Goal: Task Accomplishment & Management: Manage account settings

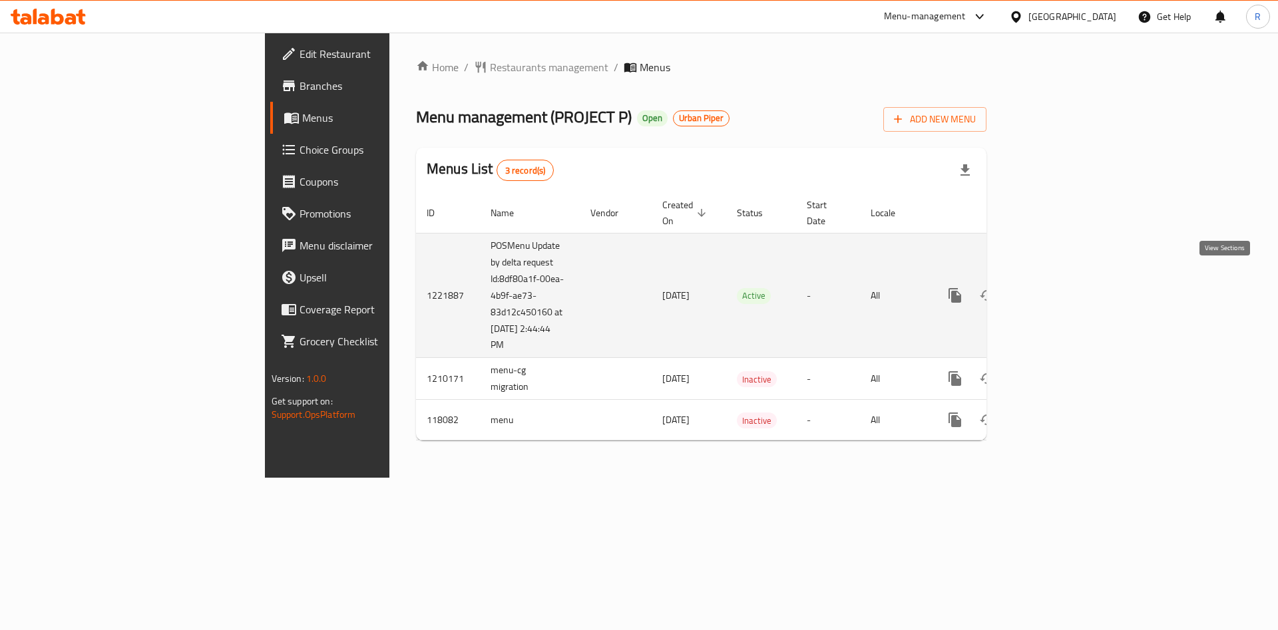
click at [1059, 288] on icon "enhanced table" at bounding box center [1051, 296] width 16 height 16
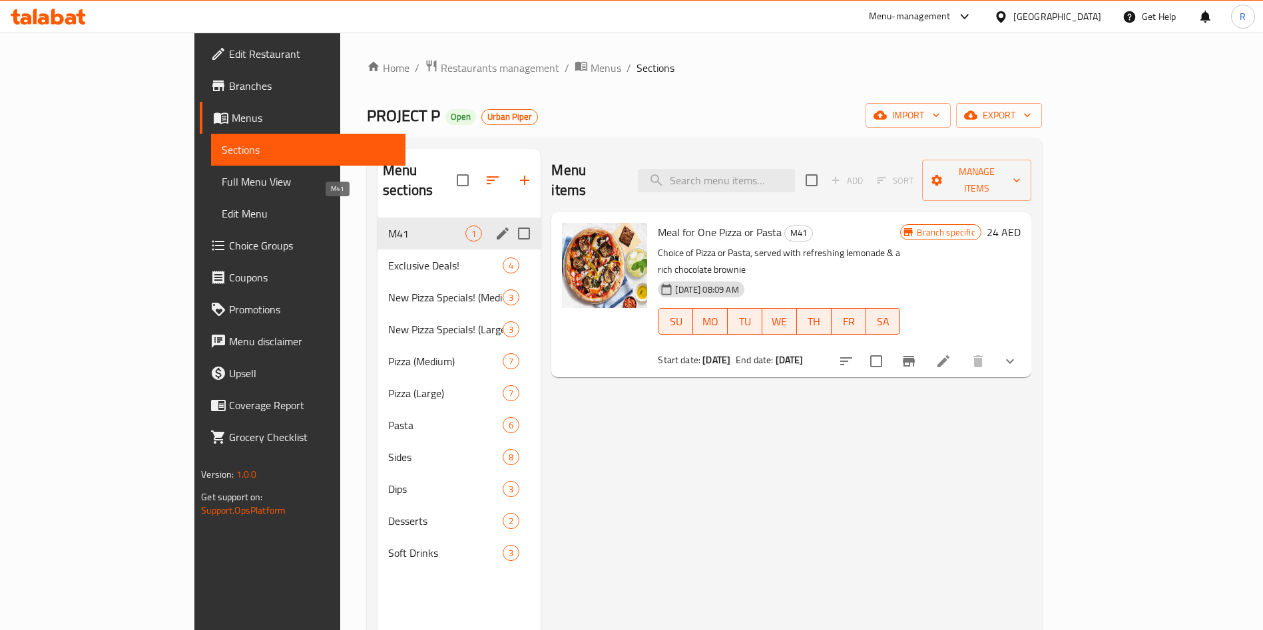
click at [388, 226] on span "M41" at bounding box center [426, 234] width 77 height 16
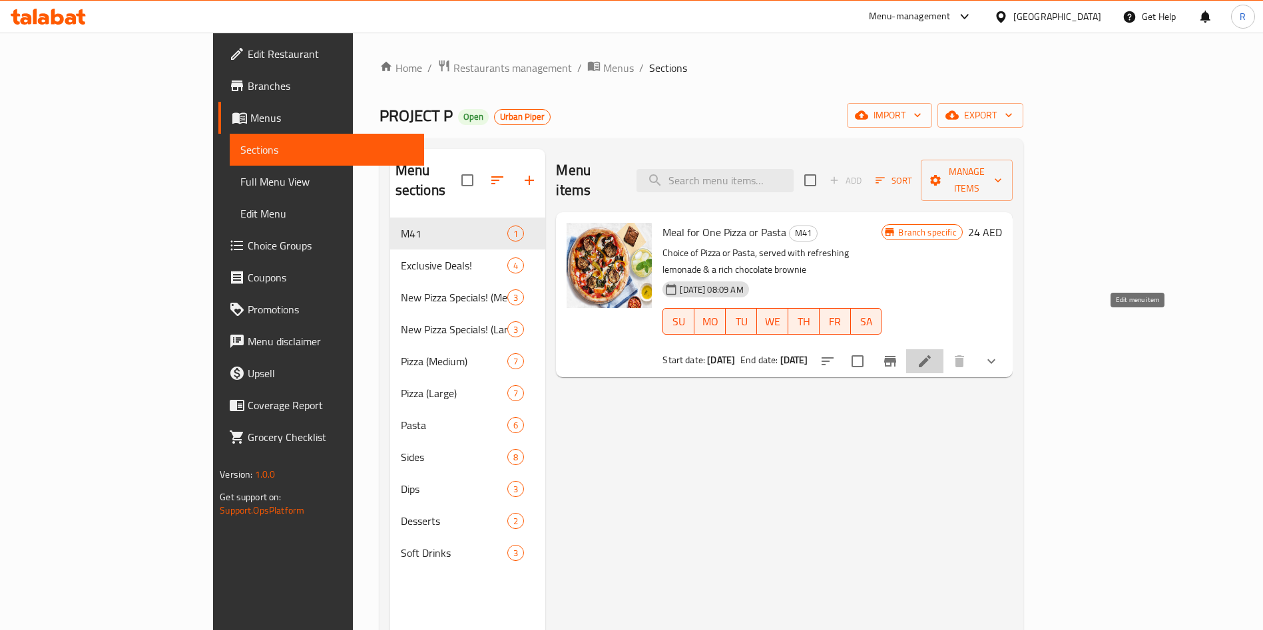
click at [933, 353] on icon at bounding box center [925, 361] width 16 height 16
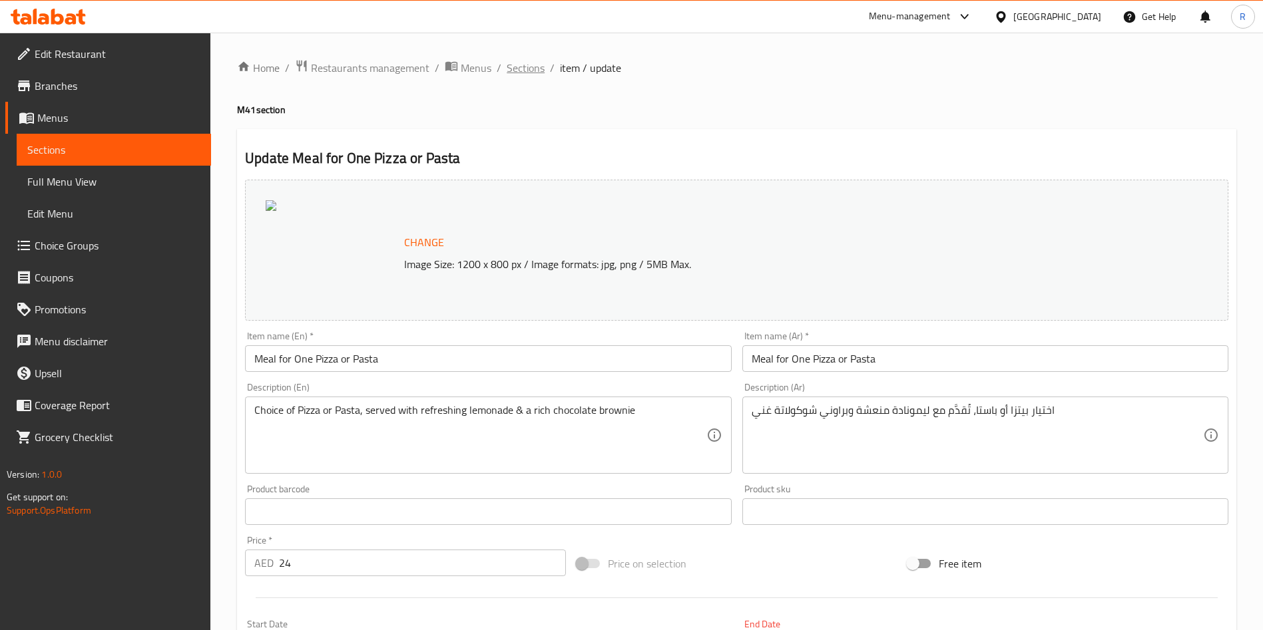
click at [533, 62] on span "Sections" at bounding box center [526, 68] width 38 height 16
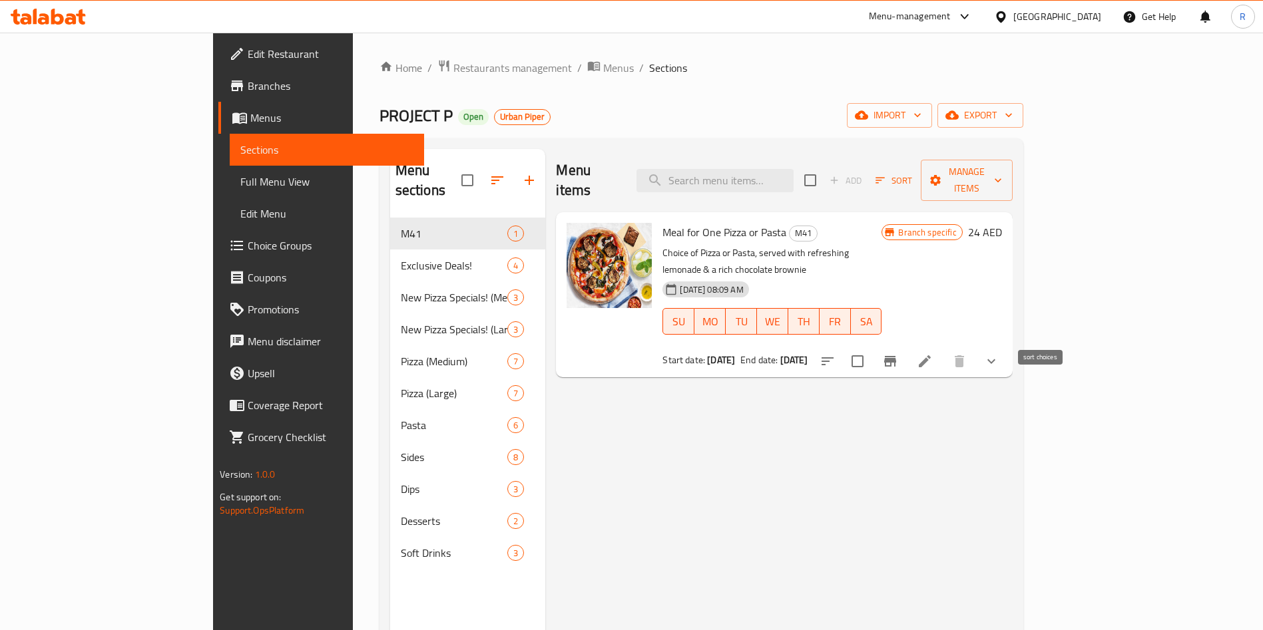
click at [843, 345] on button "sort-choices" at bounding box center [827, 361] width 32 height 32
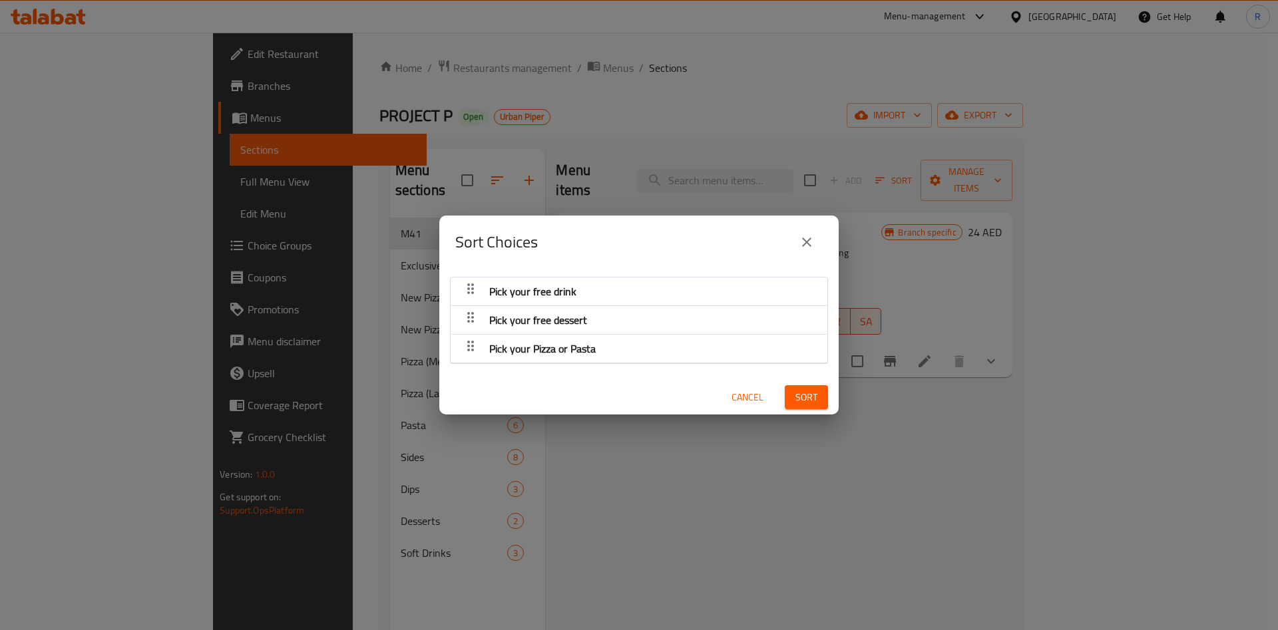
click at [470, 292] on icon "button" at bounding box center [470, 289] width 7 height 11
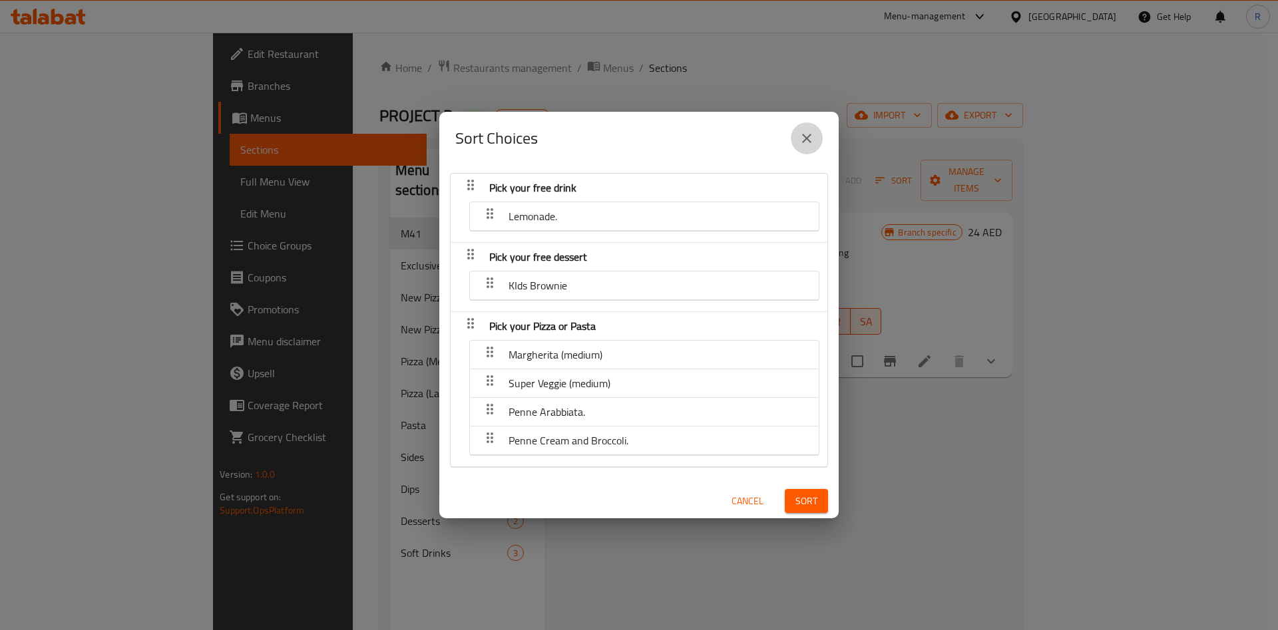
click at [806, 141] on icon "close" at bounding box center [807, 138] width 16 height 16
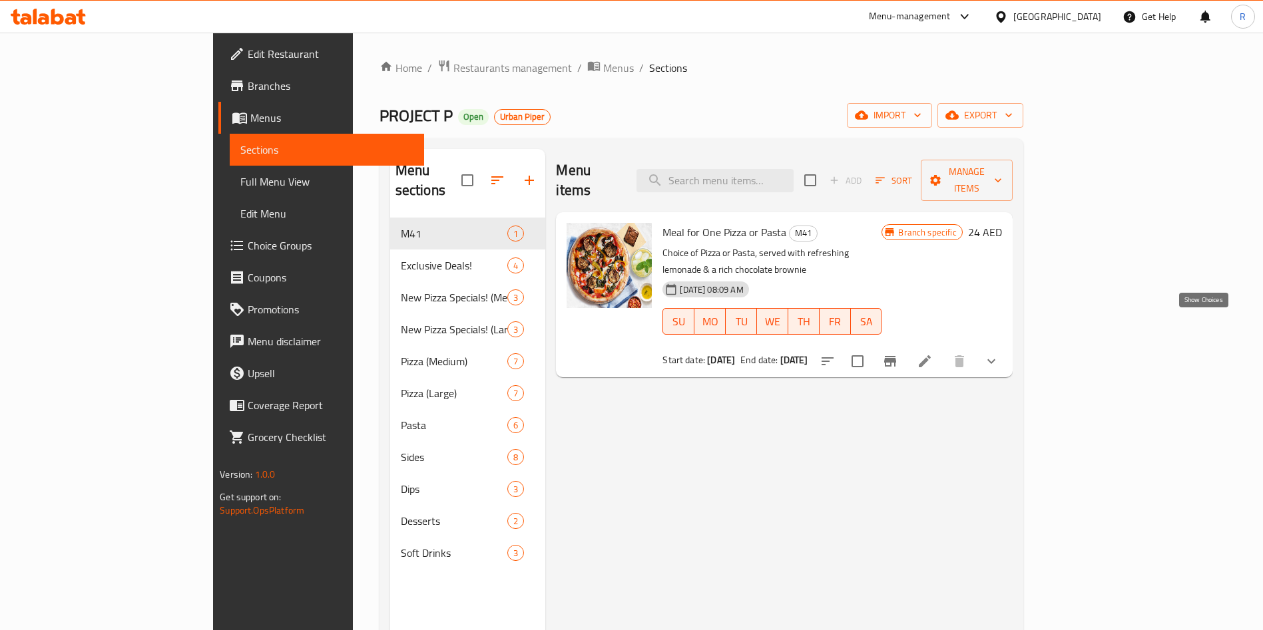
click at [999, 353] on icon "show more" at bounding box center [991, 361] width 16 height 16
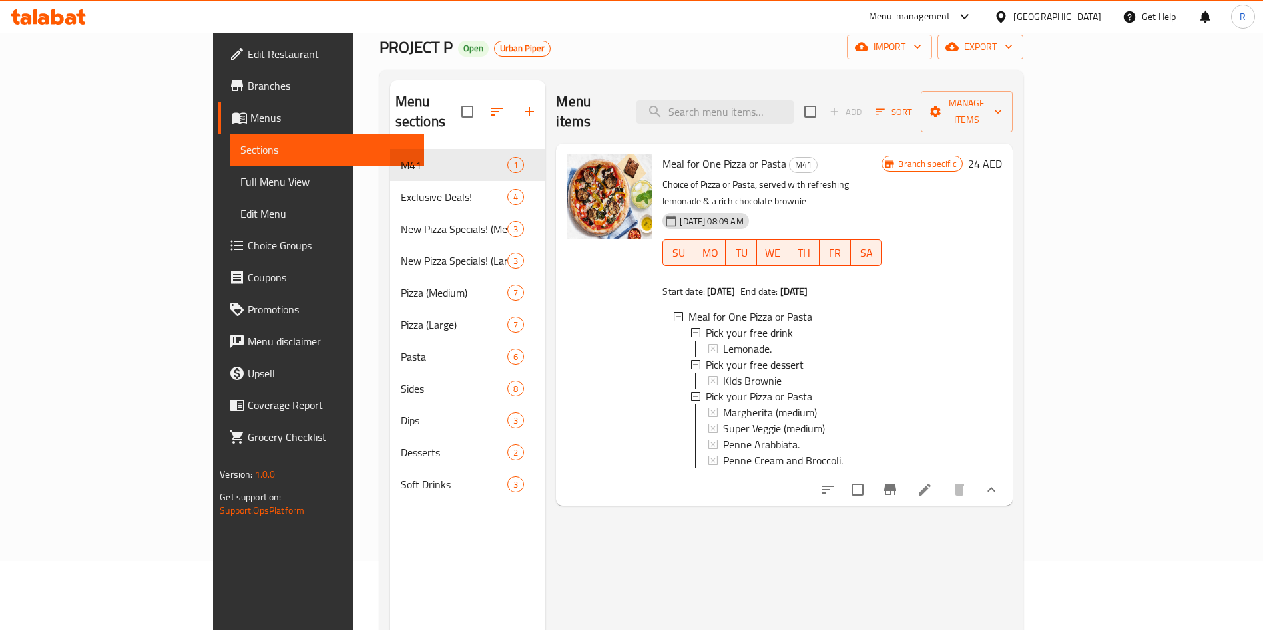
scroll to position [100, 0]
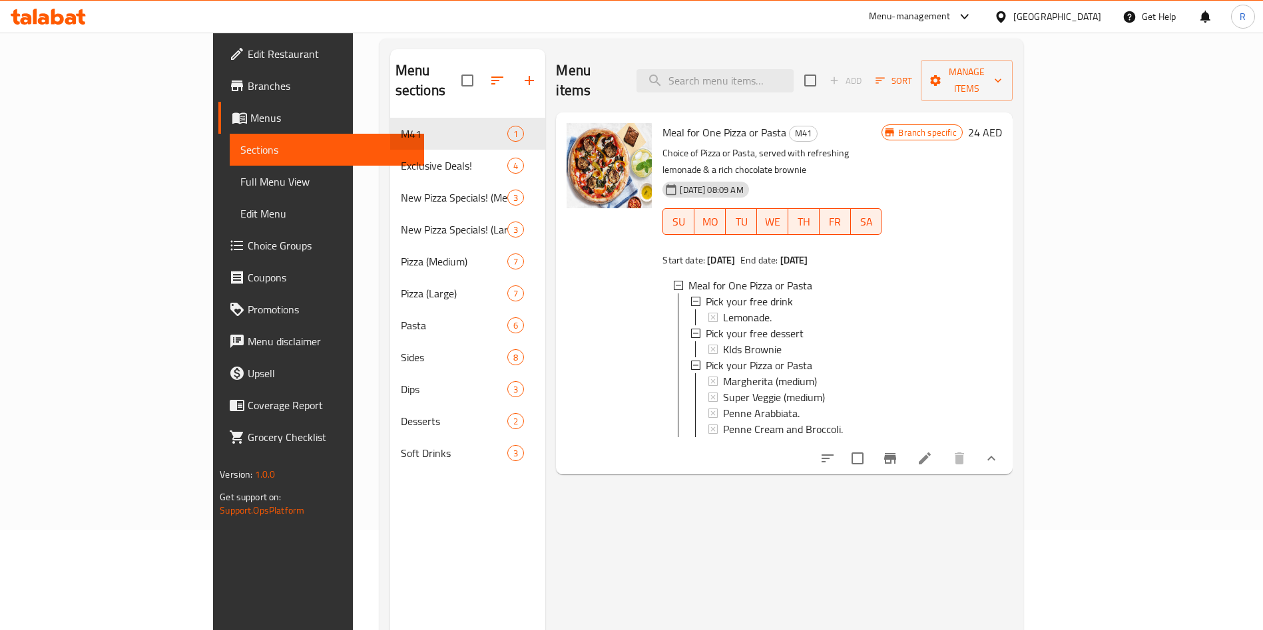
click at [898, 451] on icon "Branch-specific-item" at bounding box center [890, 459] width 16 height 16
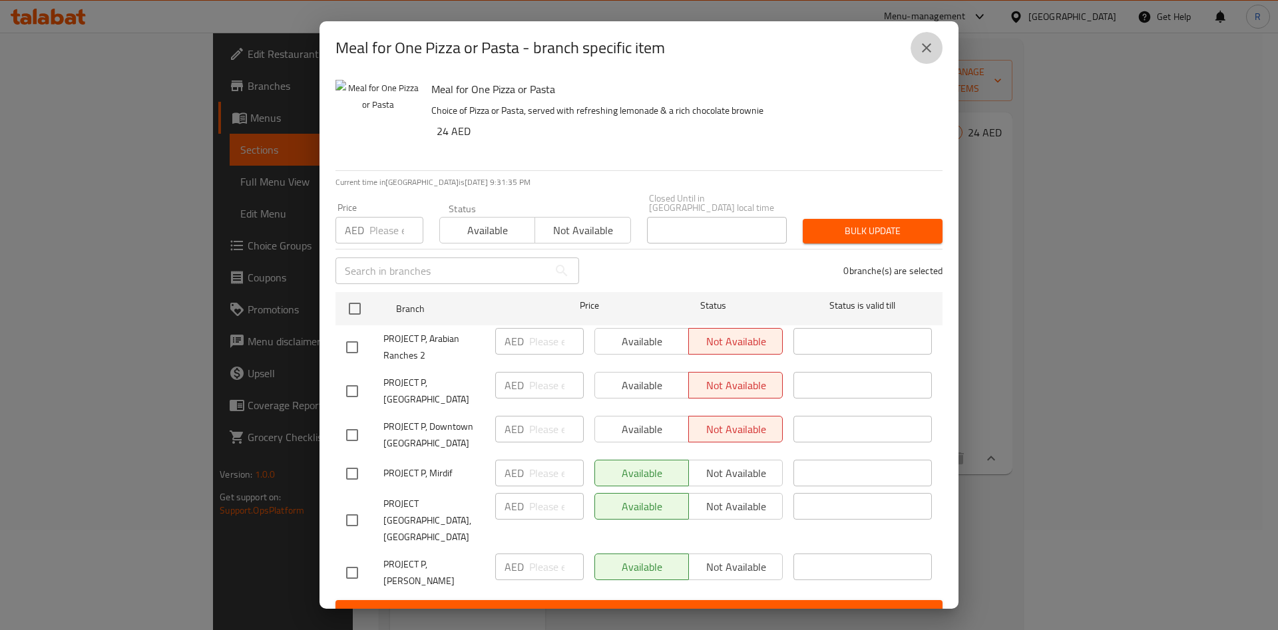
click at [939, 60] on button "close" at bounding box center [927, 48] width 32 height 32
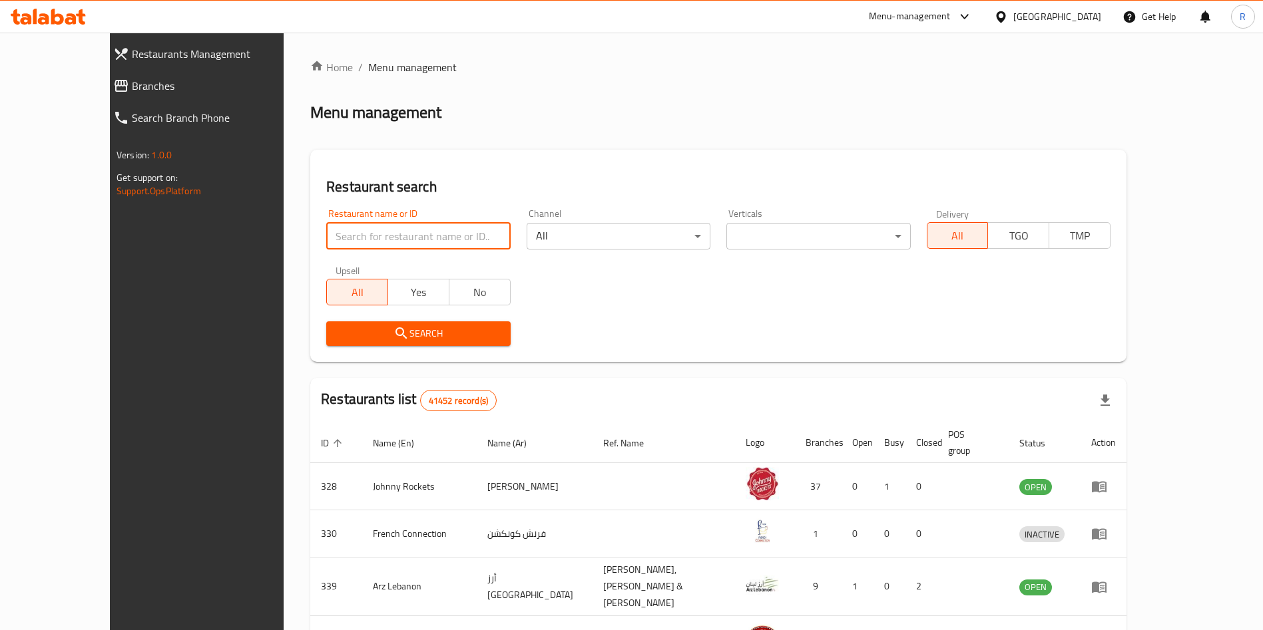
click at [394, 227] on input "search" at bounding box center [418, 236] width 184 height 27
type input "noods town"
click button "Search" at bounding box center [418, 334] width 184 height 25
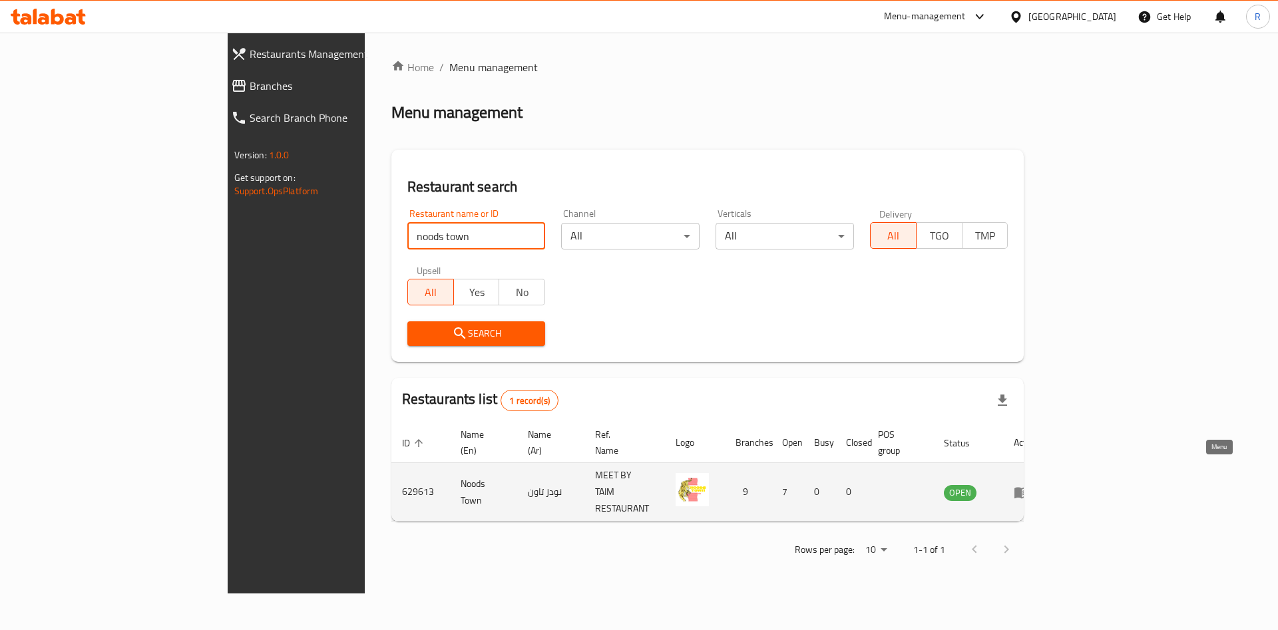
click at [1030, 485] on icon "enhanced table" at bounding box center [1022, 493] width 16 height 16
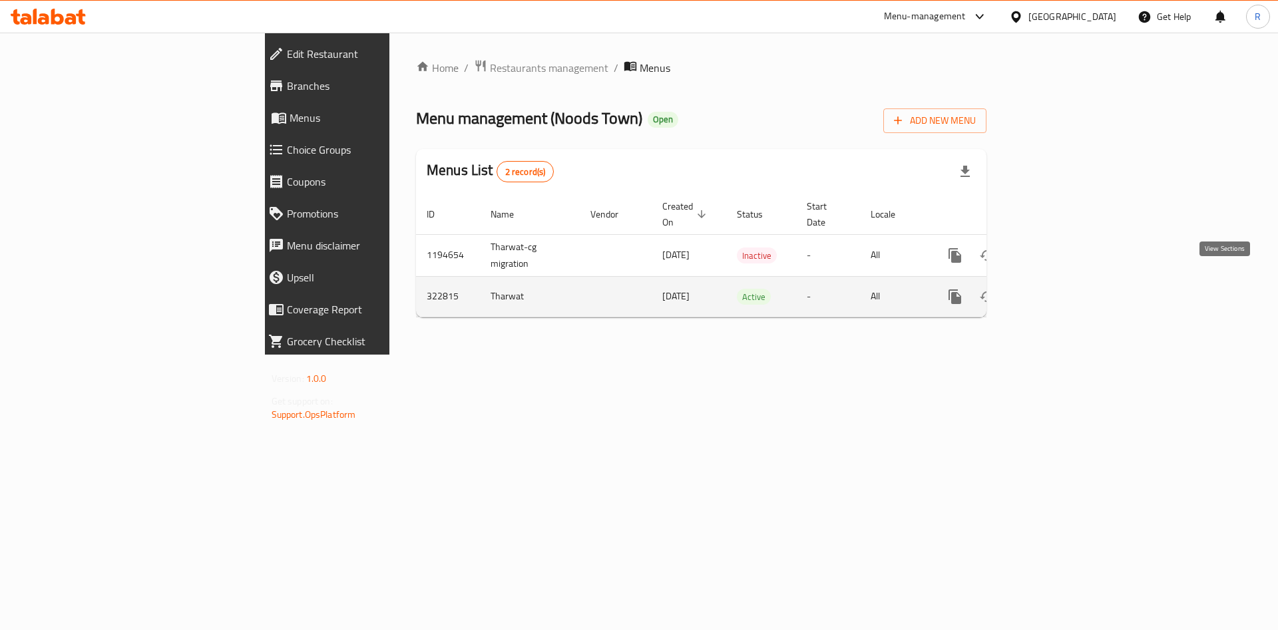
click at [1059, 289] on icon "enhanced table" at bounding box center [1051, 297] width 16 height 16
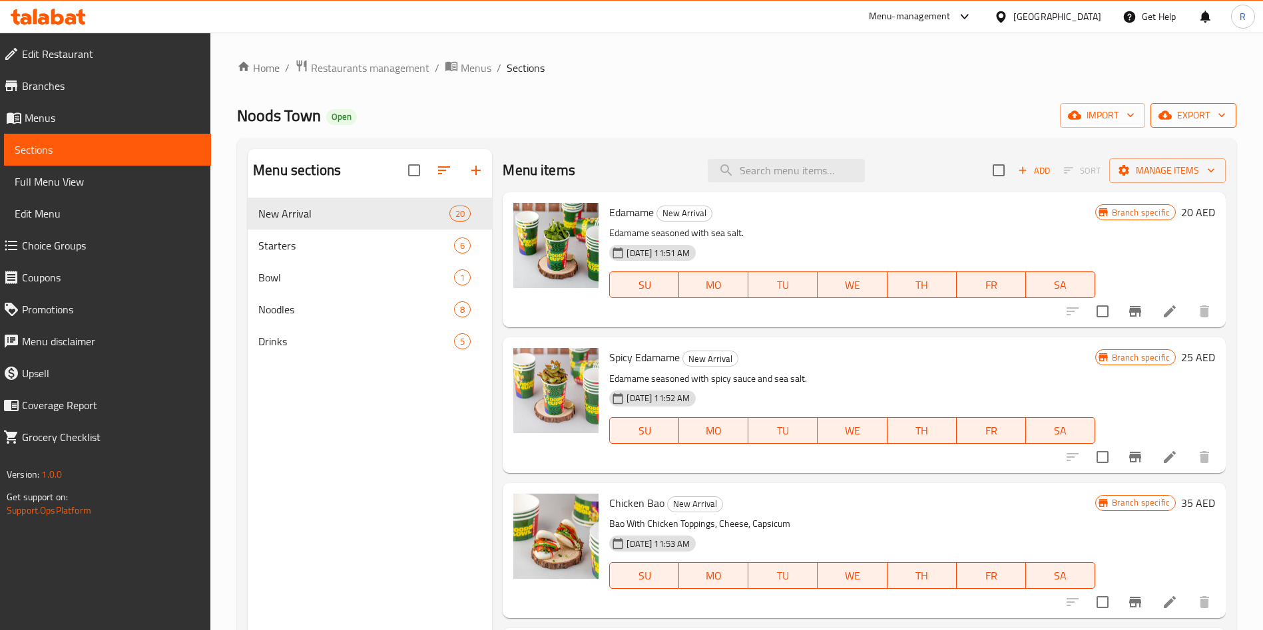
click at [1199, 111] on span "export" at bounding box center [1193, 115] width 65 height 17
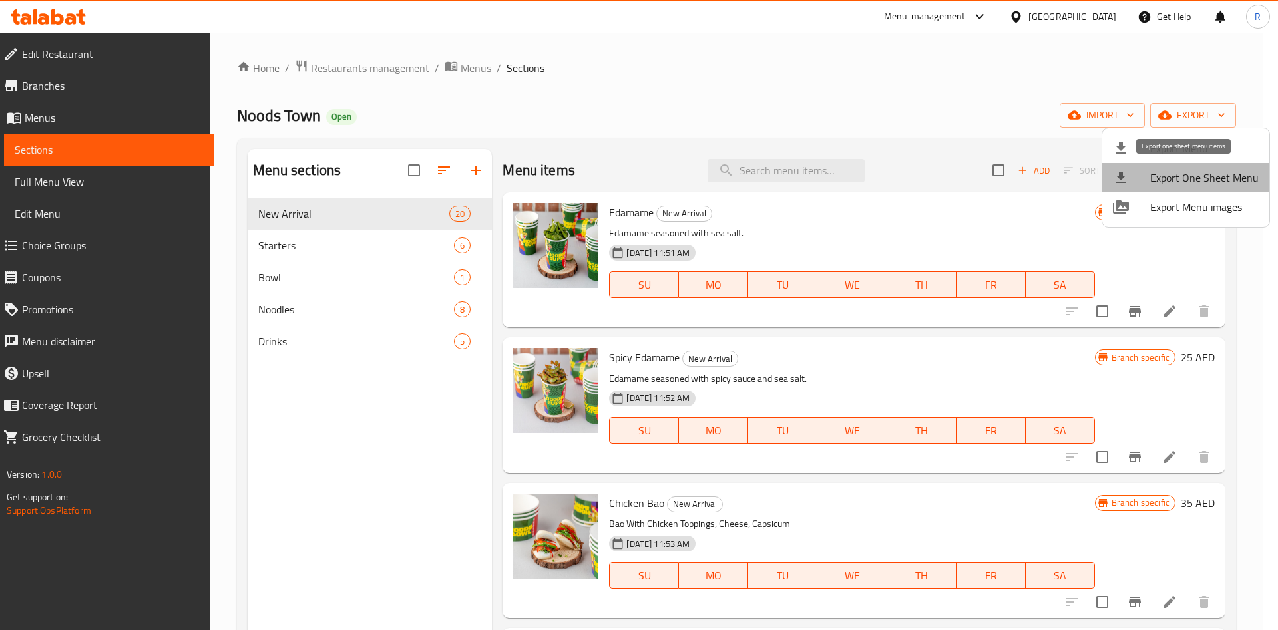
click at [1193, 176] on span "Export One Sheet Menu" at bounding box center [1204, 178] width 109 height 16
click at [349, 74] on div at bounding box center [639, 315] width 1278 height 630
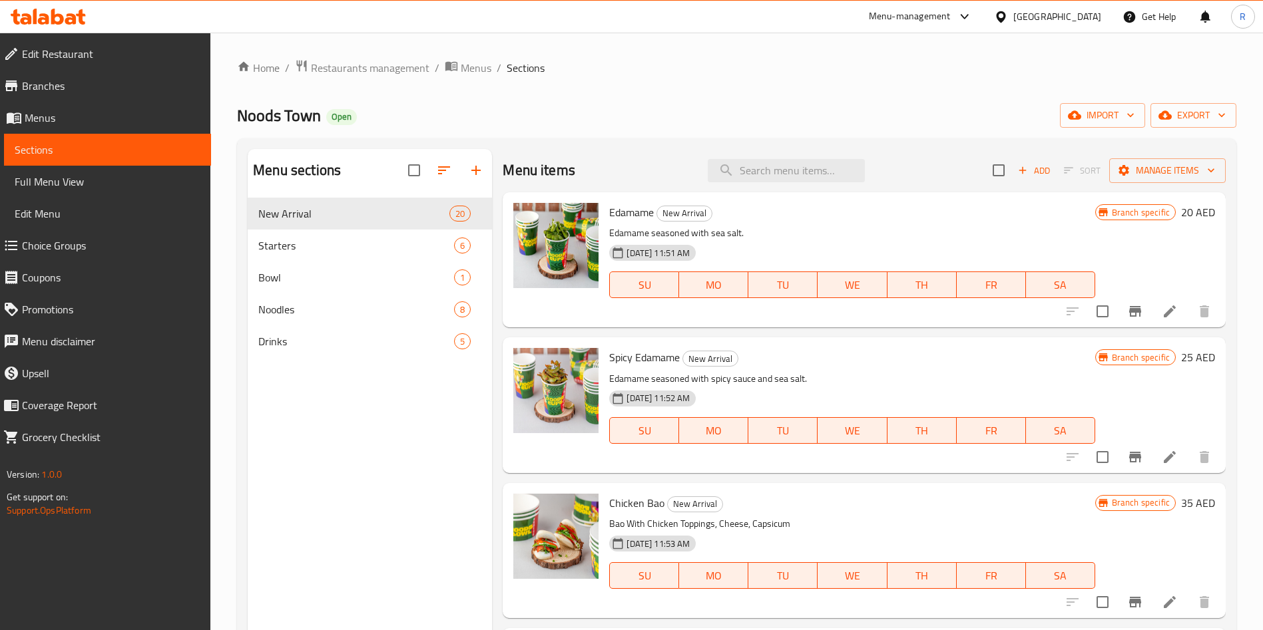
drag, startPoint x: 355, startPoint y: 74, endPoint x: 359, endPoint y: 83, distance: 9.9
click at [355, 74] on span "Restaurants management" at bounding box center [370, 68] width 118 height 16
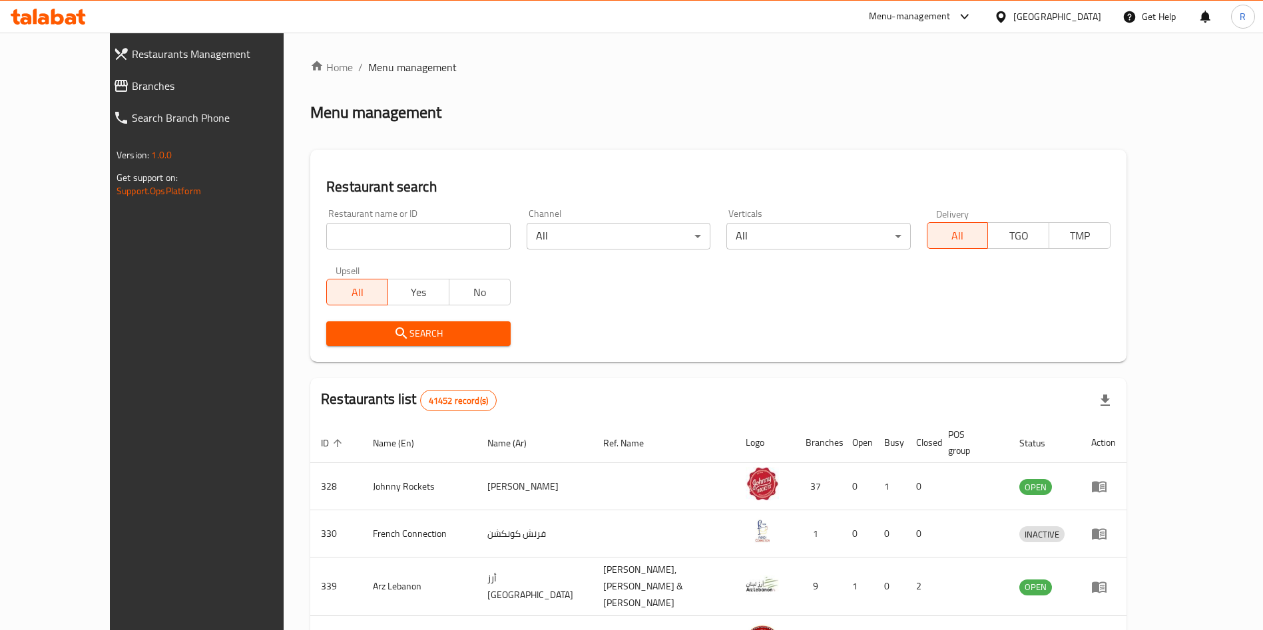
click at [353, 230] on input "search" at bounding box center [418, 236] width 184 height 27
type input "mamak"
click button "Search" at bounding box center [418, 334] width 184 height 25
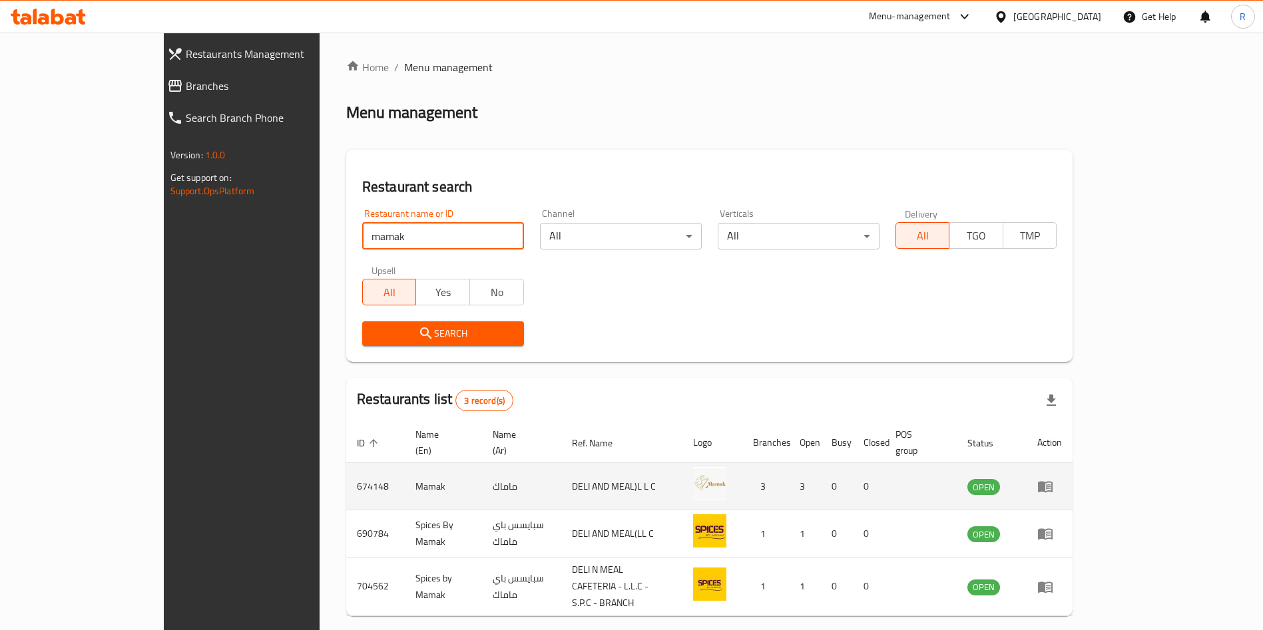
click at [1053, 479] on icon "enhanced table" at bounding box center [1045, 487] width 16 height 16
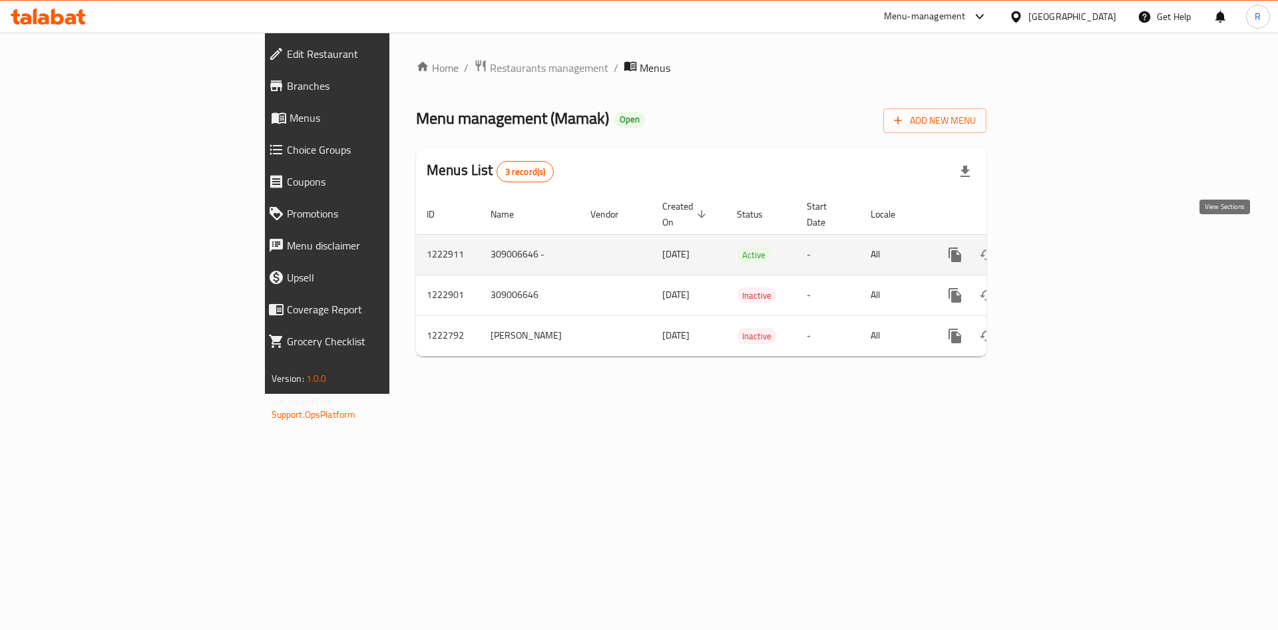
click at [1059, 247] on icon "enhanced table" at bounding box center [1051, 255] width 16 height 16
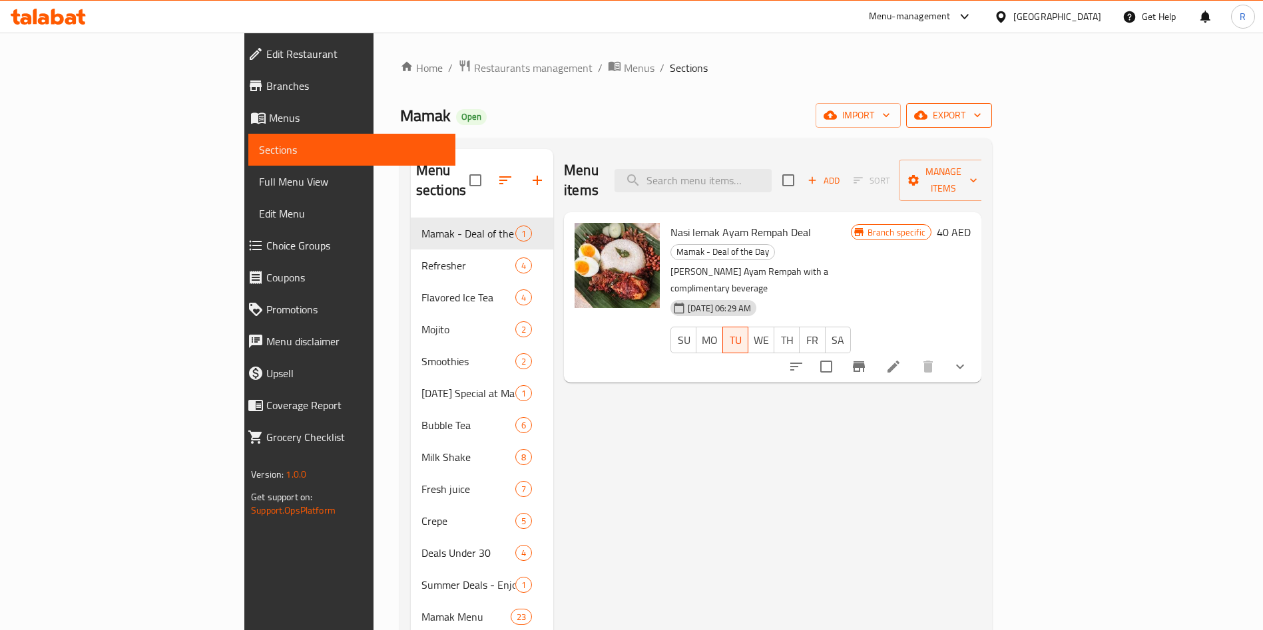
click at [981, 111] on span "export" at bounding box center [949, 115] width 65 height 17
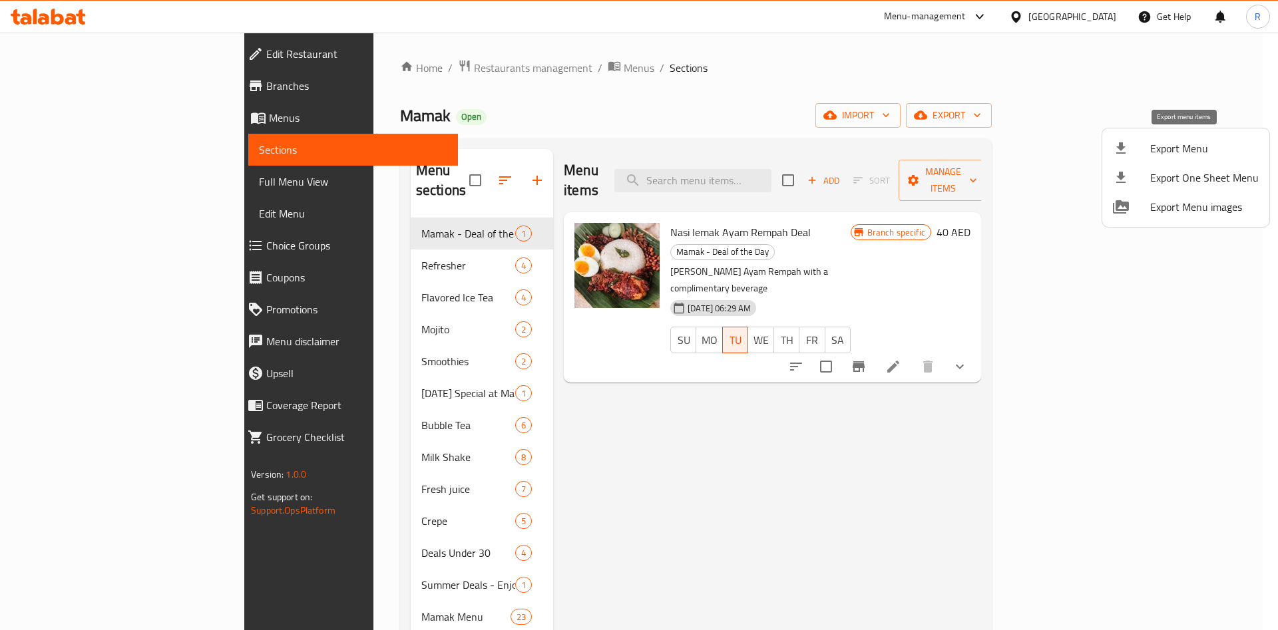
click at [1192, 151] on span "Export Menu" at bounding box center [1204, 148] width 109 height 16
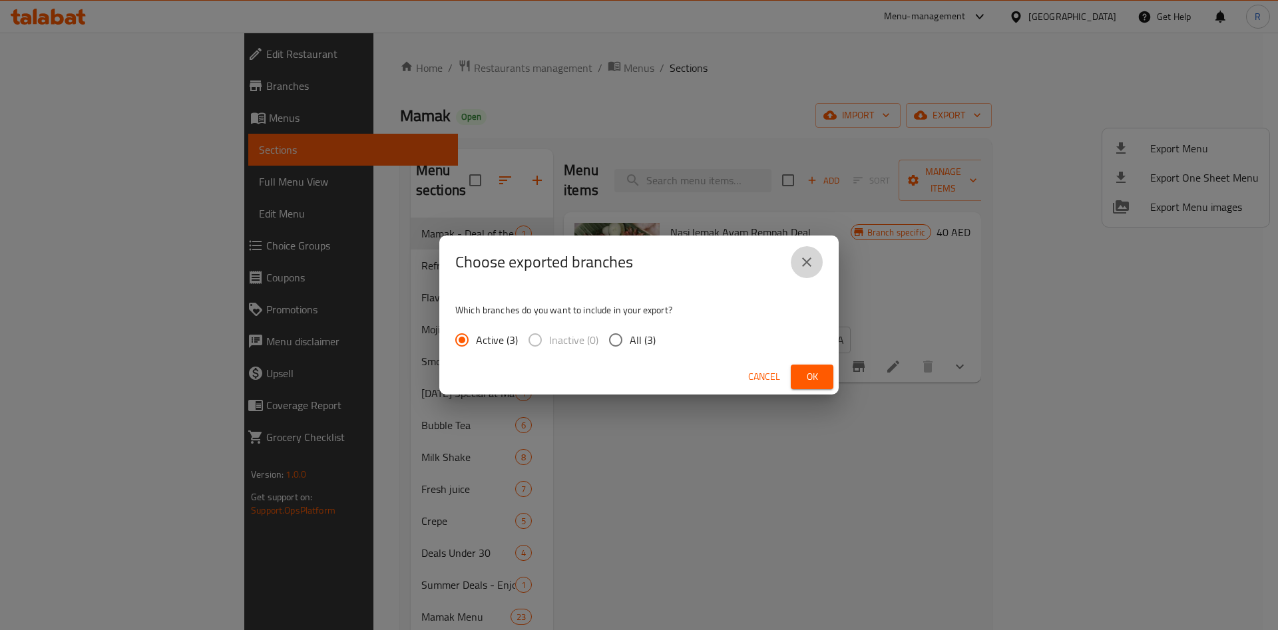
click at [818, 264] on button "close" at bounding box center [807, 262] width 32 height 32
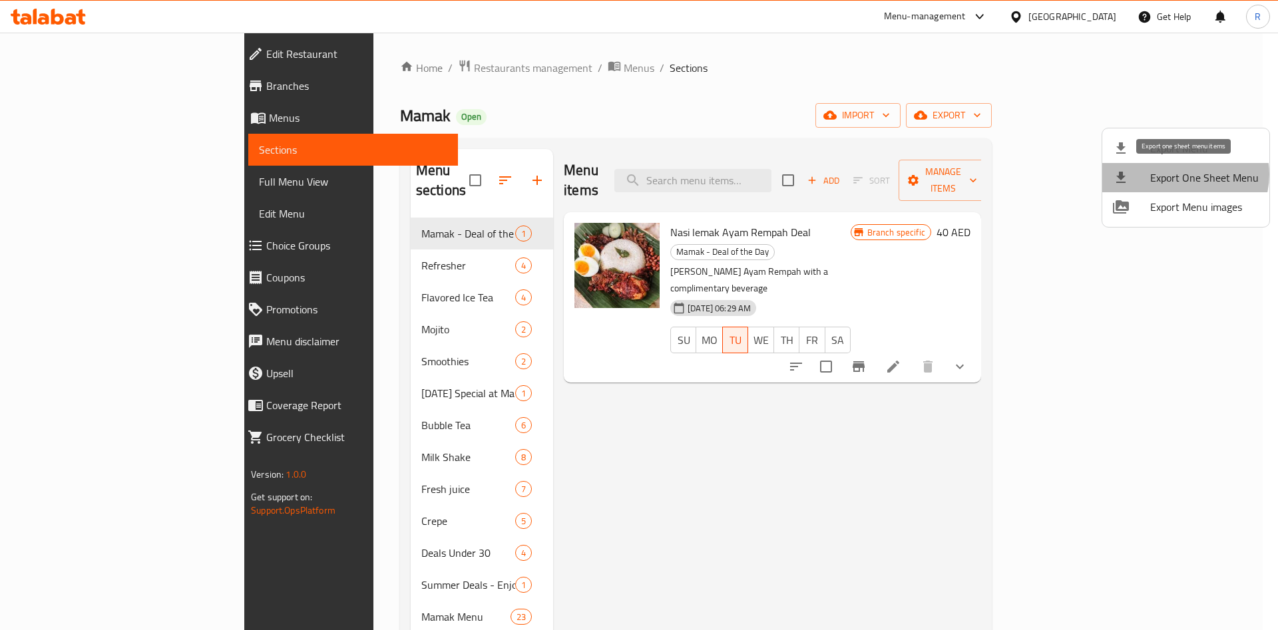
click at [1184, 174] on span "Export One Sheet Menu" at bounding box center [1204, 178] width 109 height 16
click at [441, 65] on div at bounding box center [639, 315] width 1278 height 630
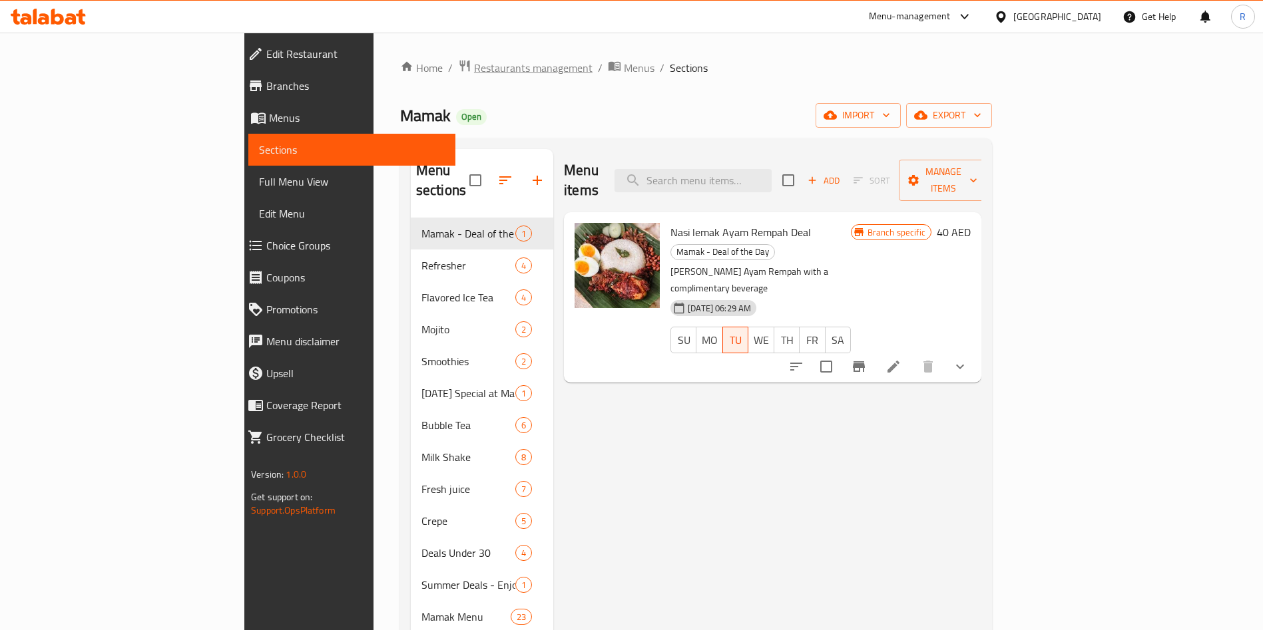
click at [474, 70] on span "Restaurants management" at bounding box center [533, 68] width 118 height 16
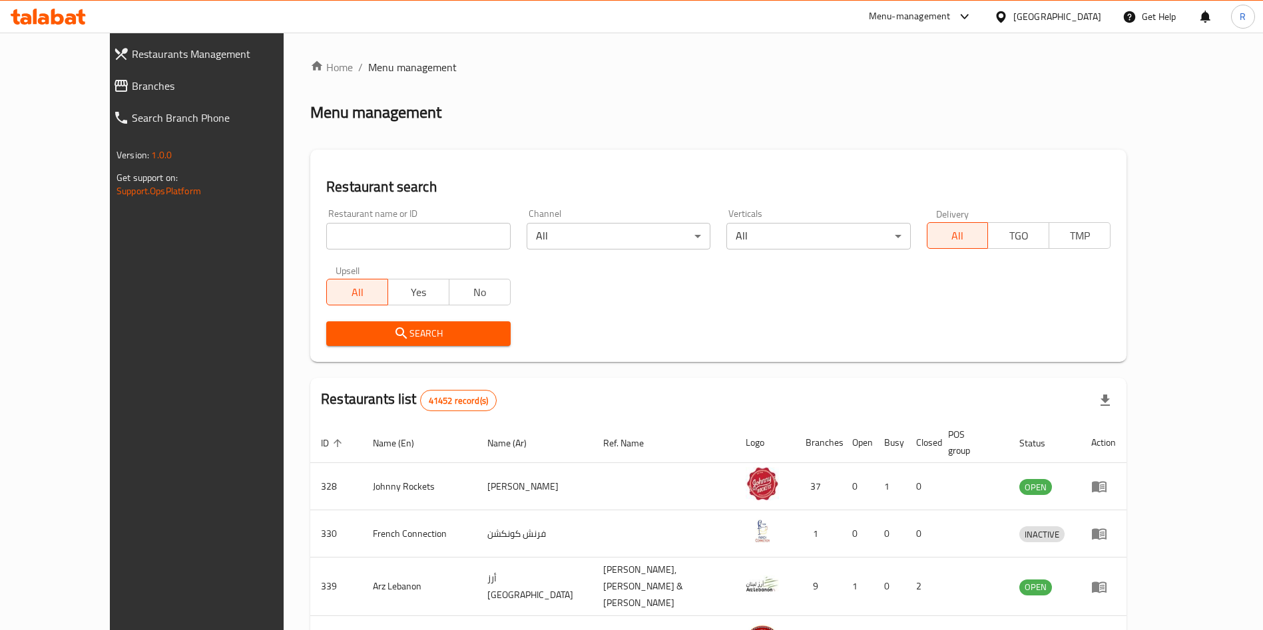
click at [417, 235] on input "search" at bounding box center [418, 236] width 184 height 27
type input "c c d"
click button "Search" at bounding box center [418, 334] width 184 height 25
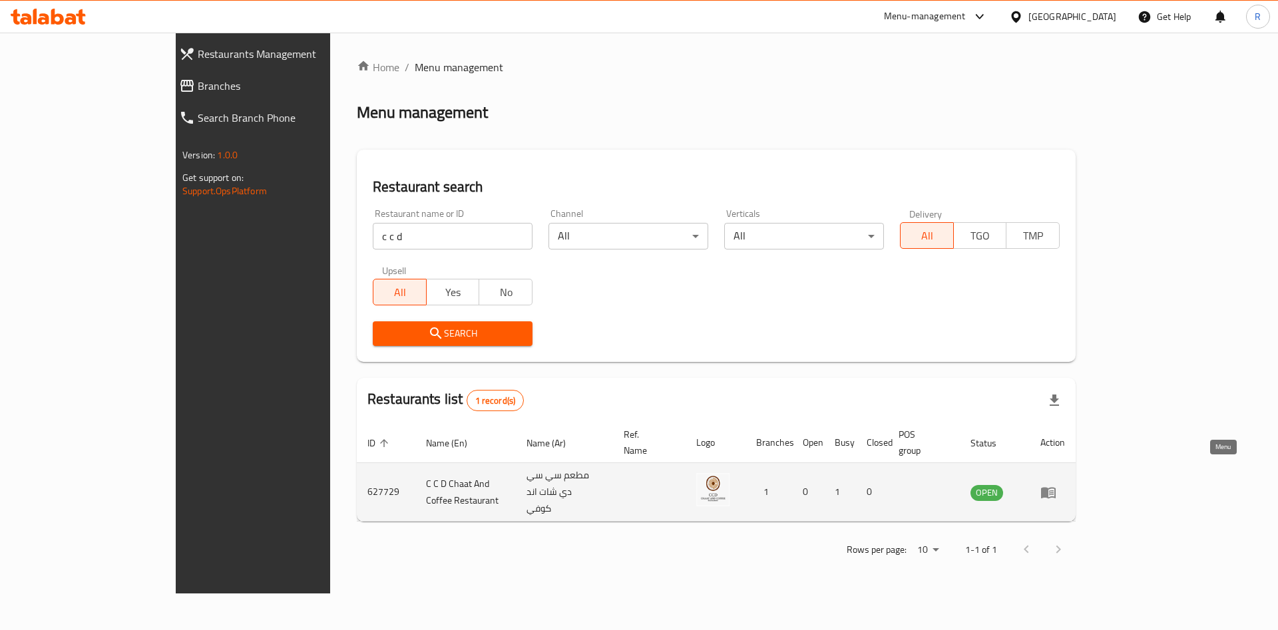
click at [1056, 487] on icon "enhanced table" at bounding box center [1048, 492] width 15 height 11
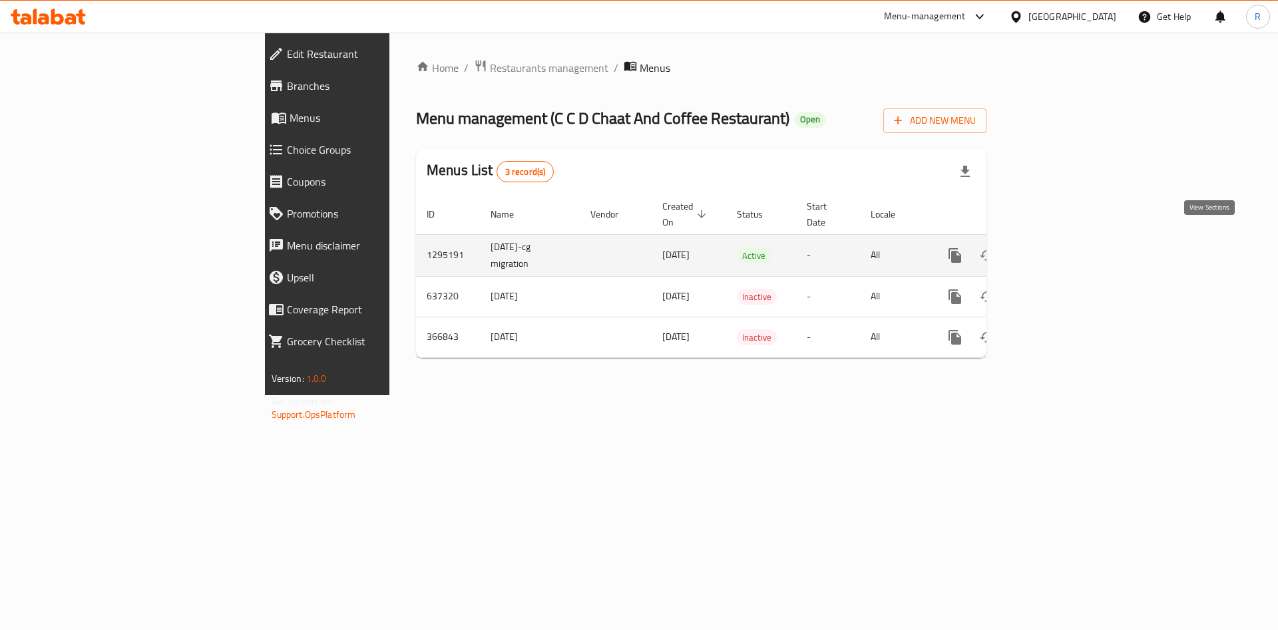
click at [1059, 248] on icon "enhanced table" at bounding box center [1051, 256] width 16 height 16
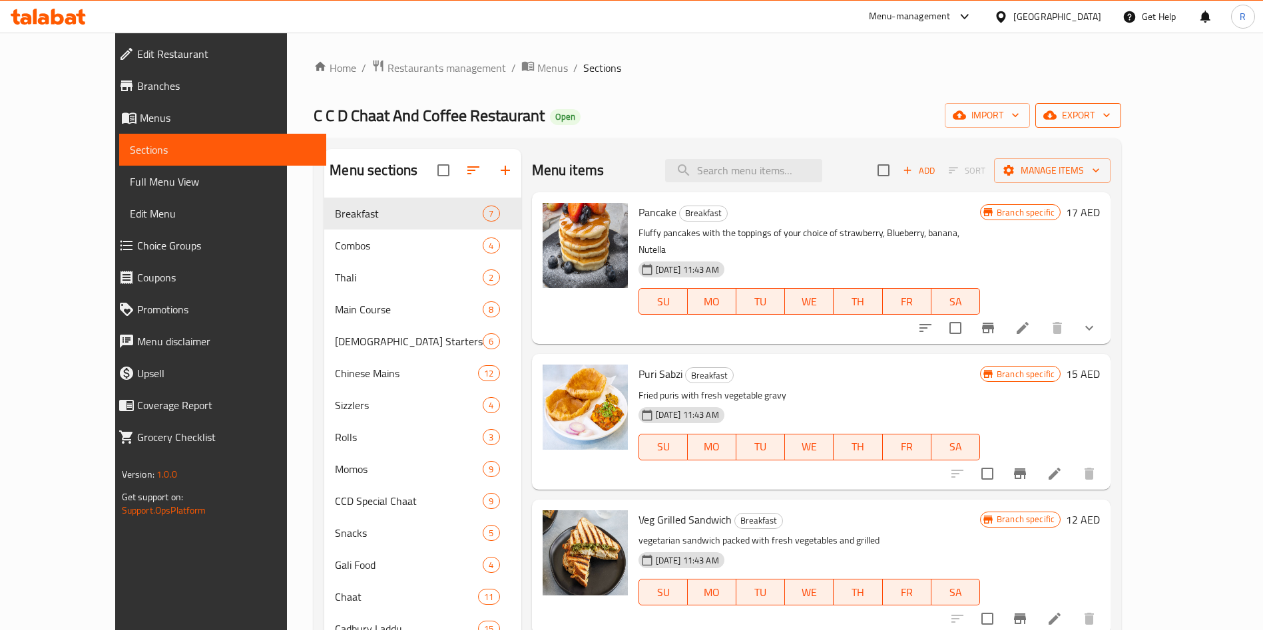
click at [1110, 110] on span "export" at bounding box center [1078, 115] width 65 height 17
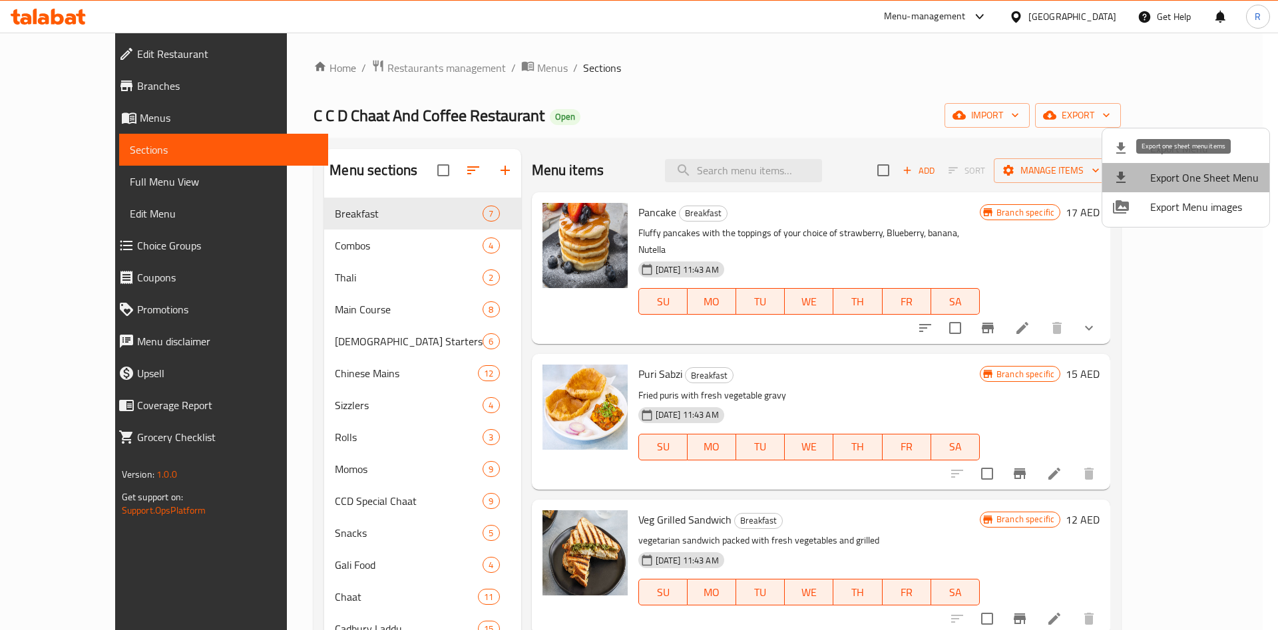
click at [1216, 177] on span "Export One Sheet Menu" at bounding box center [1204, 178] width 109 height 16
click at [415, 67] on div at bounding box center [639, 315] width 1278 height 630
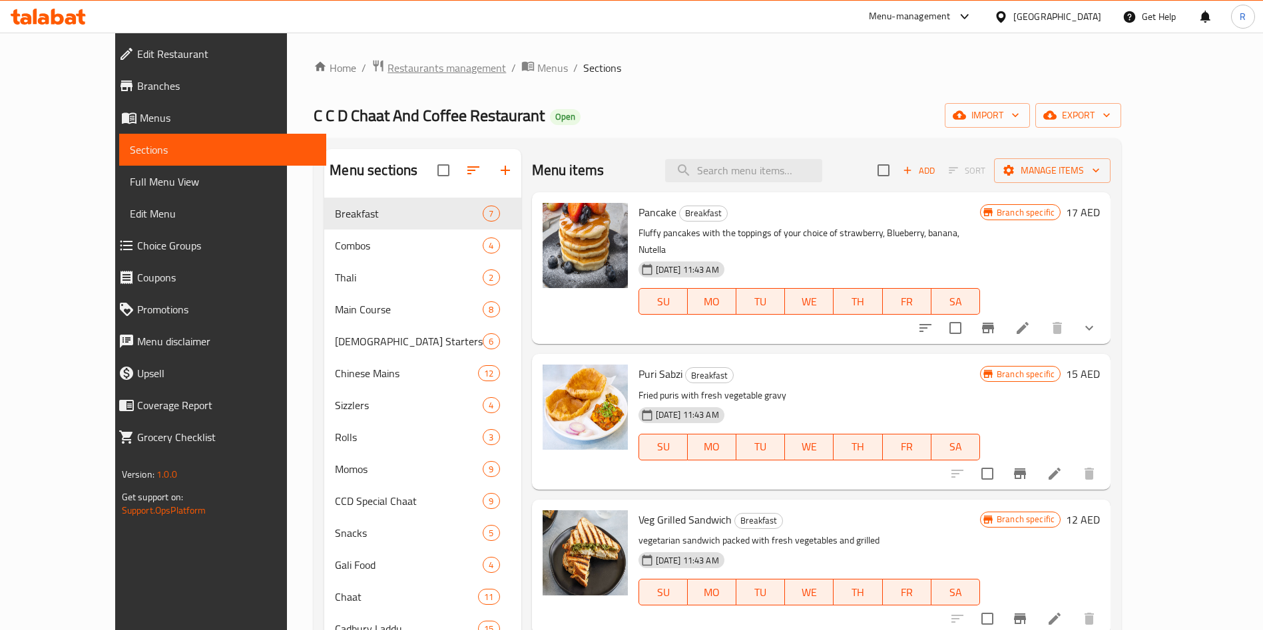
click at [403, 69] on span "Restaurants management" at bounding box center [446, 68] width 118 height 16
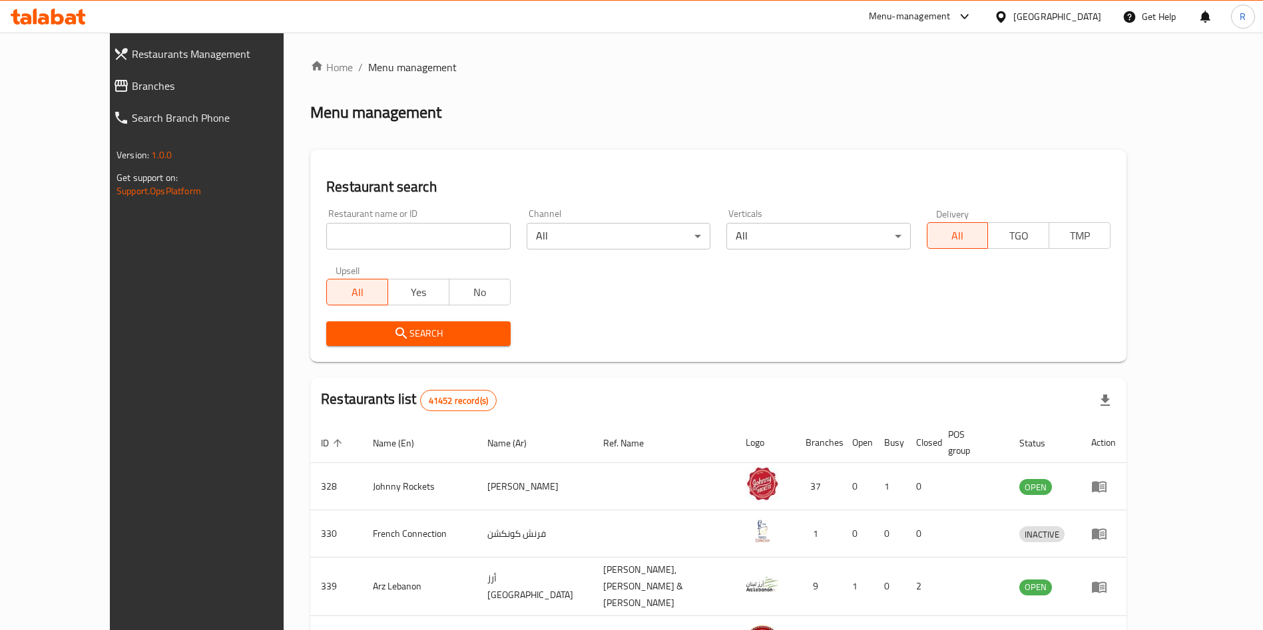
click at [385, 232] on input "search" at bounding box center [418, 236] width 184 height 27
type input "pind punjab"
click button "Search" at bounding box center [418, 334] width 184 height 25
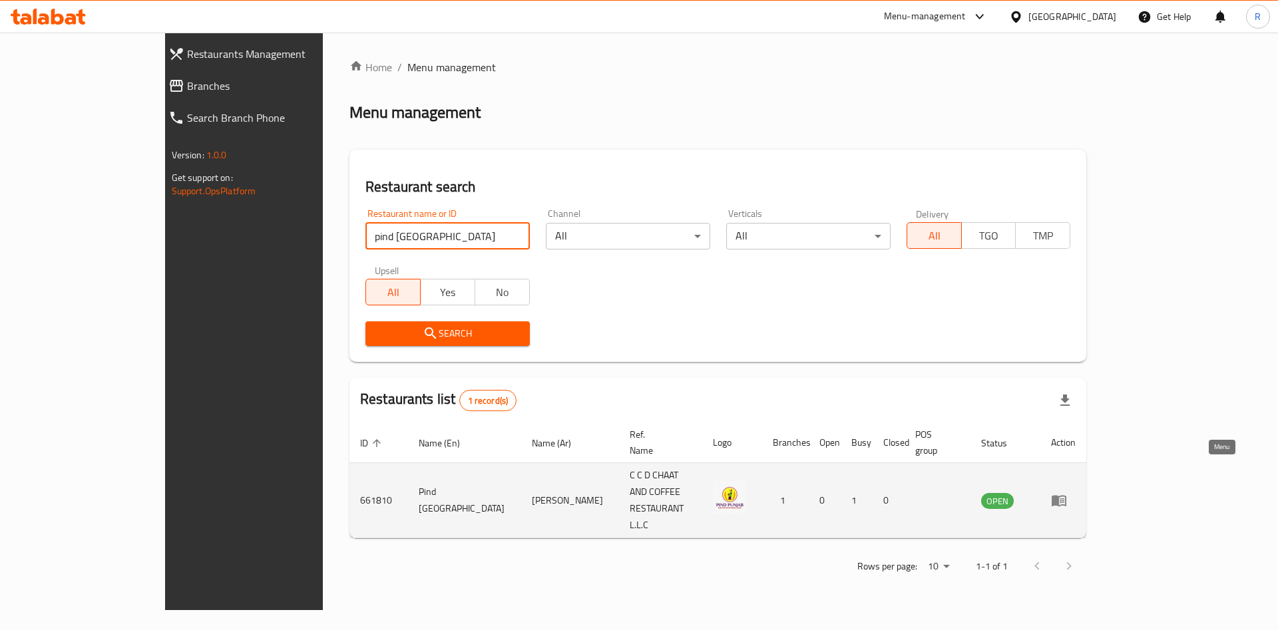
click at [1067, 493] on icon "enhanced table" at bounding box center [1059, 501] width 16 height 16
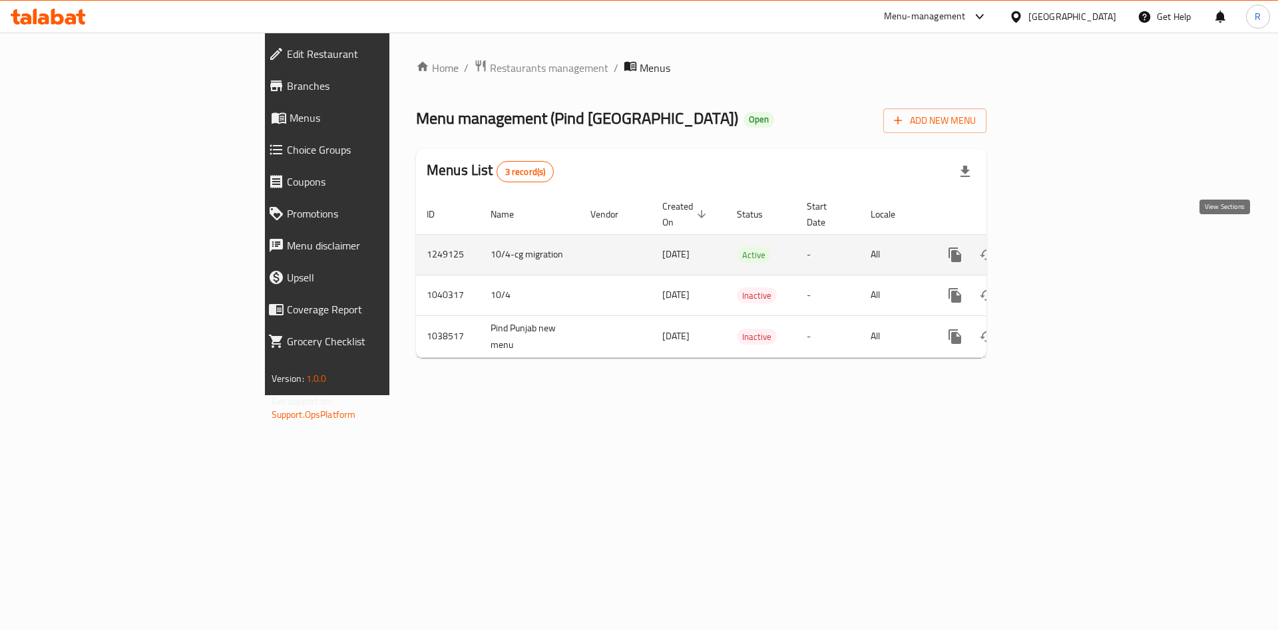
click at [1057, 249] on icon "enhanced table" at bounding box center [1051, 255] width 12 height 12
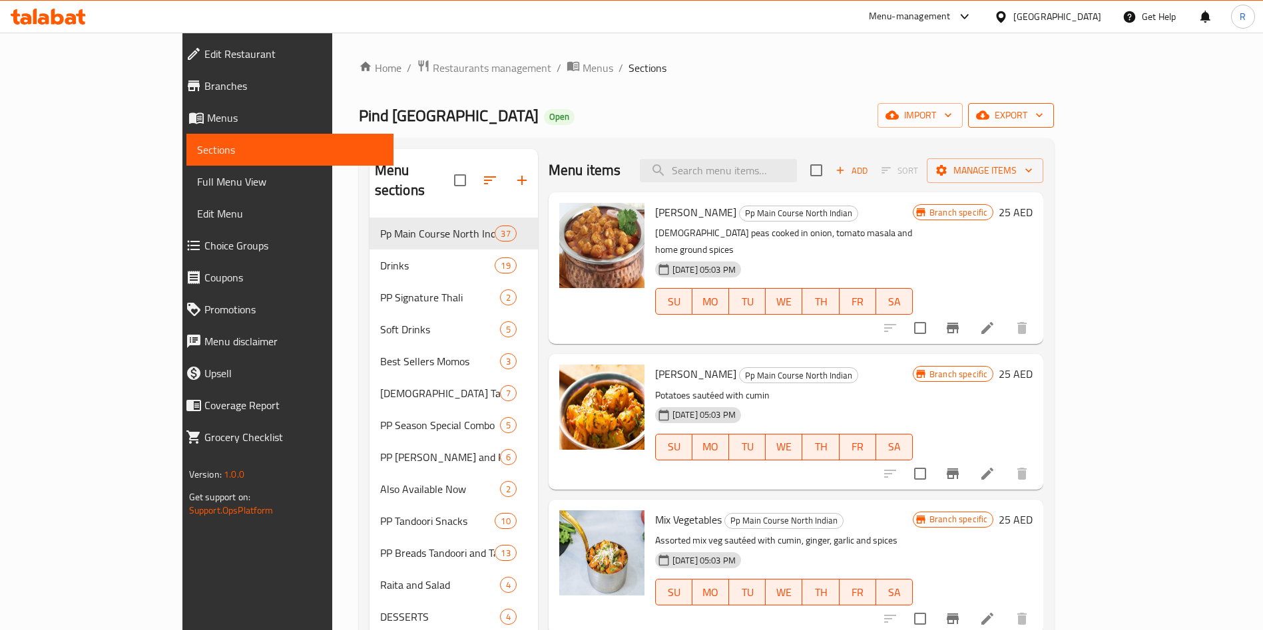
click at [1043, 111] on span "export" at bounding box center [1011, 115] width 65 height 17
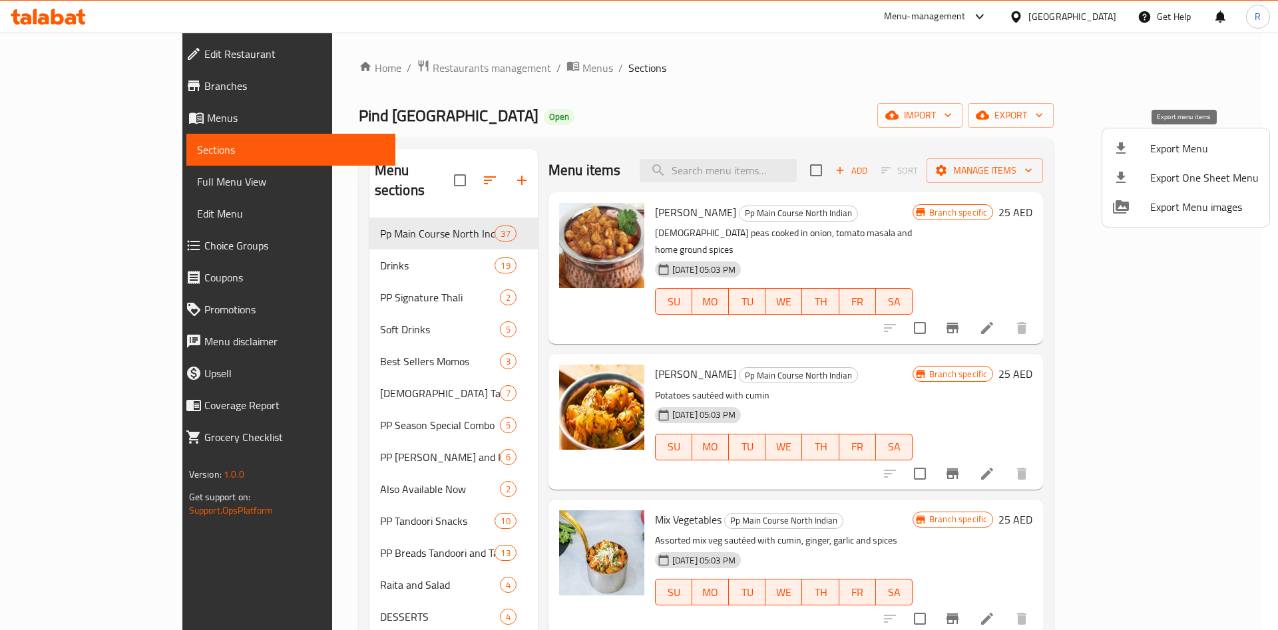
click at [1185, 172] on span "Export One Sheet Menu" at bounding box center [1204, 178] width 109 height 16
click at [461, 65] on div at bounding box center [639, 315] width 1278 height 630
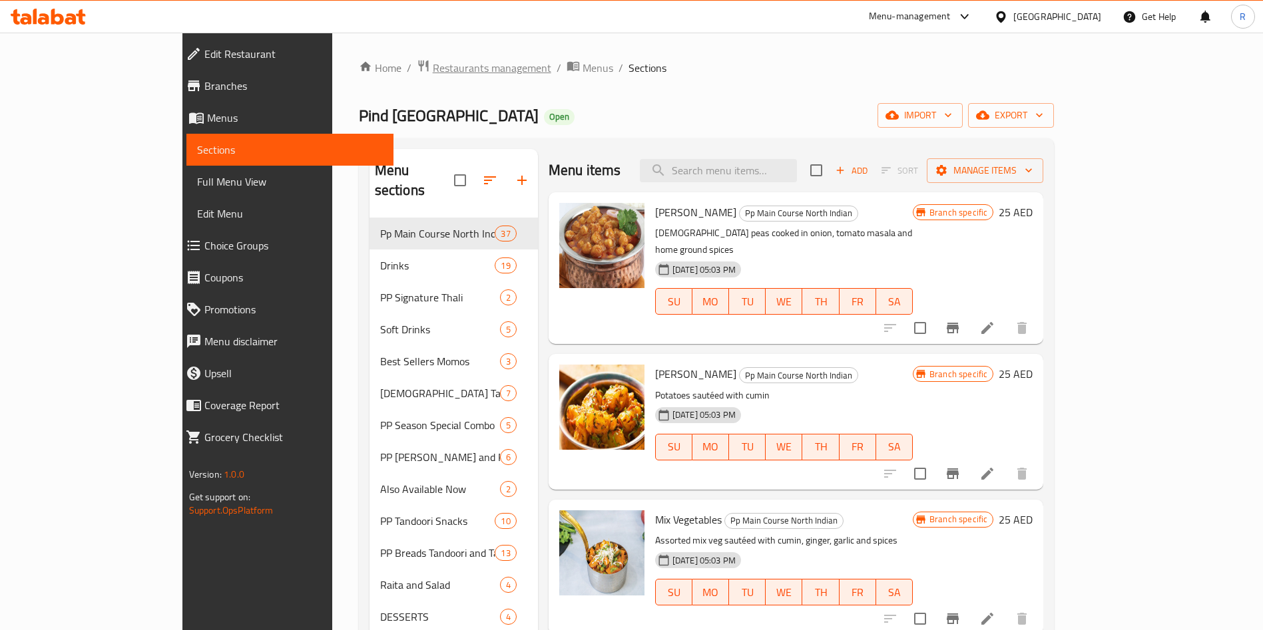
click at [433, 72] on span "Restaurants management" at bounding box center [492, 68] width 118 height 16
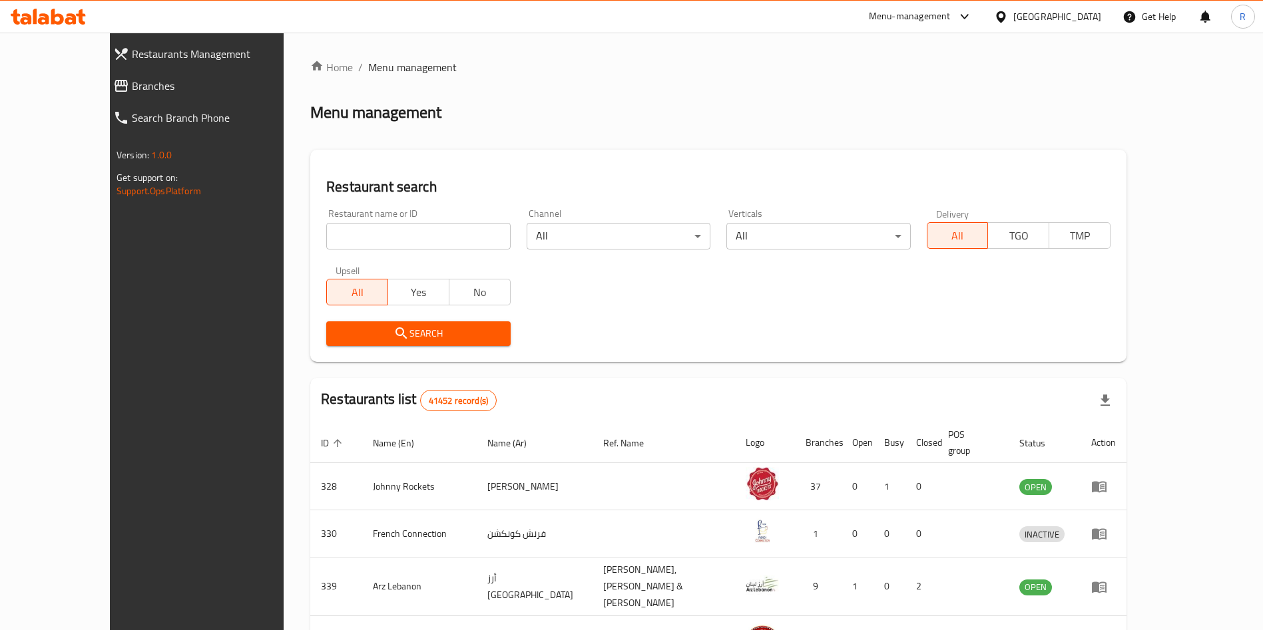
click at [393, 238] on input "search" at bounding box center [418, 236] width 184 height 27
paste input "Bkht"
type input "Bkht"
click at [393, 337] on icon "submit" at bounding box center [401, 334] width 16 height 16
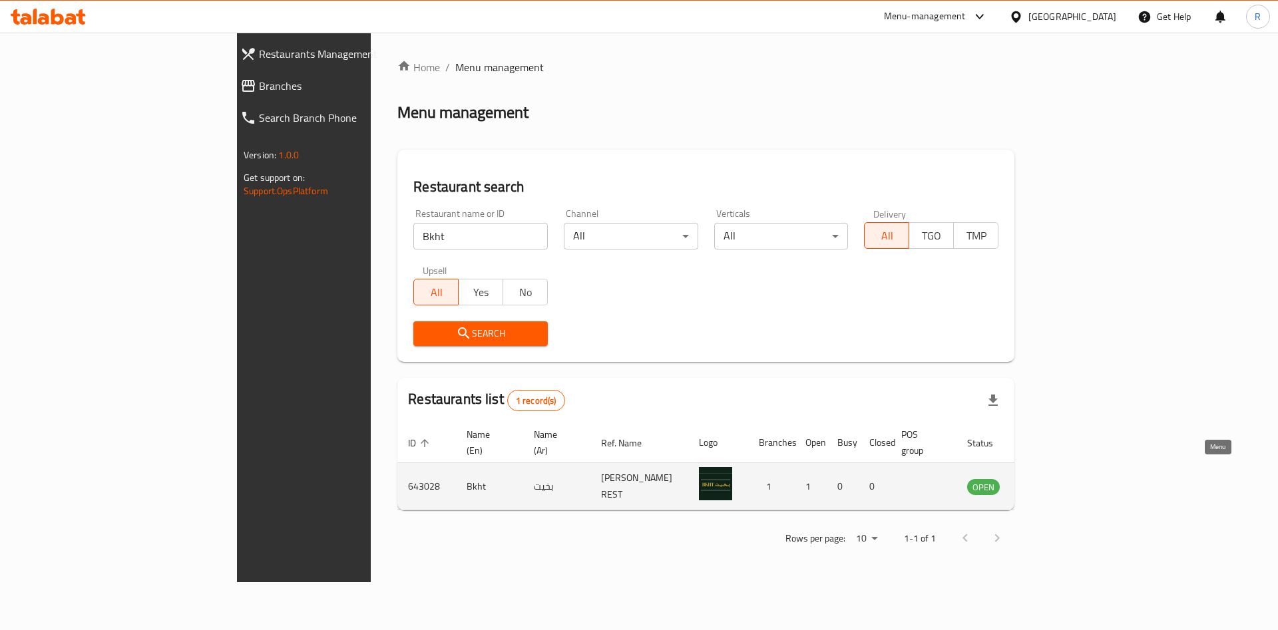
click at [1053, 479] on icon "enhanced table" at bounding box center [1045, 487] width 16 height 16
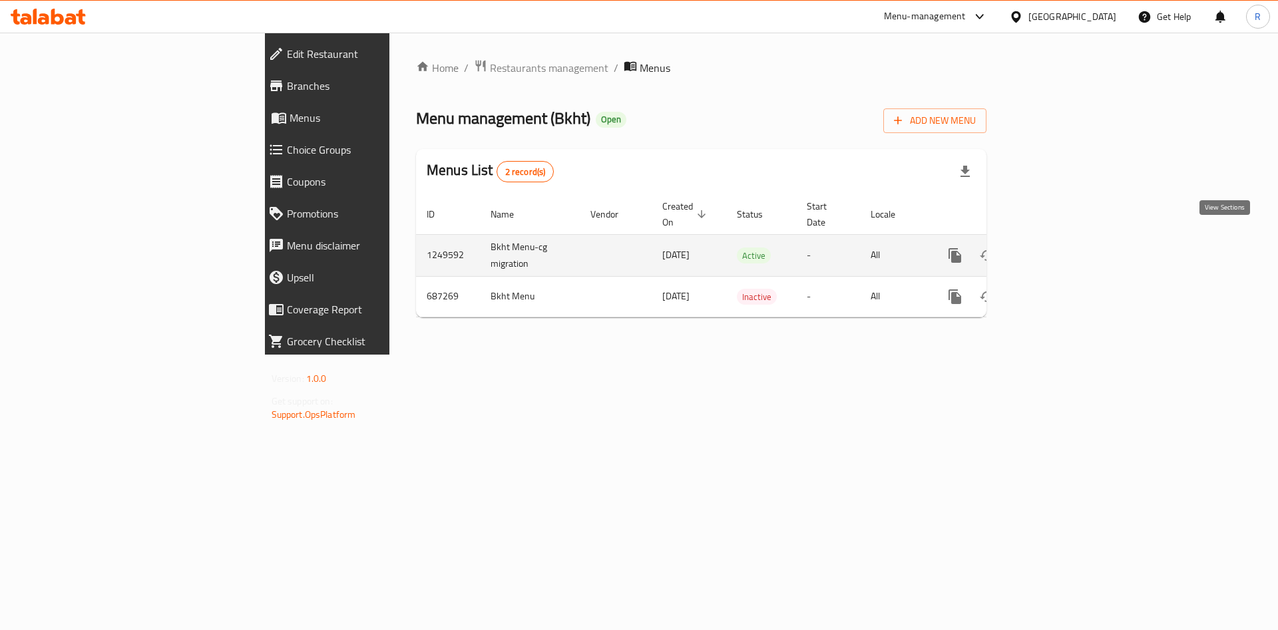
click at [1059, 248] on icon "enhanced table" at bounding box center [1051, 256] width 16 height 16
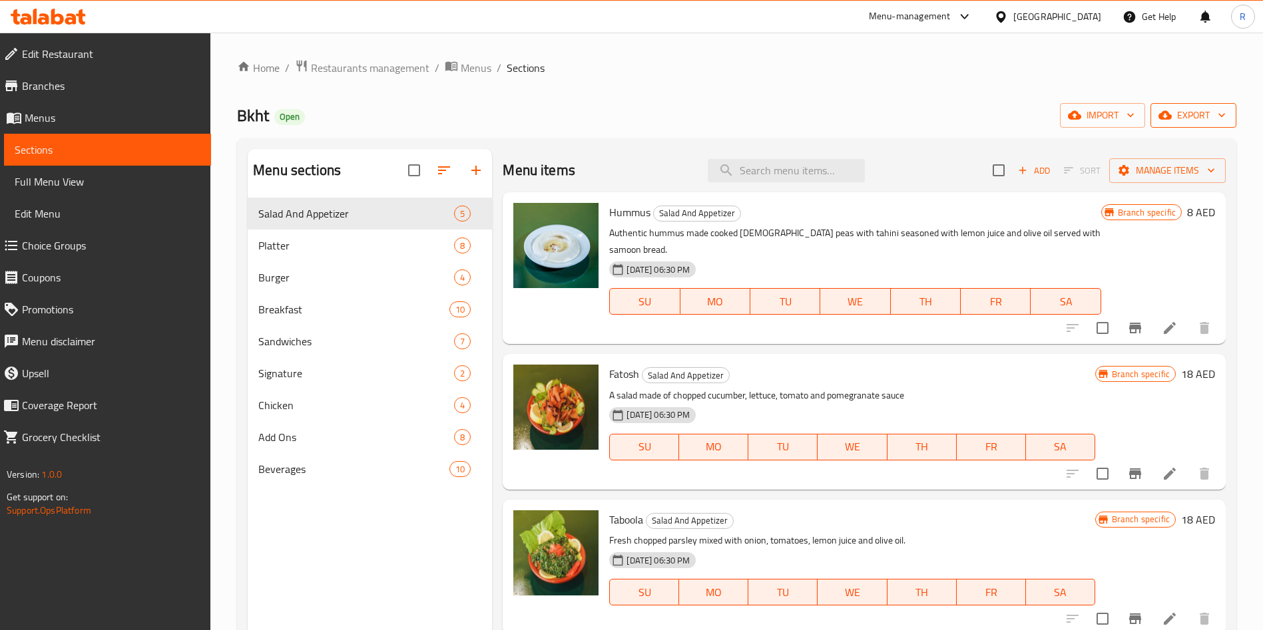
click at [1197, 112] on span "export" at bounding box center [1193, 115] width 65 height 17
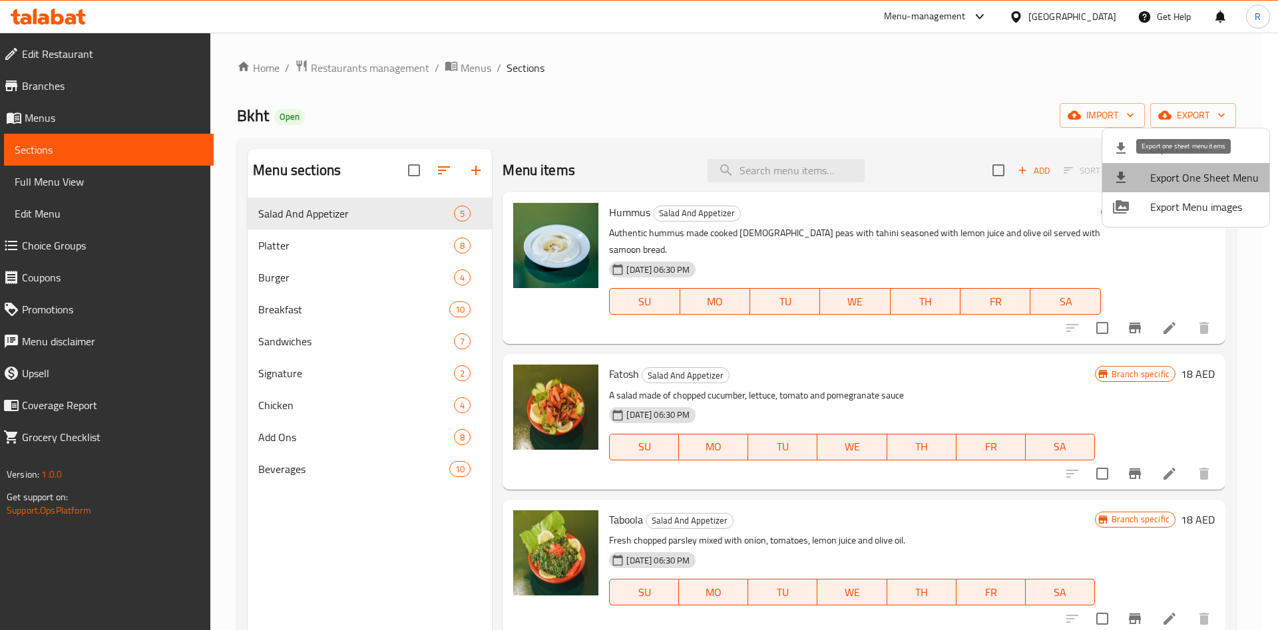
click at [1203, 172] on span "Export One Sheet Menu" at bounding box center [1204, 178] width 109 height 16
click at [373, 59] on div at bounding box center [639, 315] width 1278 height 630
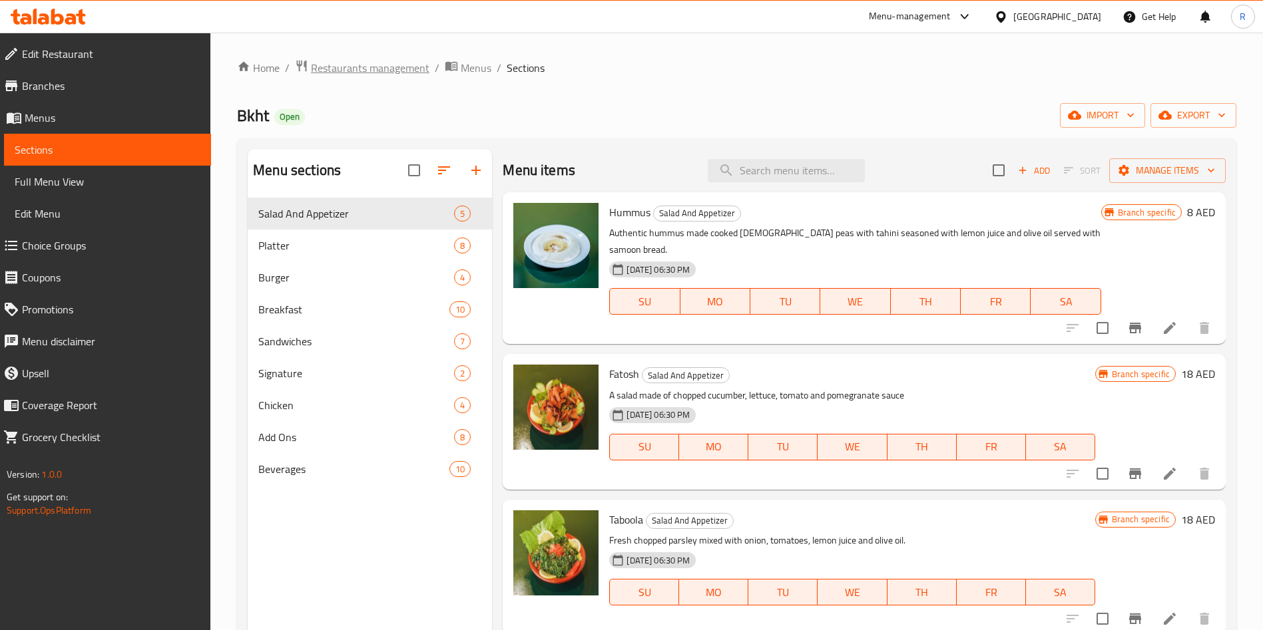
click at [371, 65] on span "Restaurants management" at bounding box center [370, 68] width 118 height 16
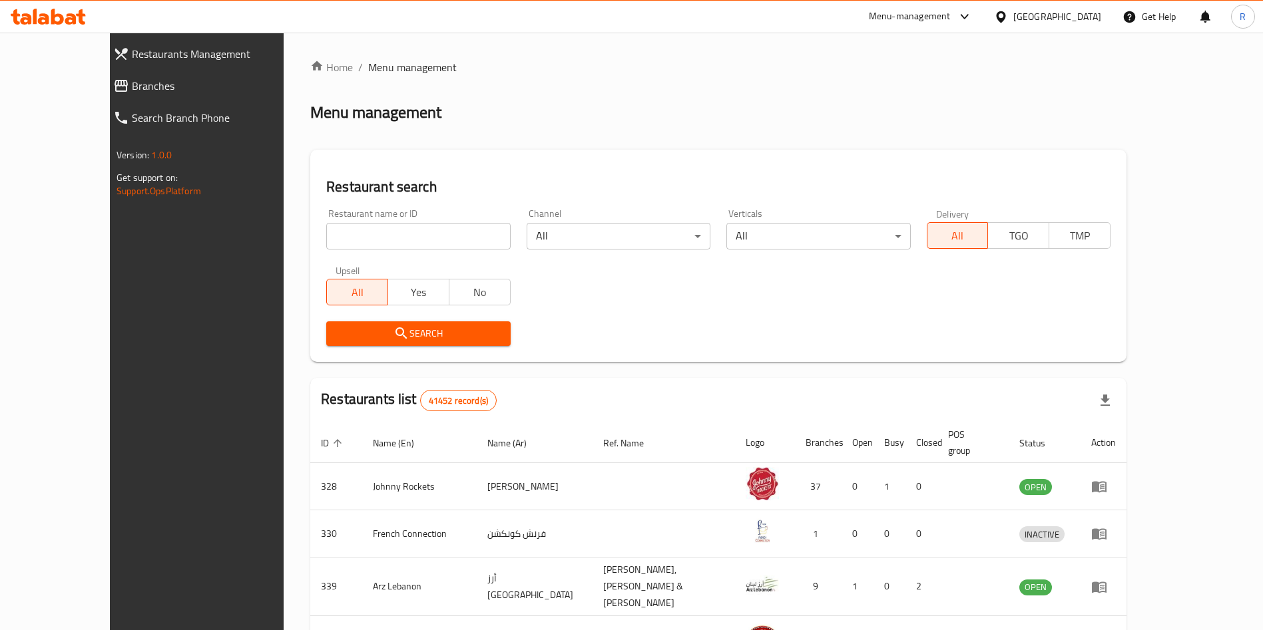
drag, startPoint x: 379, startPoint y: 231, endPoint x: 375, endPoint y: 248, distance: 17.1
click at [379, 232] on input "search" at bounding box center [418, 236] width 184 height 27
paste input "Meet"
type input "Meet"
click at [420, 333] on span "Search" at bounding box center [418, 334] width 162 height 17
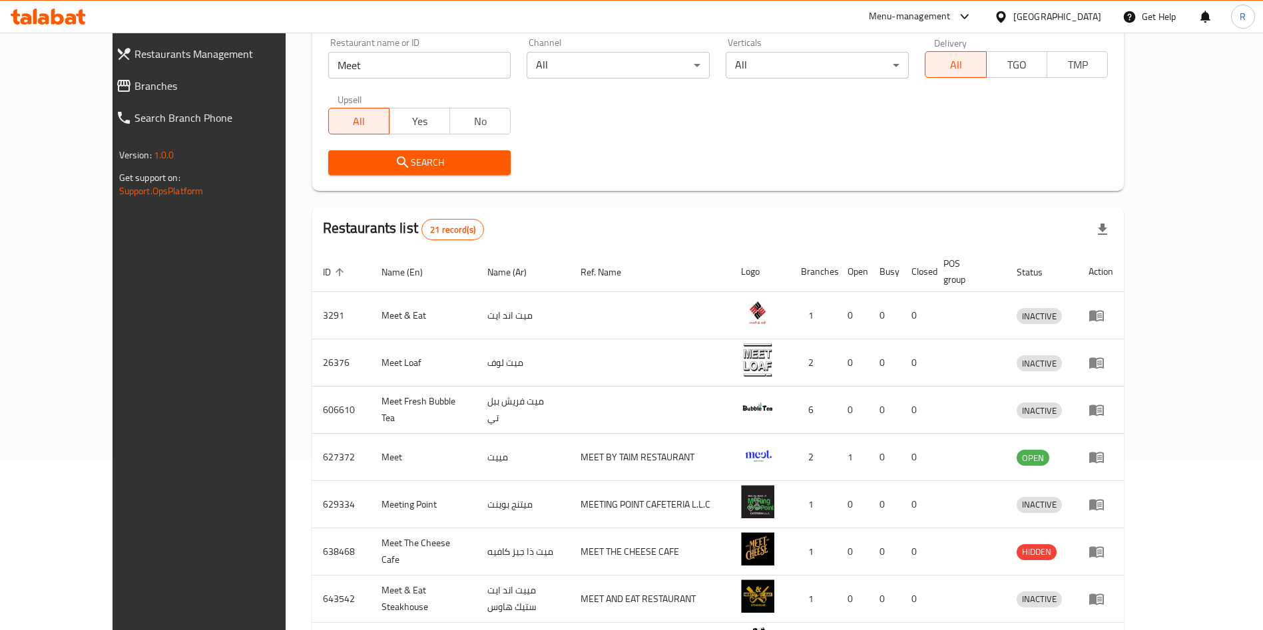
scroll to position [200, 0]
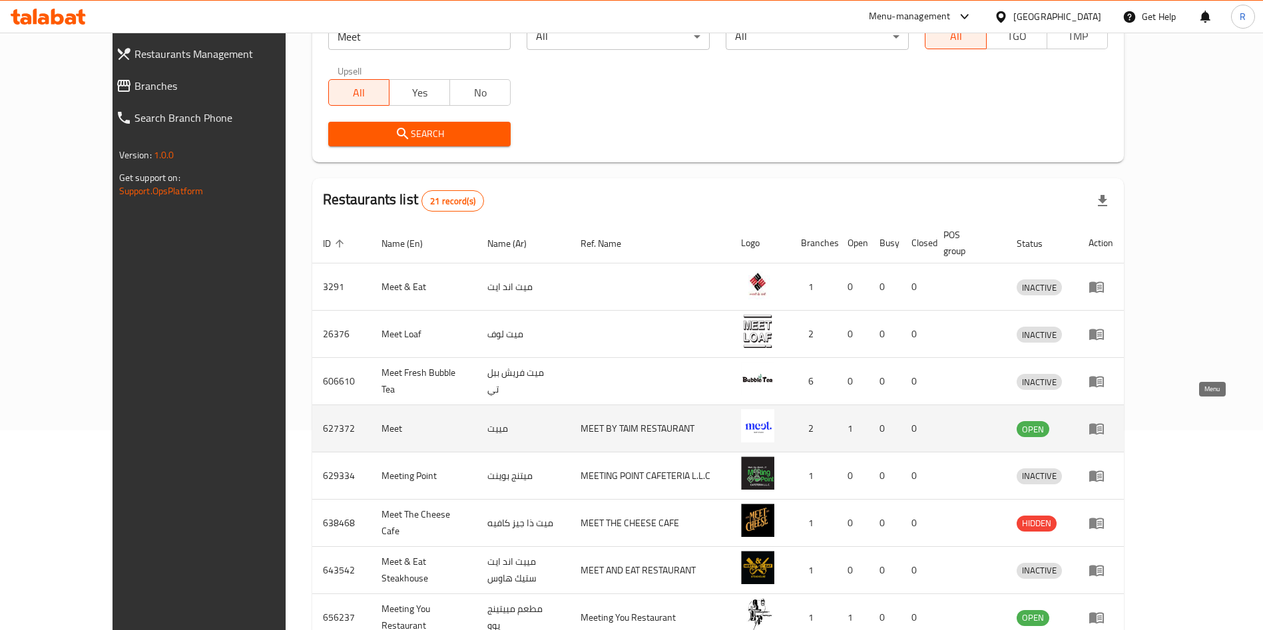
click at [1104, 421] on icon "enhanced table" at bounding box center [1096, 429] width 16 height 16
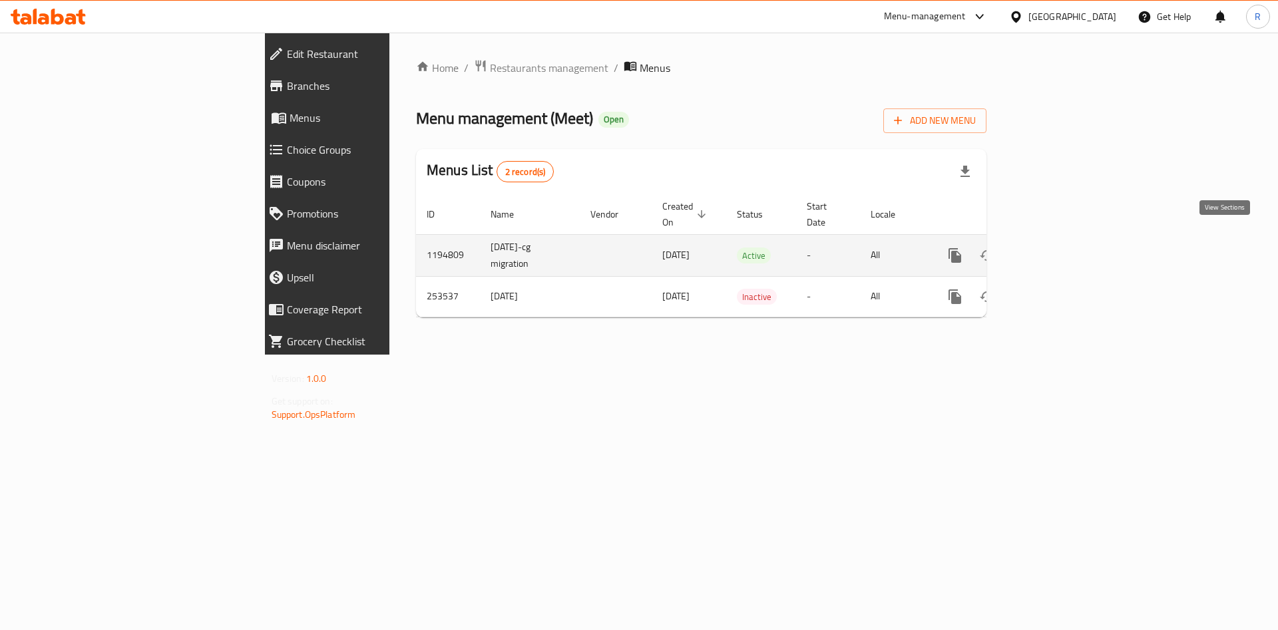
click at [1057, 250] on icon "enhanced table" at bounding box center [1051, 256] width 12 height 12
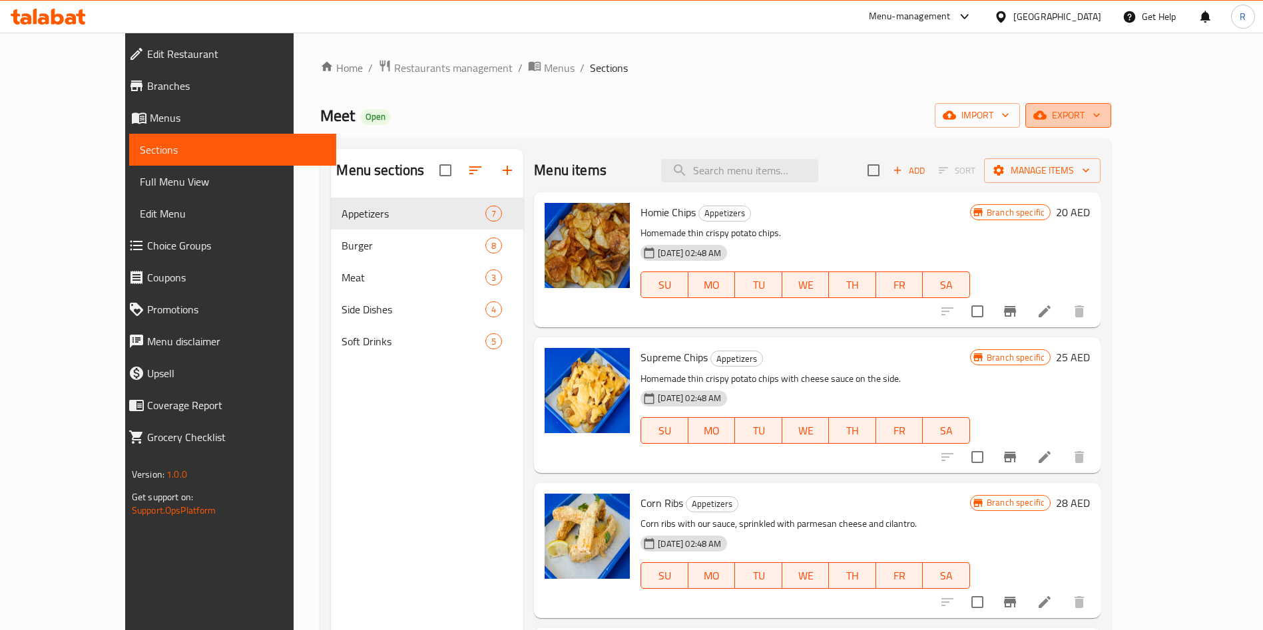
click at [1111, 105] on button "export" at bounding box center [1068, 115] width 86 height 25
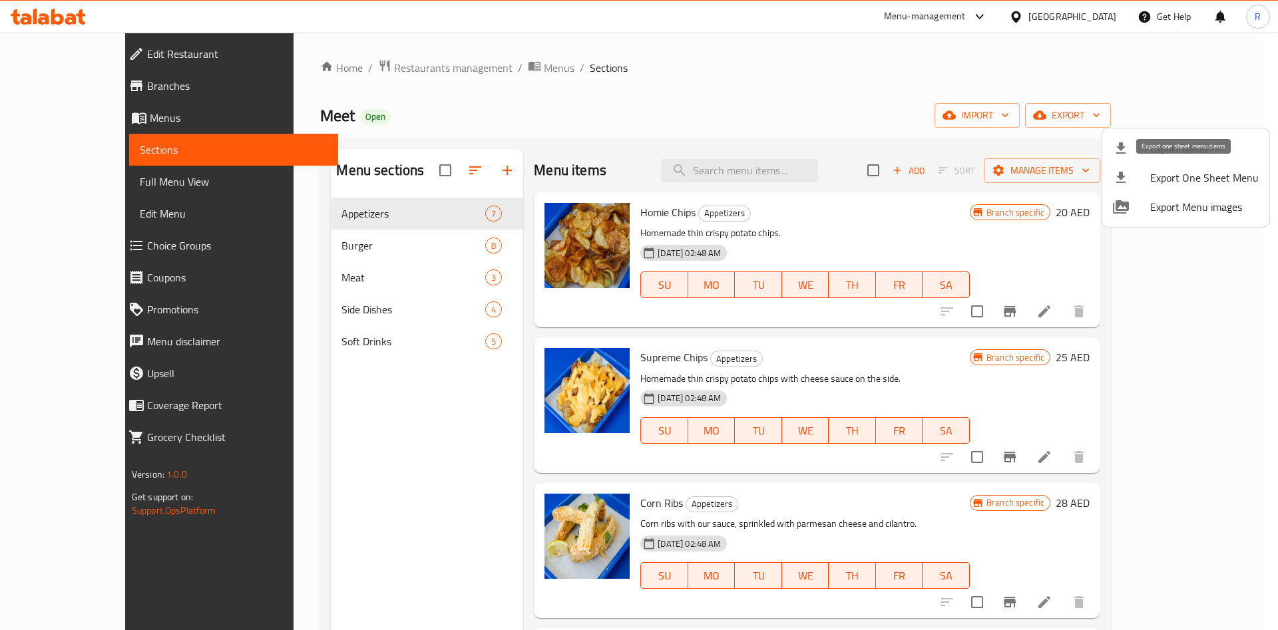
click at [1204, 174] on span "Export One Sheet Menu" at bounding box center [1204, 178] width 109 height 16
drag, startPoint x: 424, startPoint y: 490, endPoint x: 431, endPoint y: 489, distance: 6.8
click at [424, 490] on div at bounding box center [639, 315] width 1278 height 630
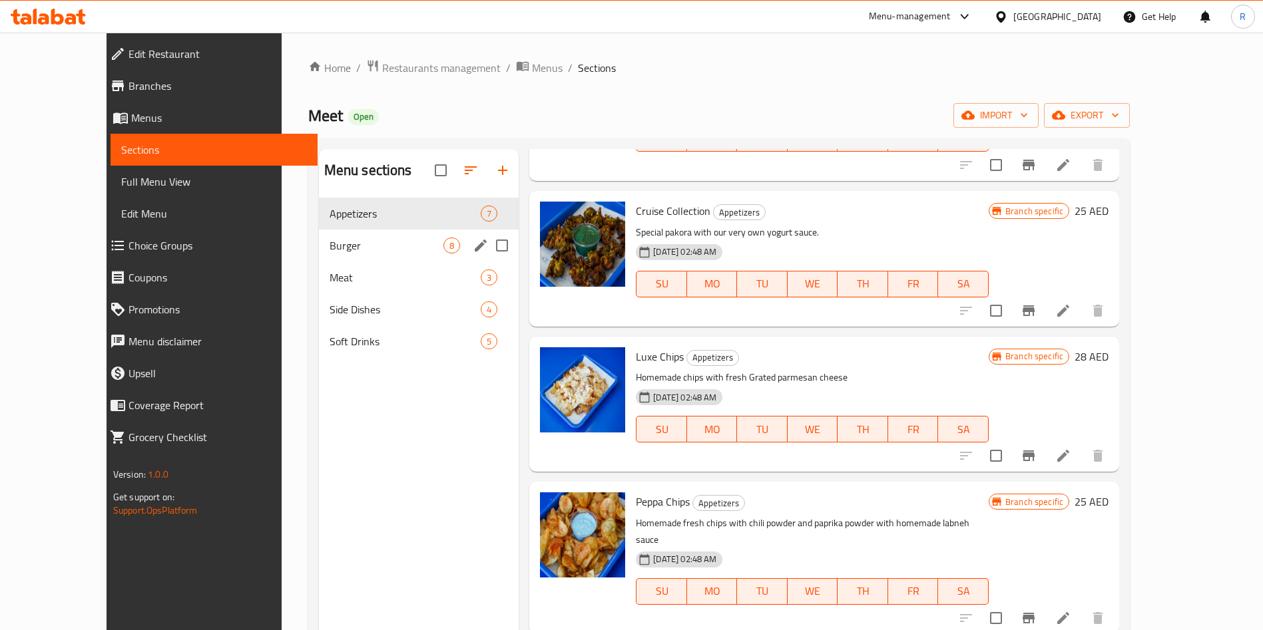
click at [340, 240] on span "Burger" at bounding box center [387, 246] width 114 height 16
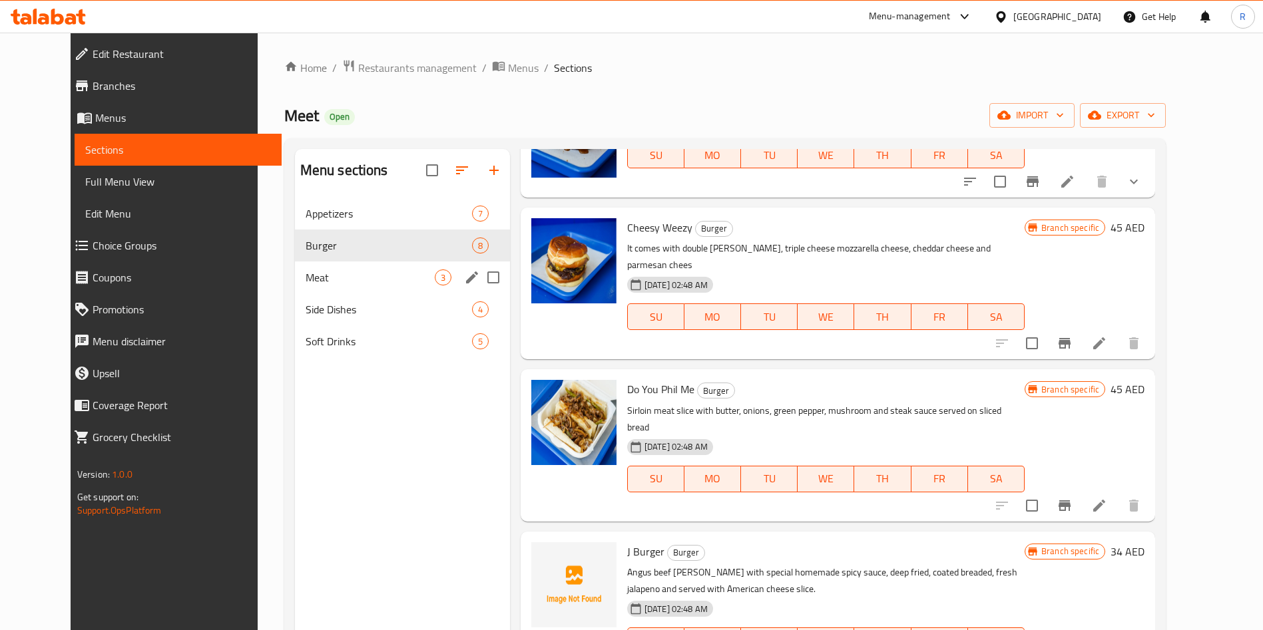
click at [306, 274] on span "Meat" at bounding box center [370, 278] width 129 height 16
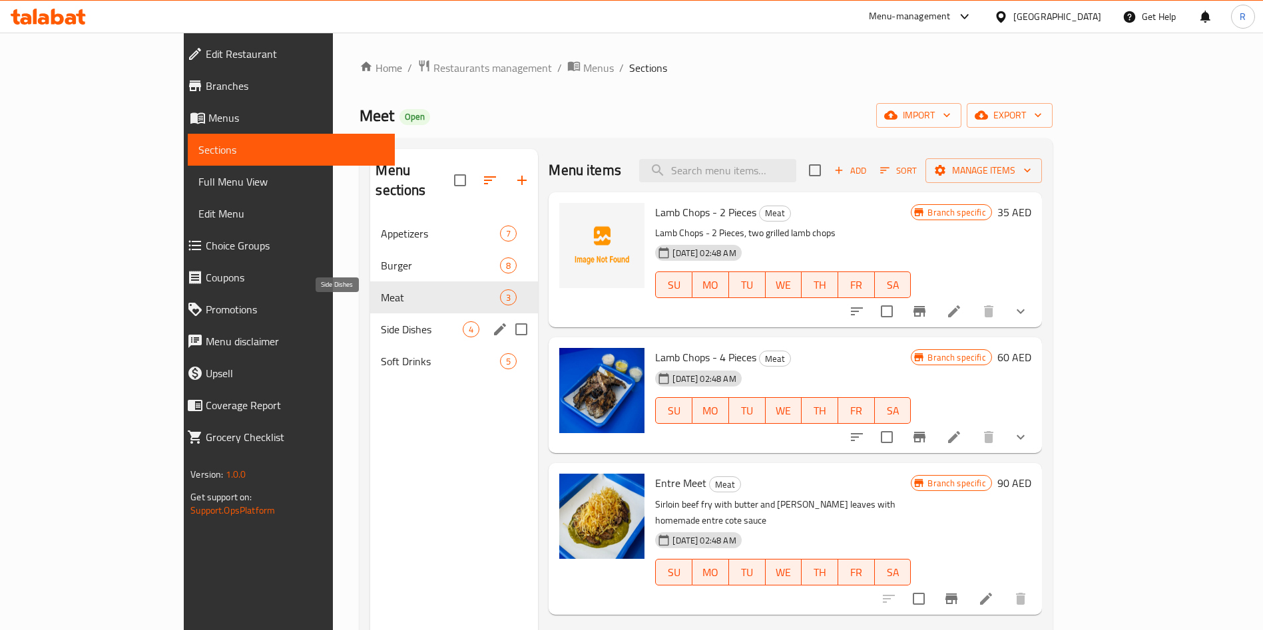
click at [381, 322] on span "Side Dishes" at bounding box center [422, 330] width 82 height 16
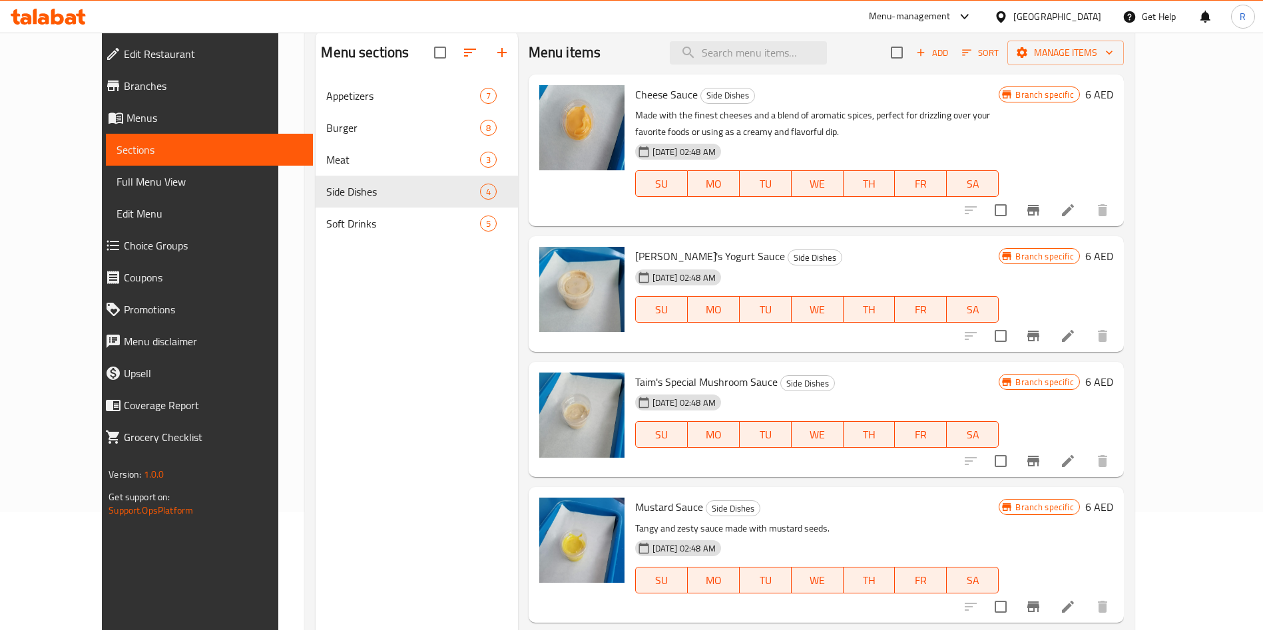
scroll to position [186, 0]
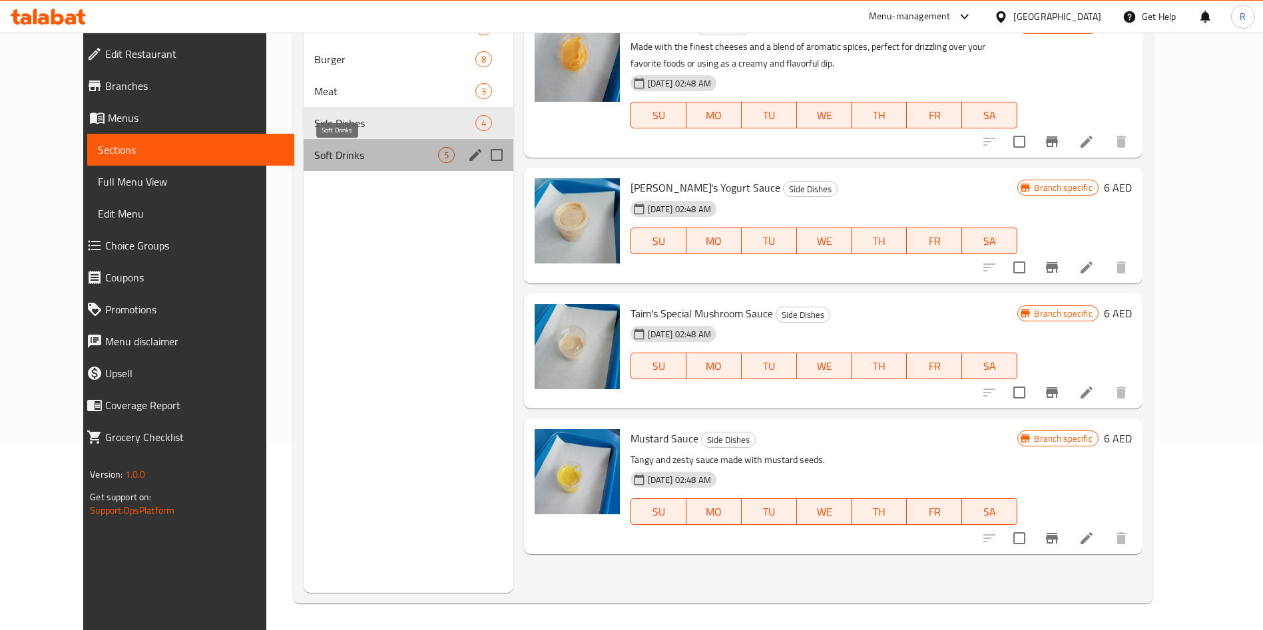
click at [314, 153] on span "Soft Drinks" at bounding box center [376, 155] width 124 height 16
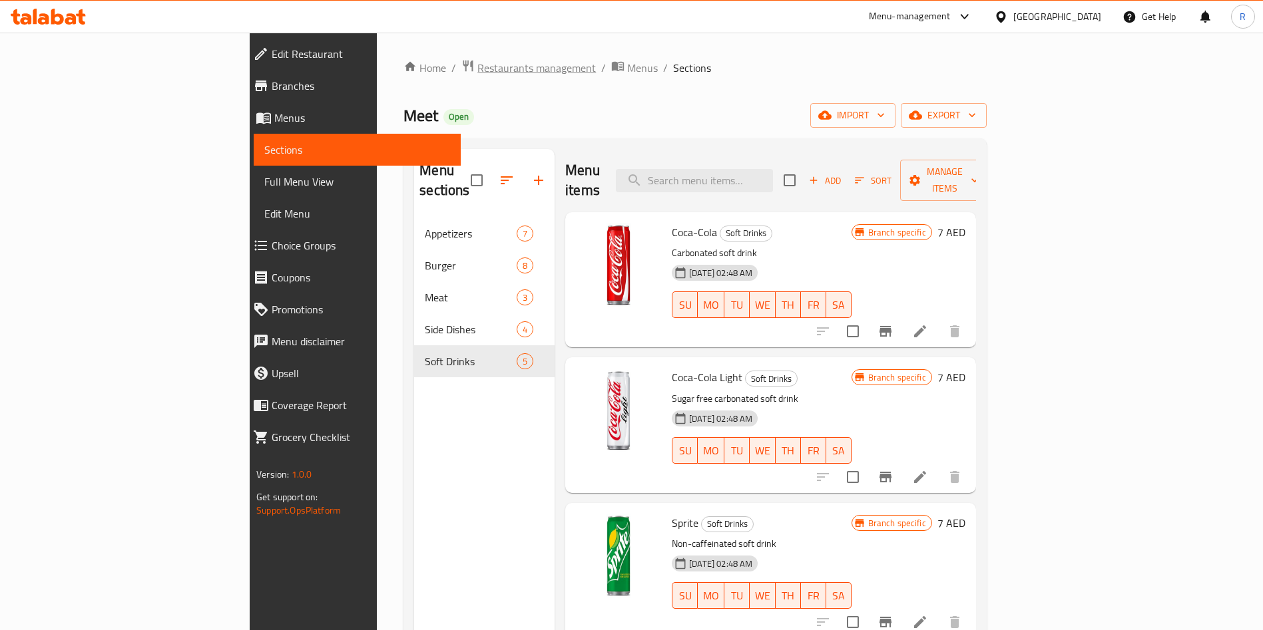
click at [477, 66] on span "Restaurants management" at bounding box center [536, 68] width 118 height 16
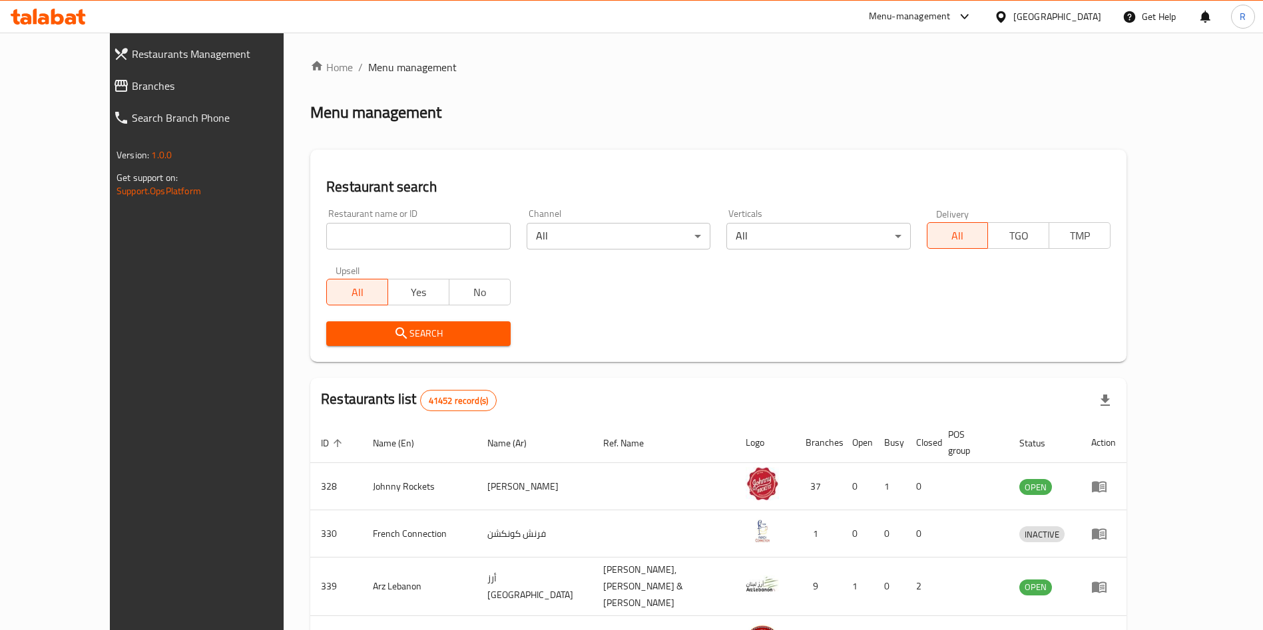
click at [400, 240] on input "search" at bounding box center [418, 236] width 184 height 27
paste input "Outdated"
type input "Outdated"
click at [371, 340] on span "Search" at bounding box center [418, 334] width 162 height 17
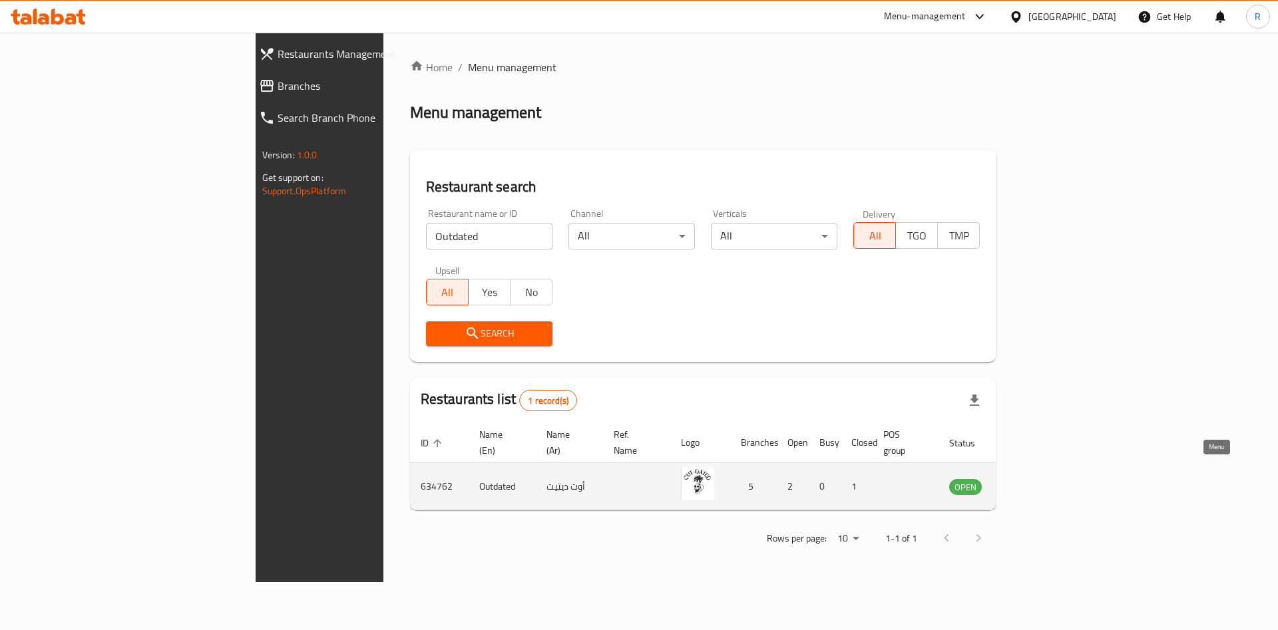
click at [1035, 482] on icon "enhanced table" at bounding box center [1027, 487] width 15 height 11
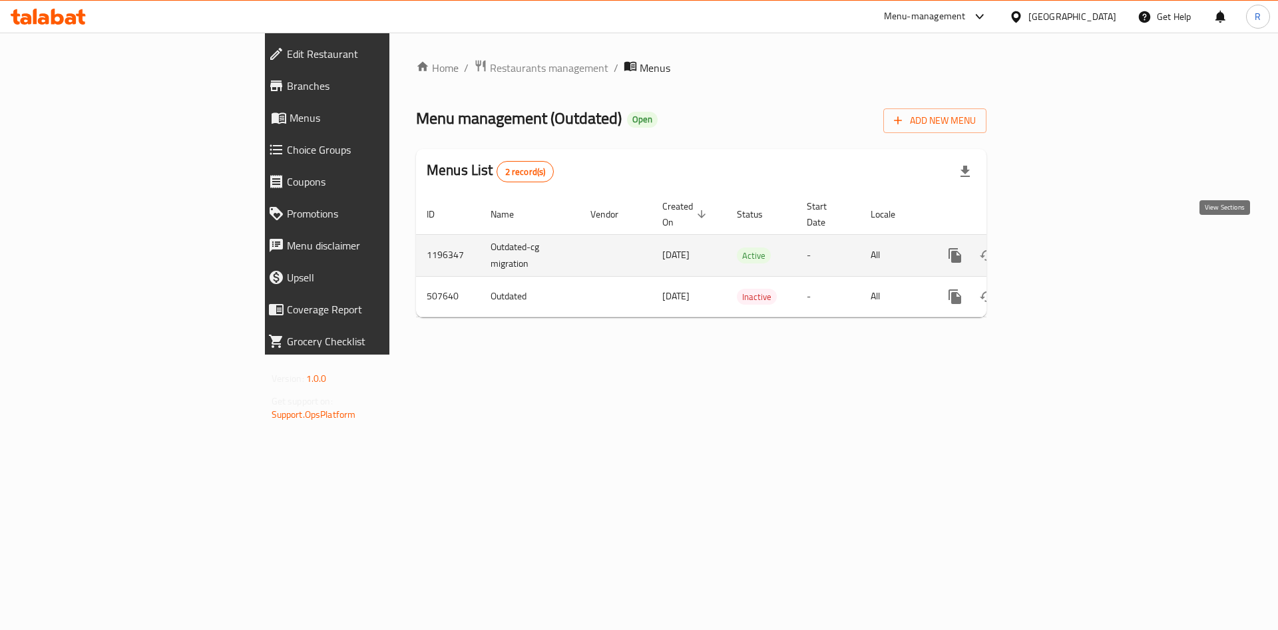
click at [1067, 240] on link "enhanced table" at bounding box center [1051, 256] width 32 height 32
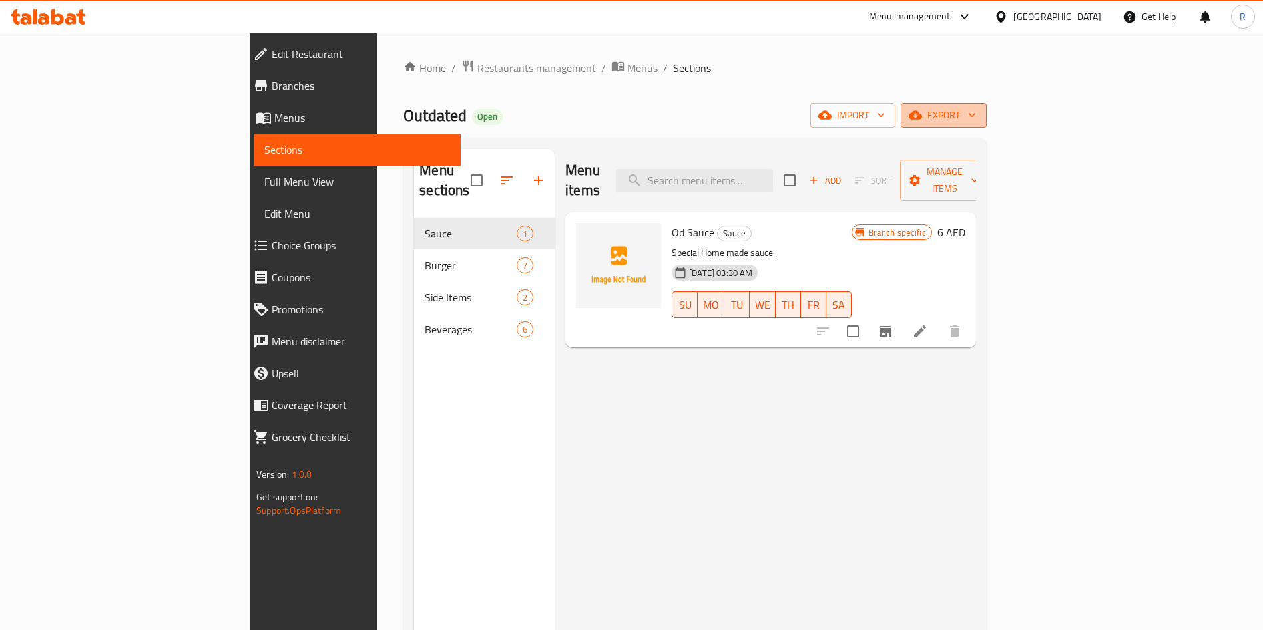
click at [976, 110] on span "export" at bounding box center [943, 115] width 65 height 17
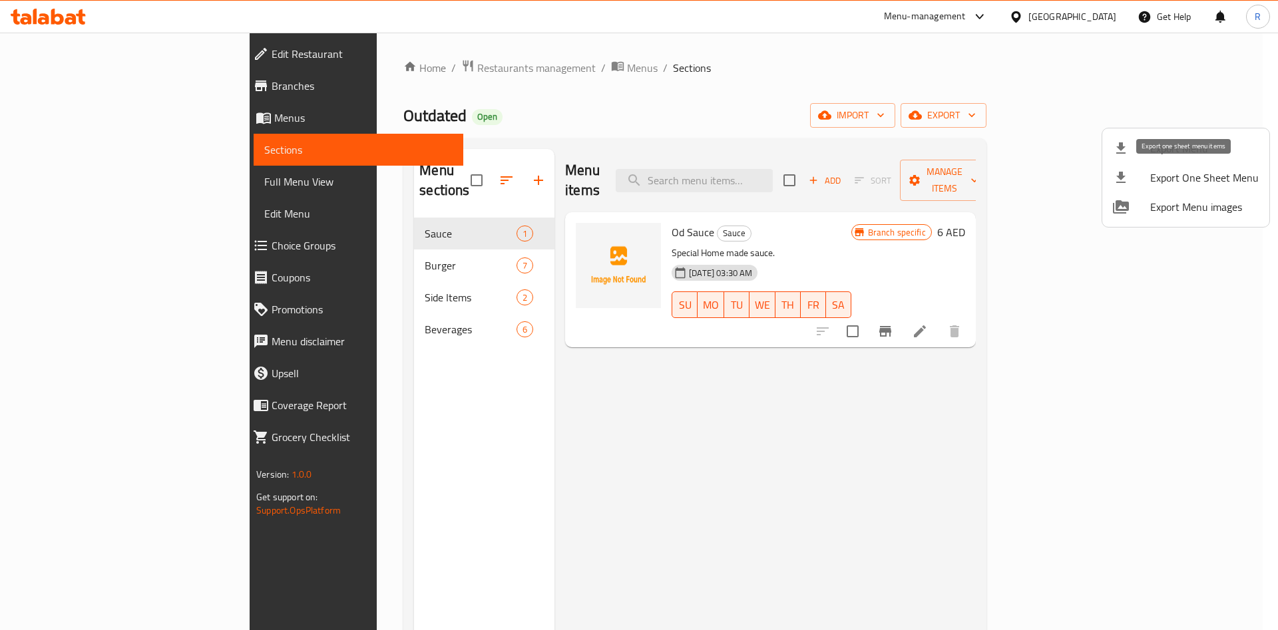
click at [1178, 183] on span "Export One Sheet Menu" at bounding box center [1204, 178] width 109 height 16
click at [296, 255] on div at bounding box center [639, 315] width 1278 height 630
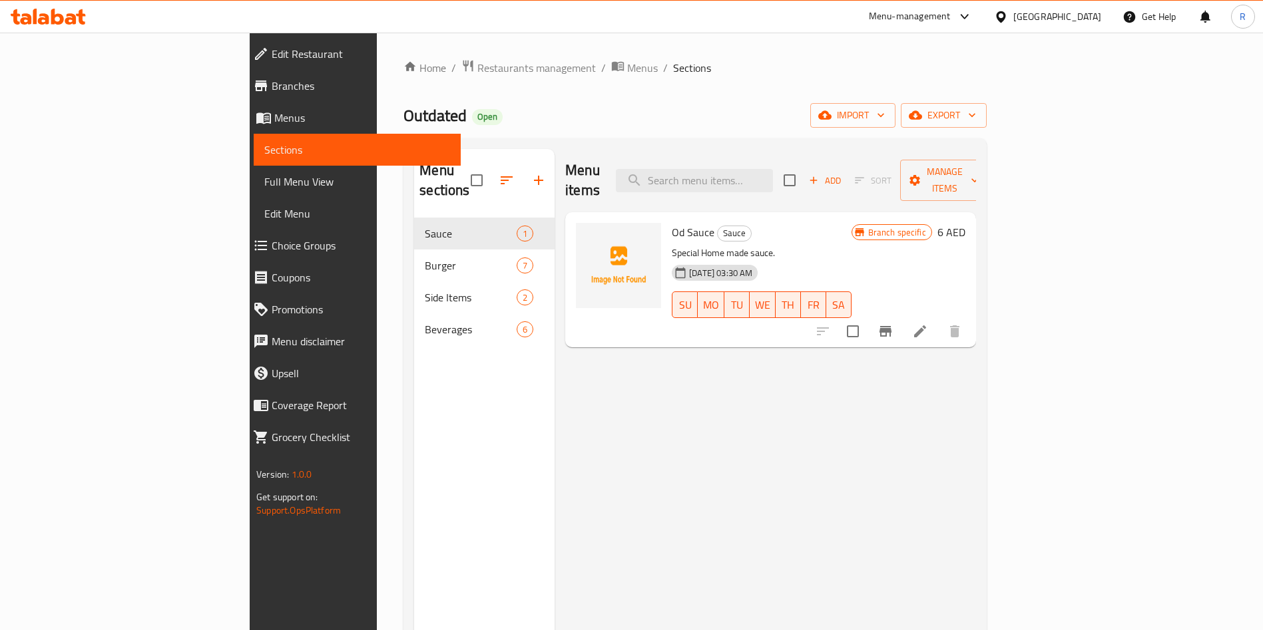
click at [414, 255] on div "Burger 7" at bounding box center [484, 266] width 140 height 32
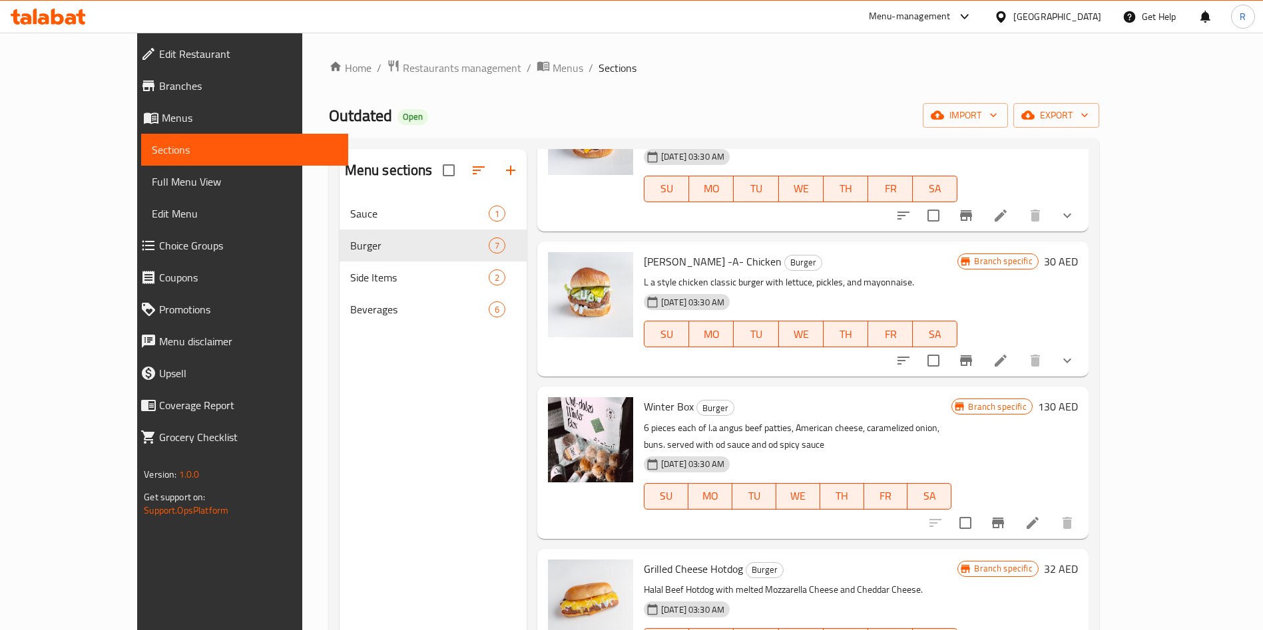
scroll to position [138, 0]
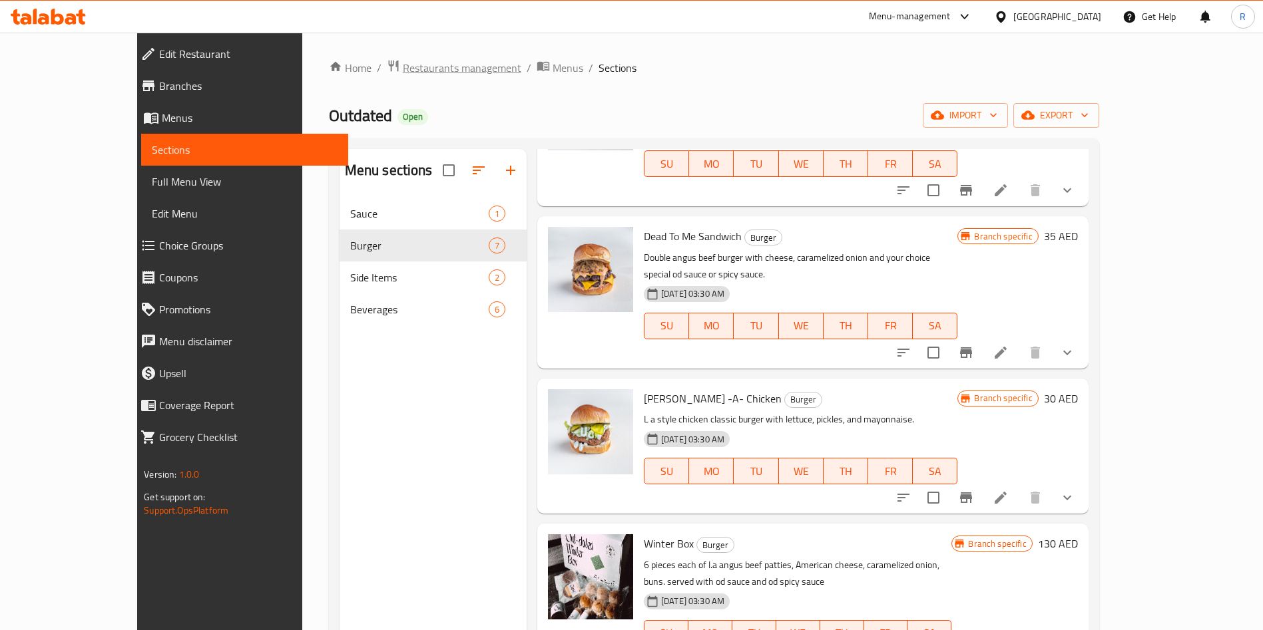
click at [403, 71] on span "Restaurants management" at bounding box center [462, 68] width 118 height 16
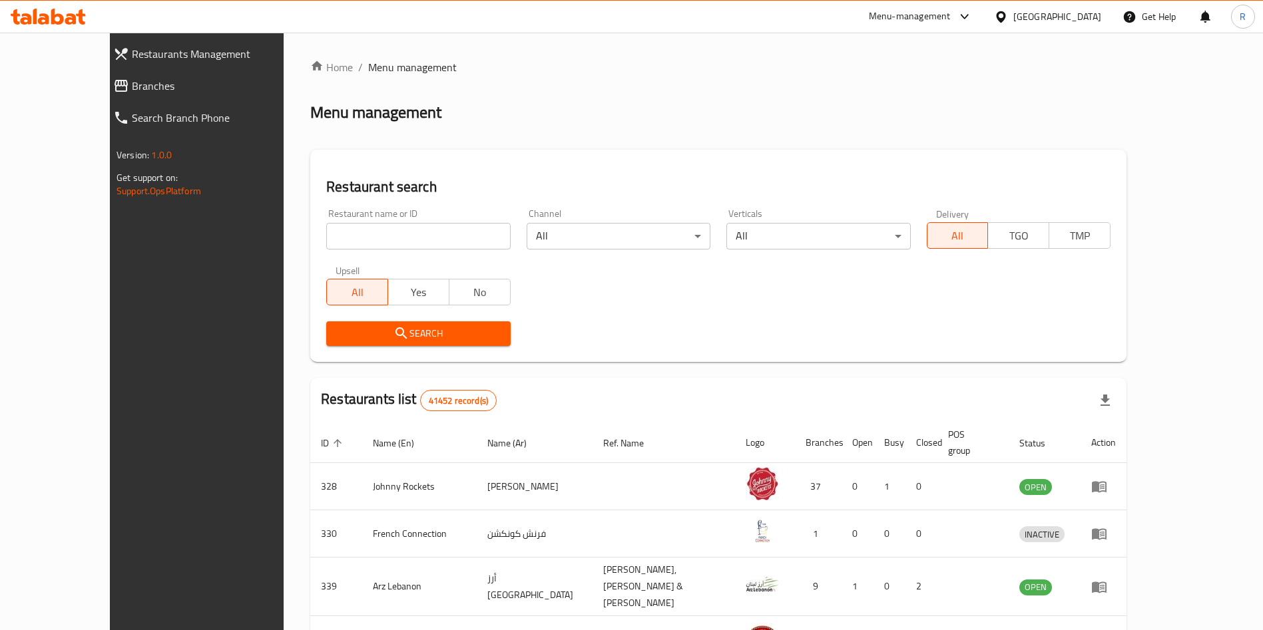
click at [340, 238] on input "search" at bounding box center [418, 236] width 184 height 27
paste input "The Pizza Club"
type input "The Pizza Club"
click at [408, 342] on button "Search" at bounding box center [418, 334] width 184 height 25
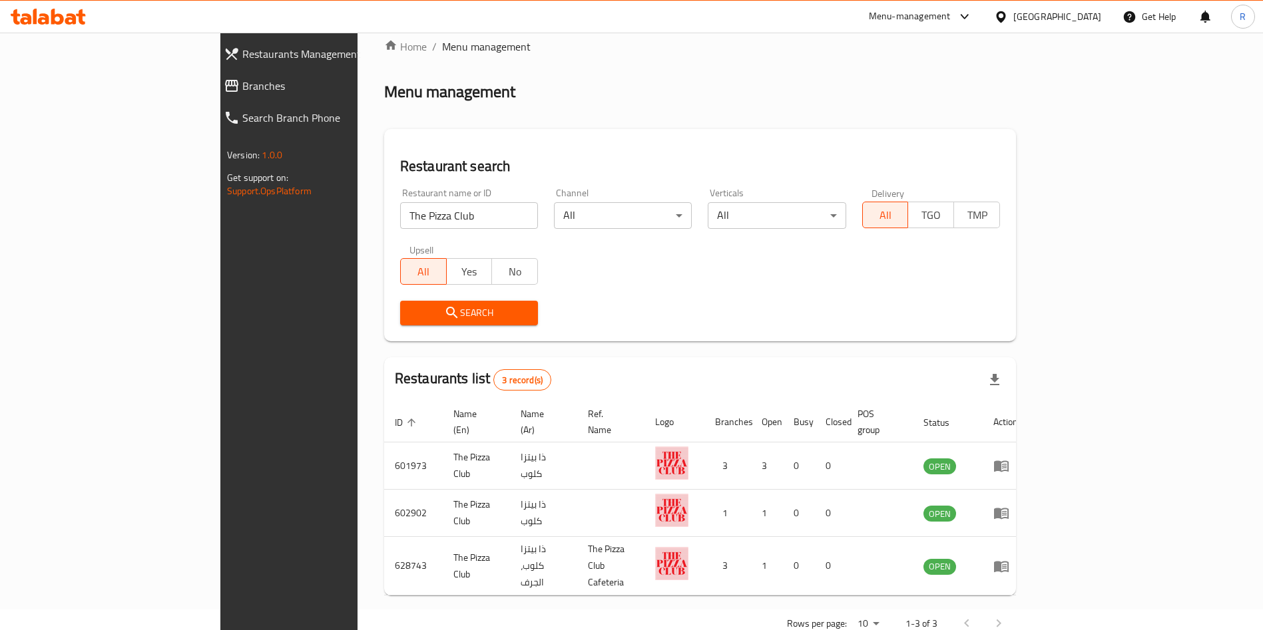
scroll to position [32, 0]
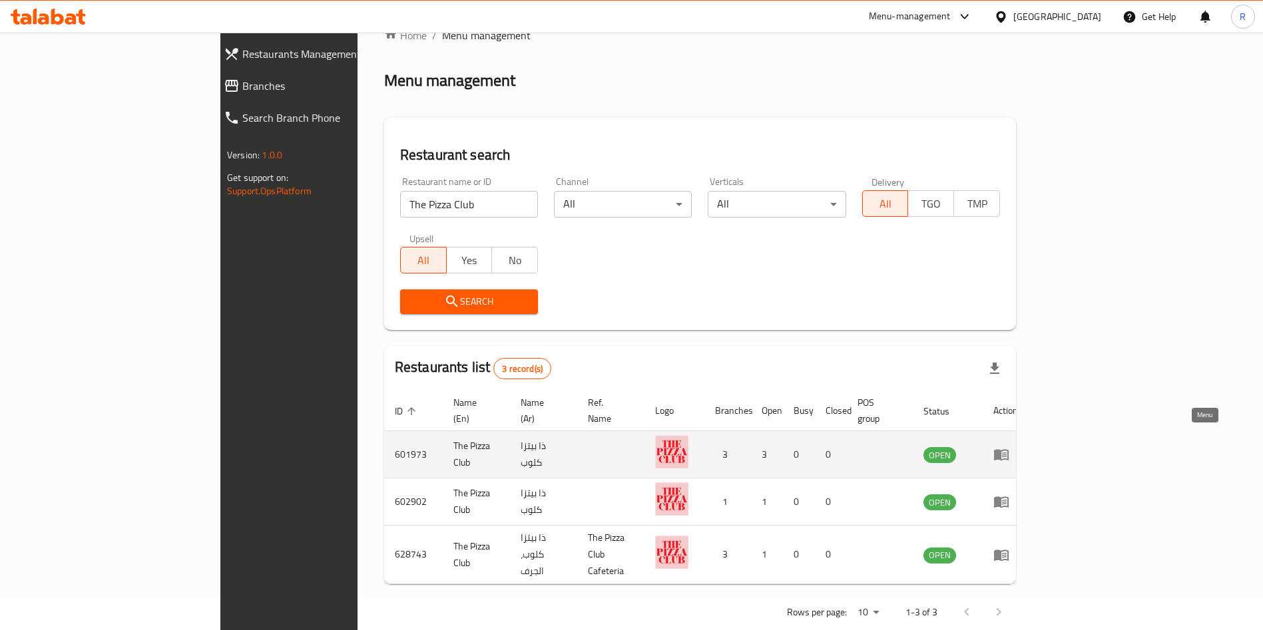
click at [1009, 450] on icon "enhanced table" at bounding box center [1001, 455] width 15 height 11
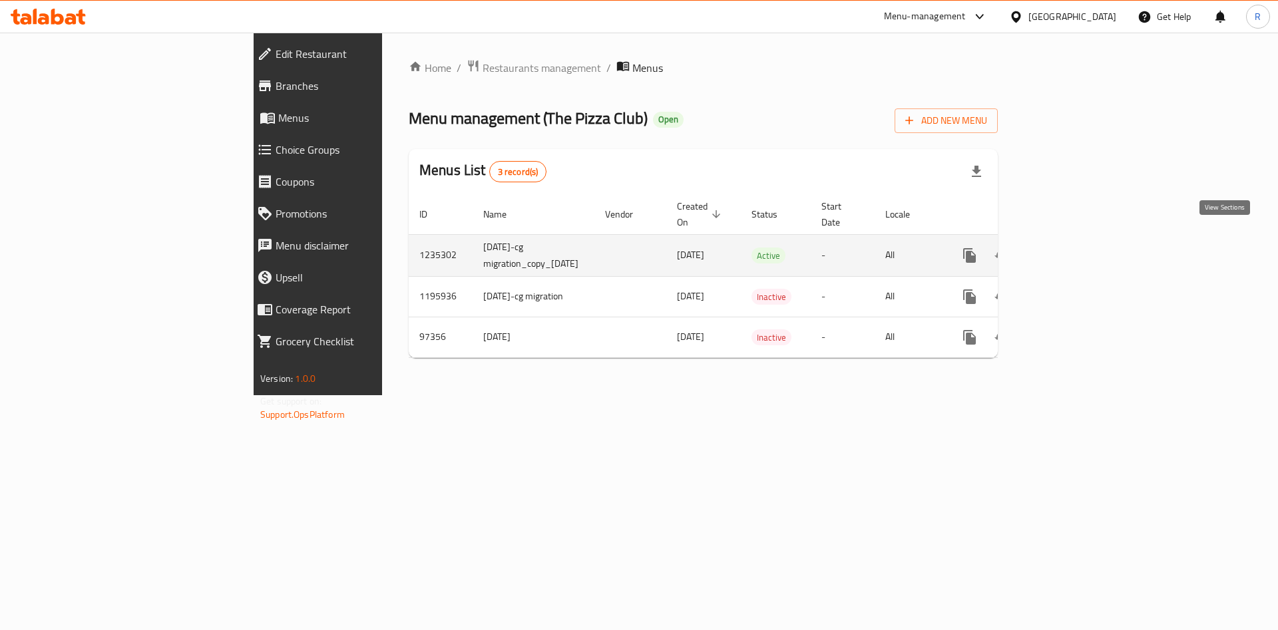
click at [1082, 248] on link "enhanced table" at bounding box center [1066, 256] width 32 height 32
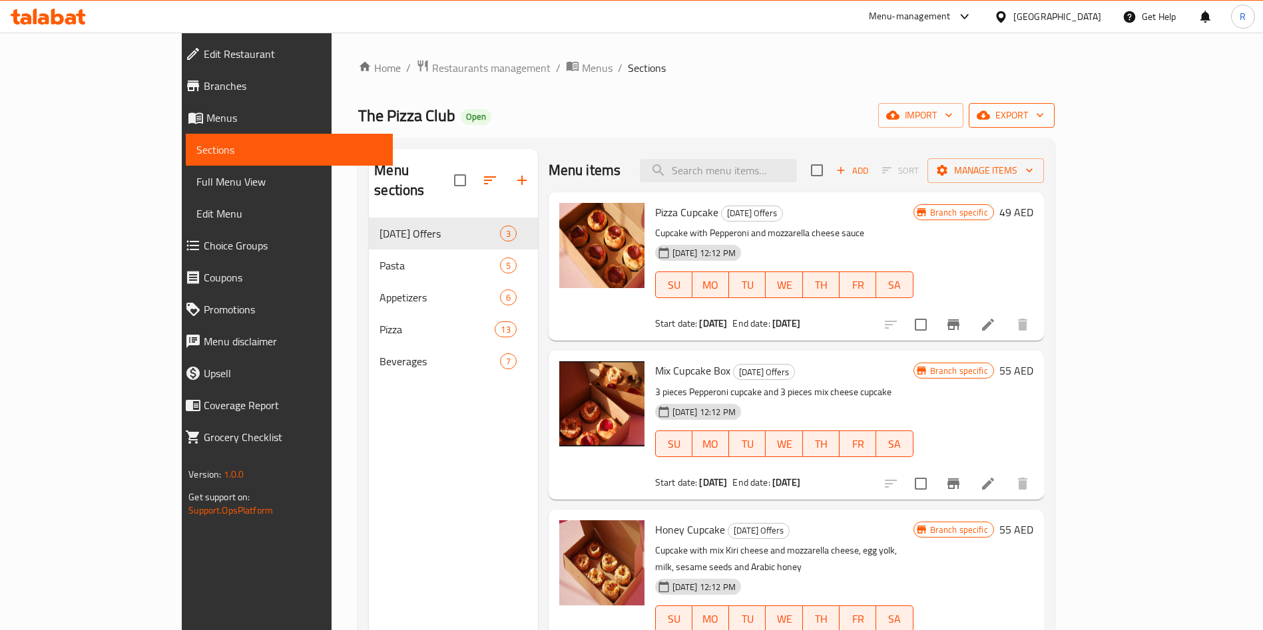
click at [1054, 105] on button "export" at bounding box center [1012, 115] width 86 height 25
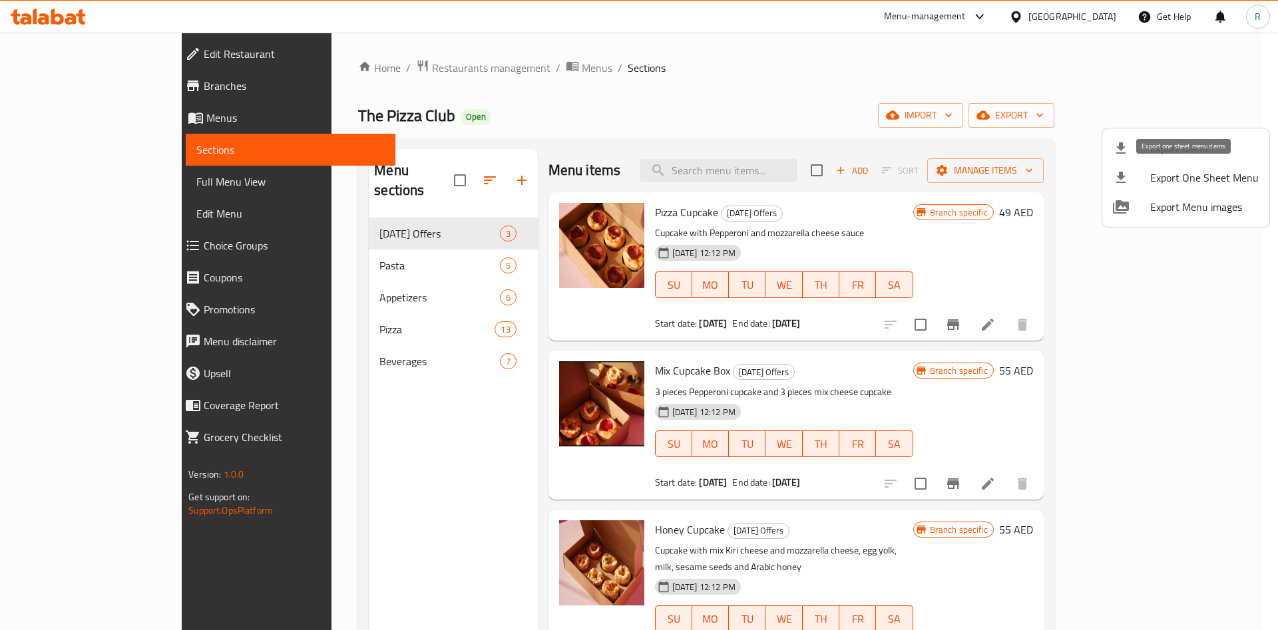
click at [1201, 180] on span "Export One Sheet Menu" at bounding box center [1204, 178] width 109 height 16
click at [357, 244] on div at bounding box center [639, 315] width 1278 height 630
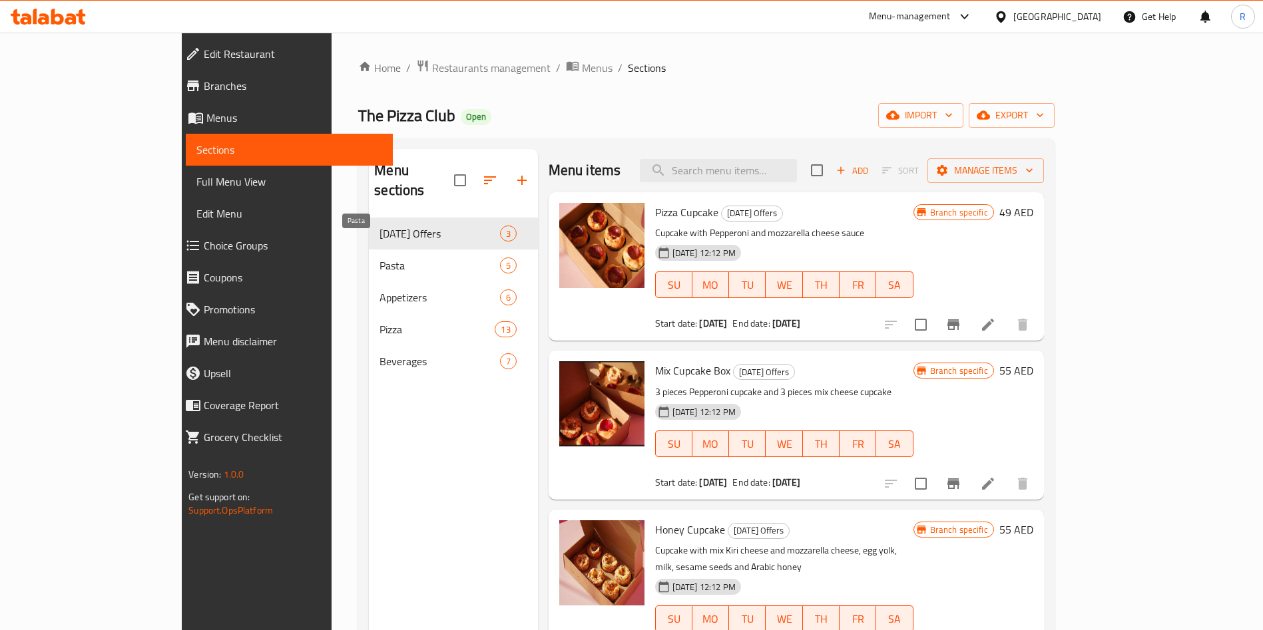
click at [379, 258] on span "Pasta" at bounding box center [439, 266] width 120 height 16
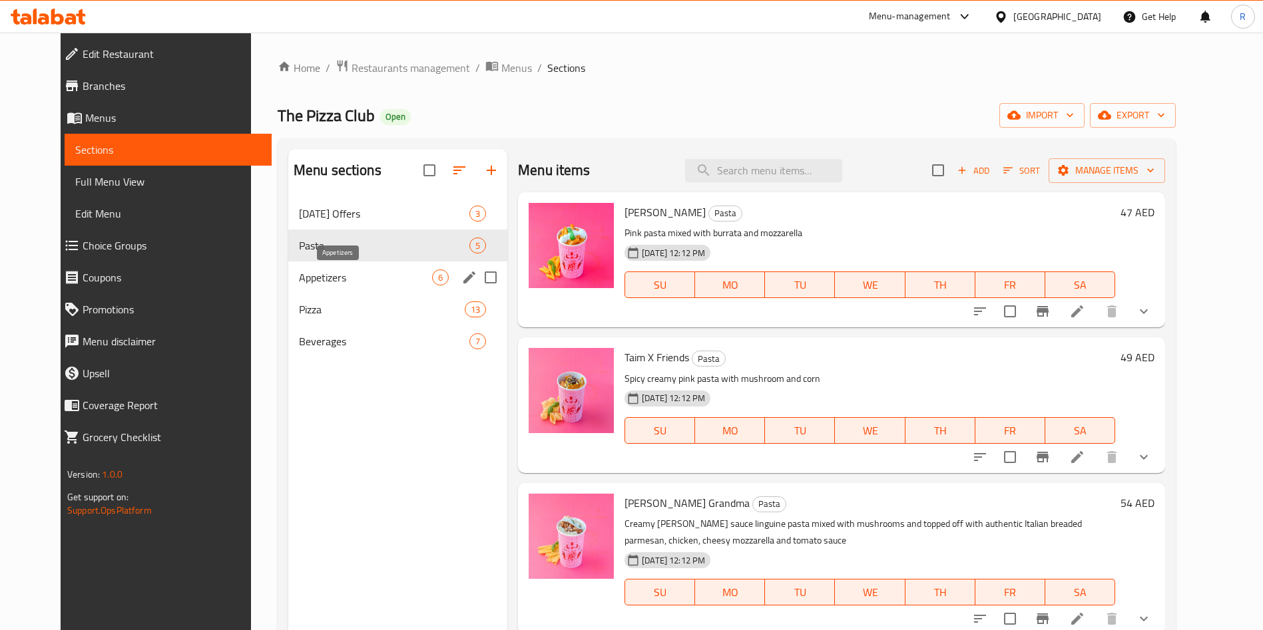
click at [334, 274] on span "Appetizers" at bounding box center [365, 278] width 133 height 16
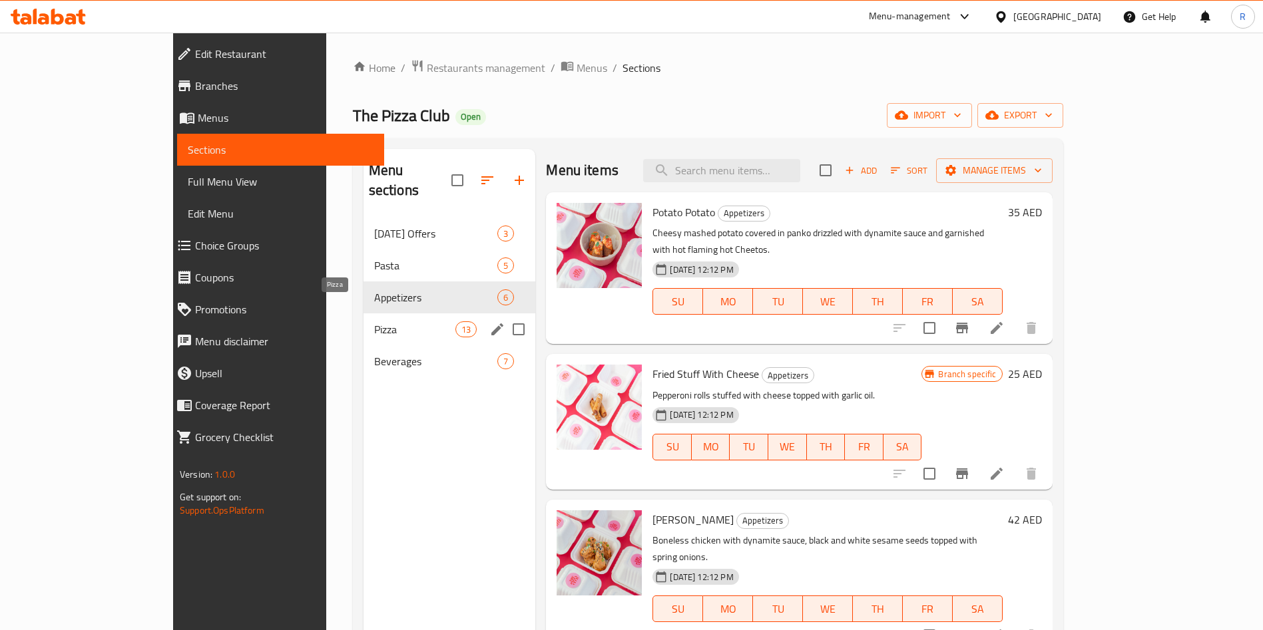
click at [374, 322] on span "Pizza" at bounding box center [414, 330] width 81 height 16
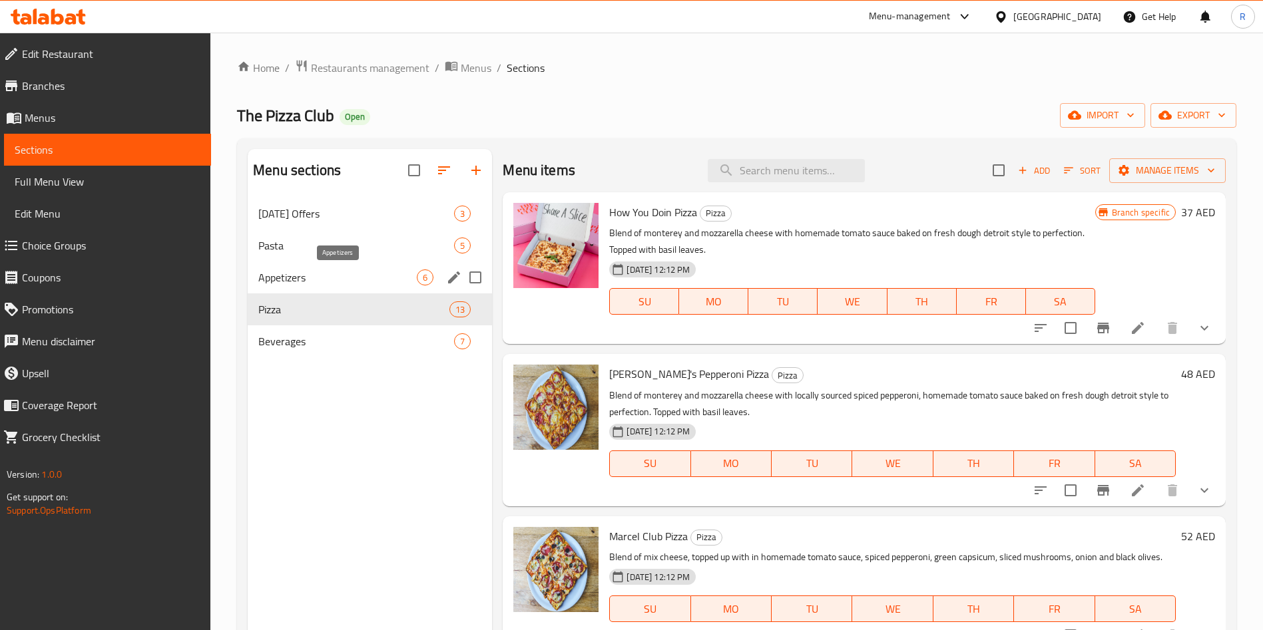
click at [335, 274] on span "Appetizers" at bounding box center [337, 278] width 158 height 16
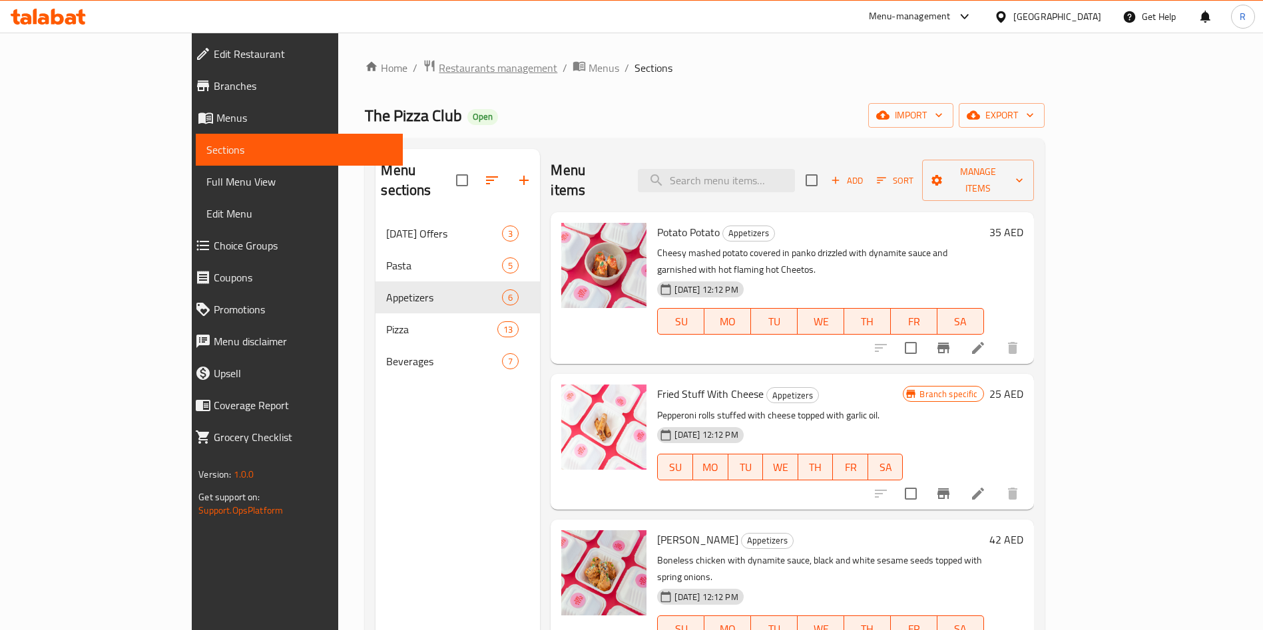
click at [439, 75] on span "Restaurants management" at bounding box center [498, 68] width 118 height 16
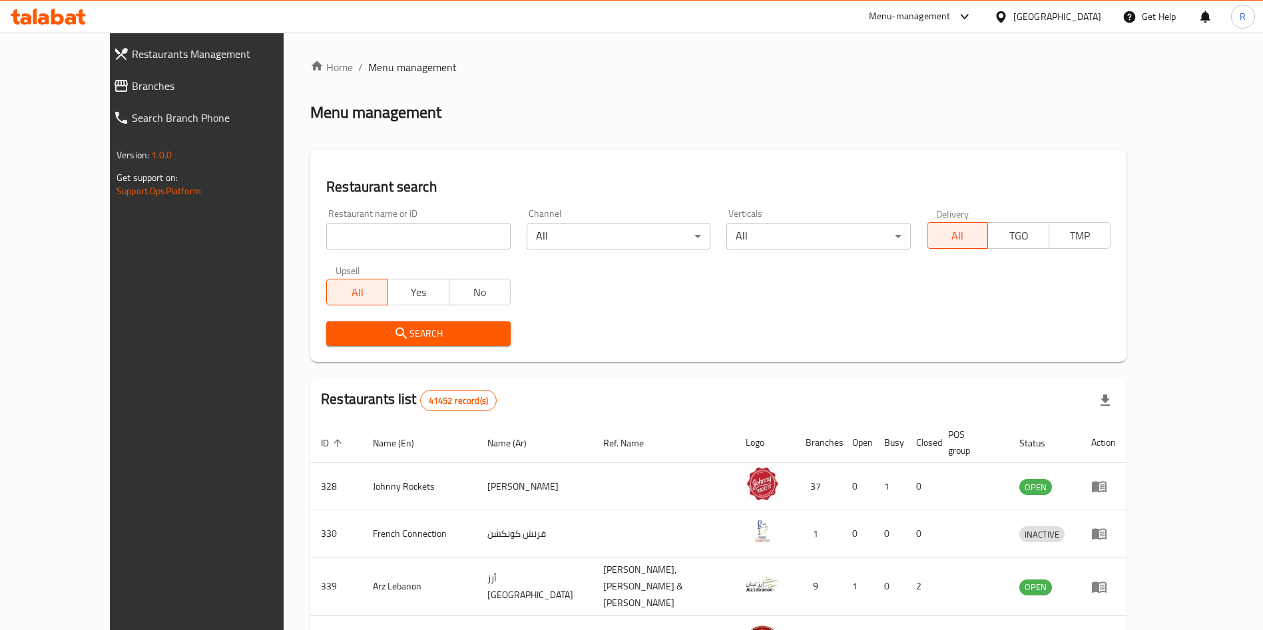
click at [350, 238] on input "search" at bounding box center [418, 236] width 184 height 27
type input "mumbaikar"
click button "Search" at bounding box center [418, 334] width 184 height 25
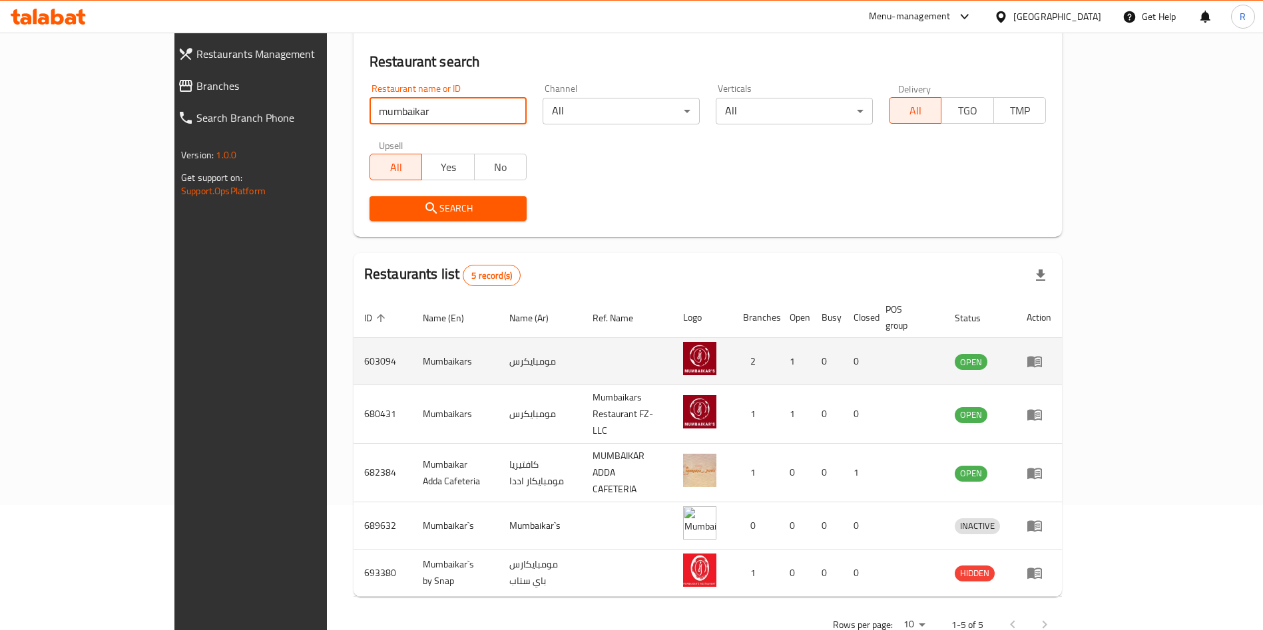
scroll to position [126, 0]
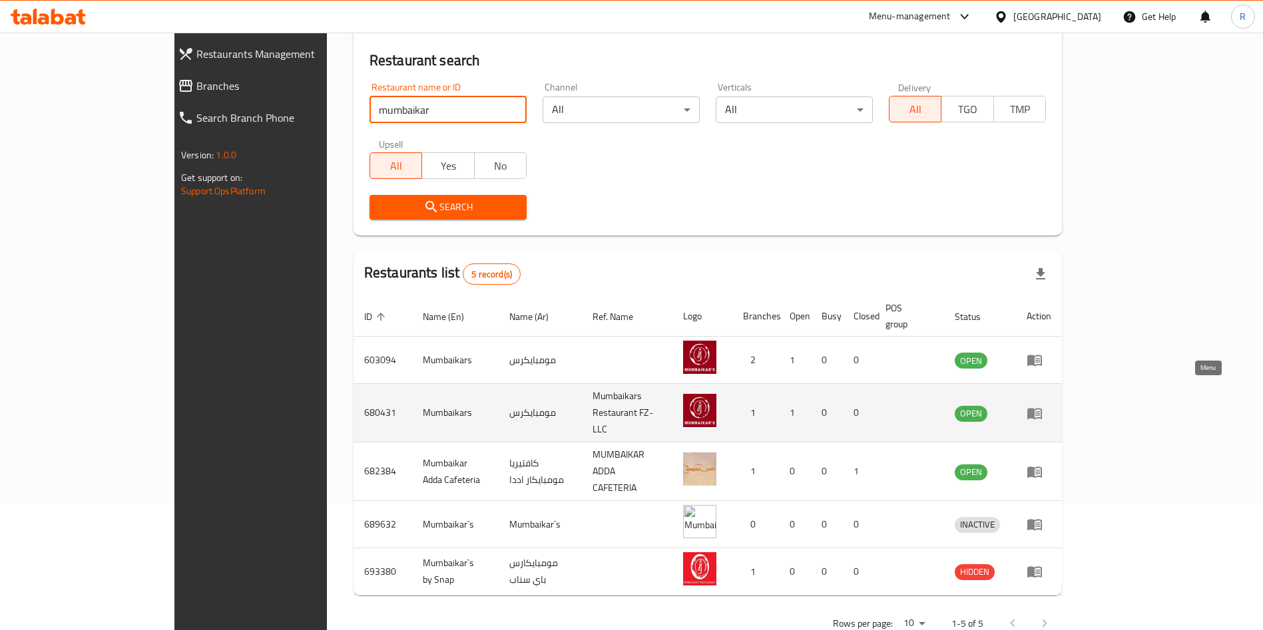
click at [1042, 408] on icon "enhanced table" at bounding box center [1034, 413] width 15 height 11
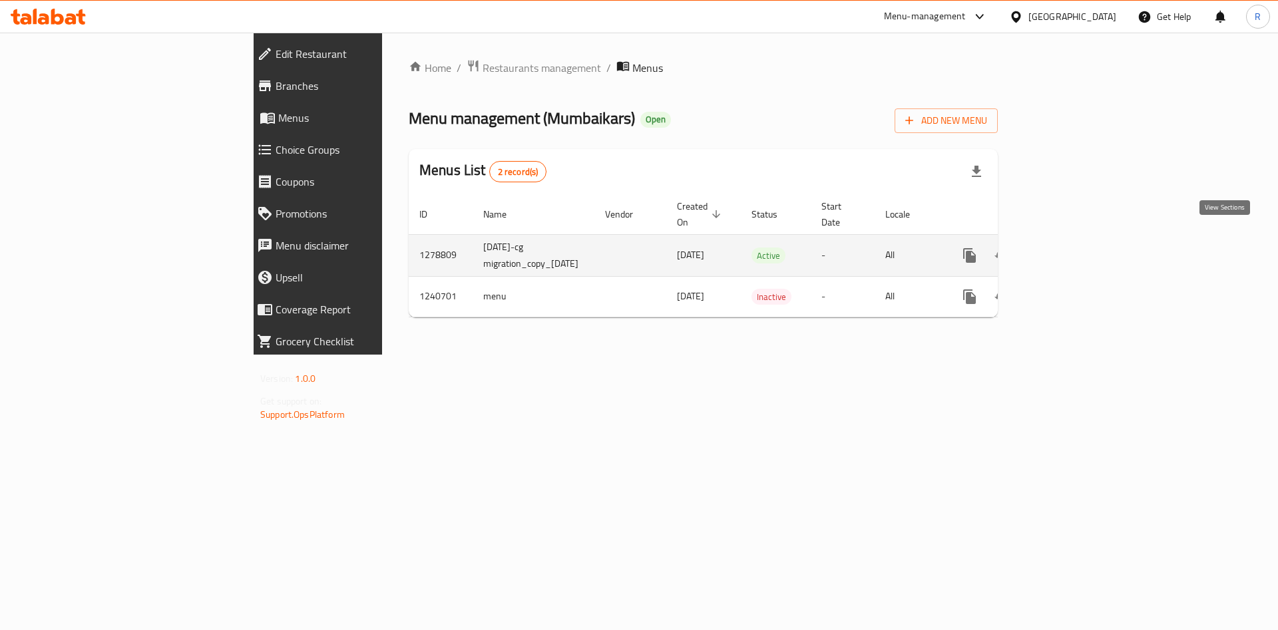
click at [1074, 248] on icon "enhanced table" at bounding box center [1066, 256] width 16 height 16
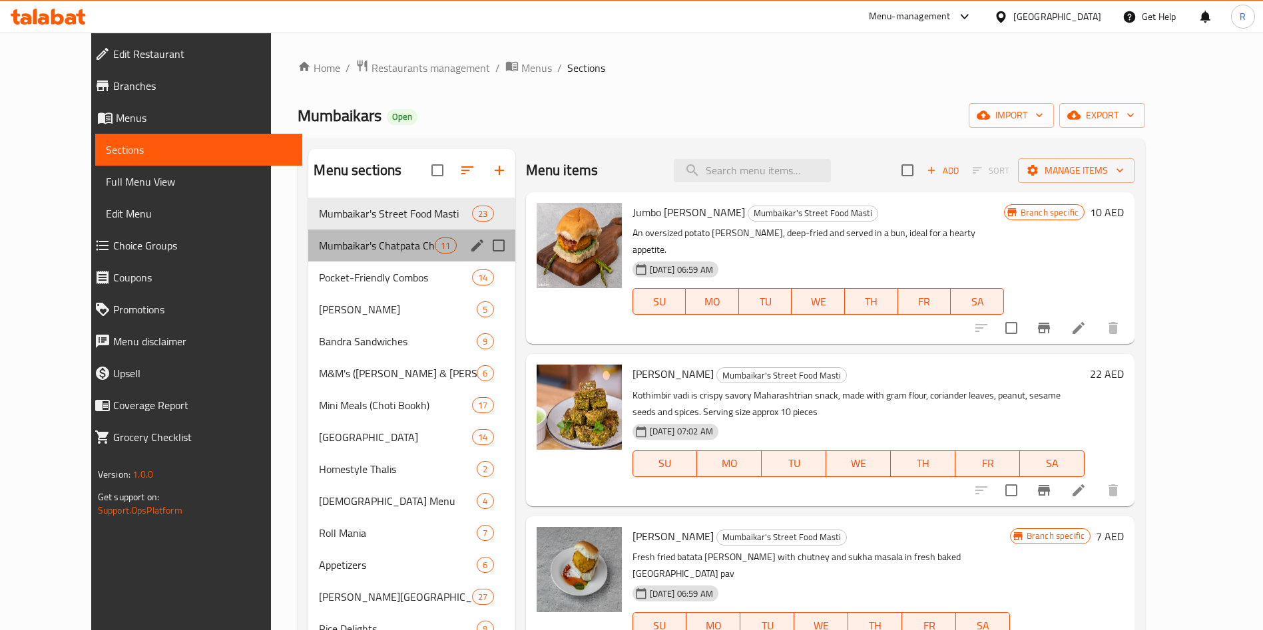
click at [325, 255] on div "Mumbaikar's Chatpata Chaat 11" at bounding box center [411, 246] width 206 height 32
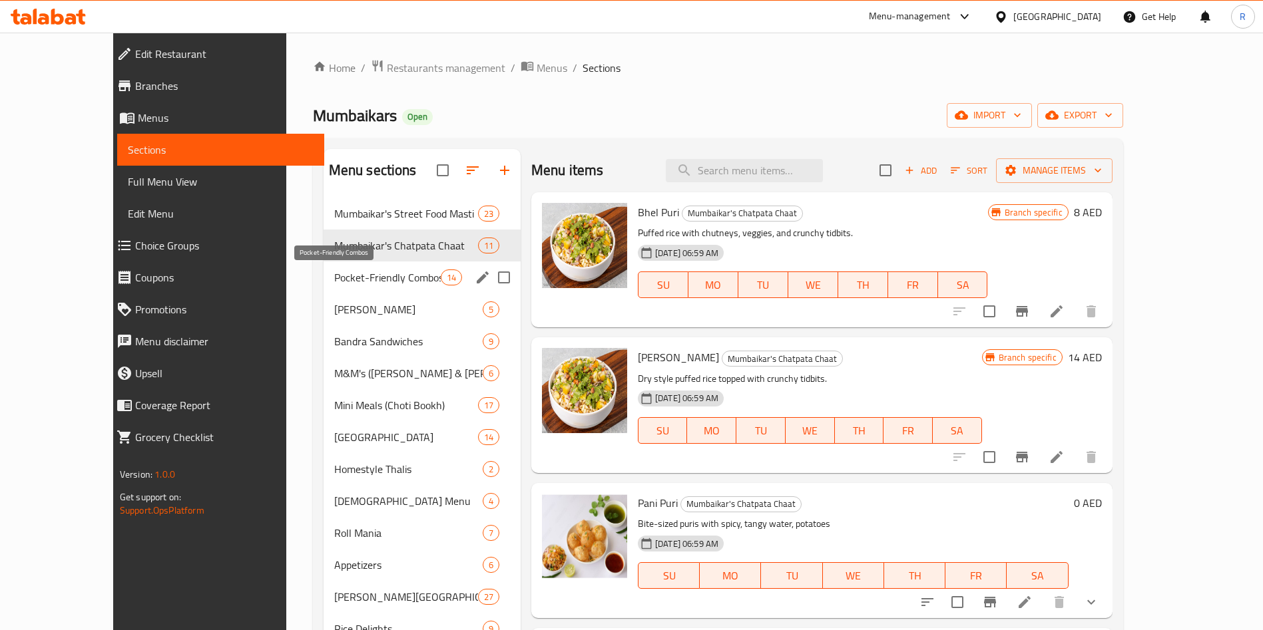
click at [335, 276] on span "Pocket-Friendly Combos" at bounding box center [387, 278] width 107 height 16
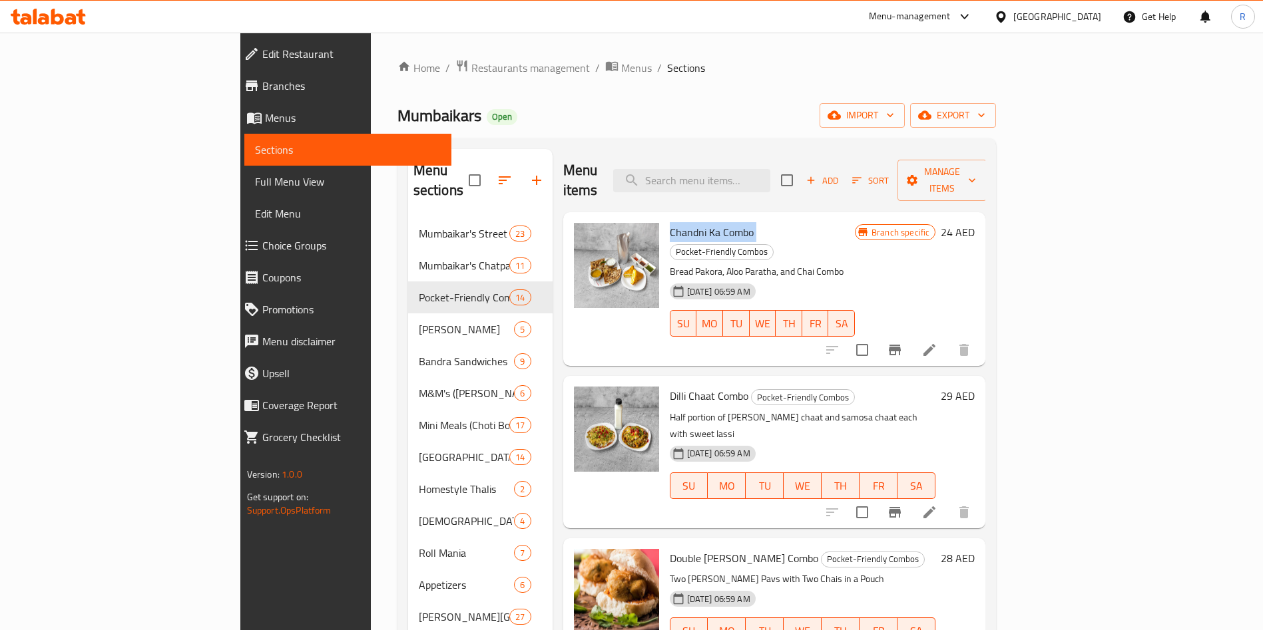
drag, startPoint x: 608, startPoint y: 215, endPoint x: 694, endPoint y: 214, distance: 86.6
click at [694, 218] on div "Chandni Ka Combo Pocket-Friendly Combos Bread Pakora, Aloo Paratha, and Chai Co…" at bounding box center [762, 289] width 196 height 143
copy h6 "Chandni Ka Combo"
click at [699, 105] on div "Mumbaikars Open import export" at bounding box center [696, 115] width 599 height 25
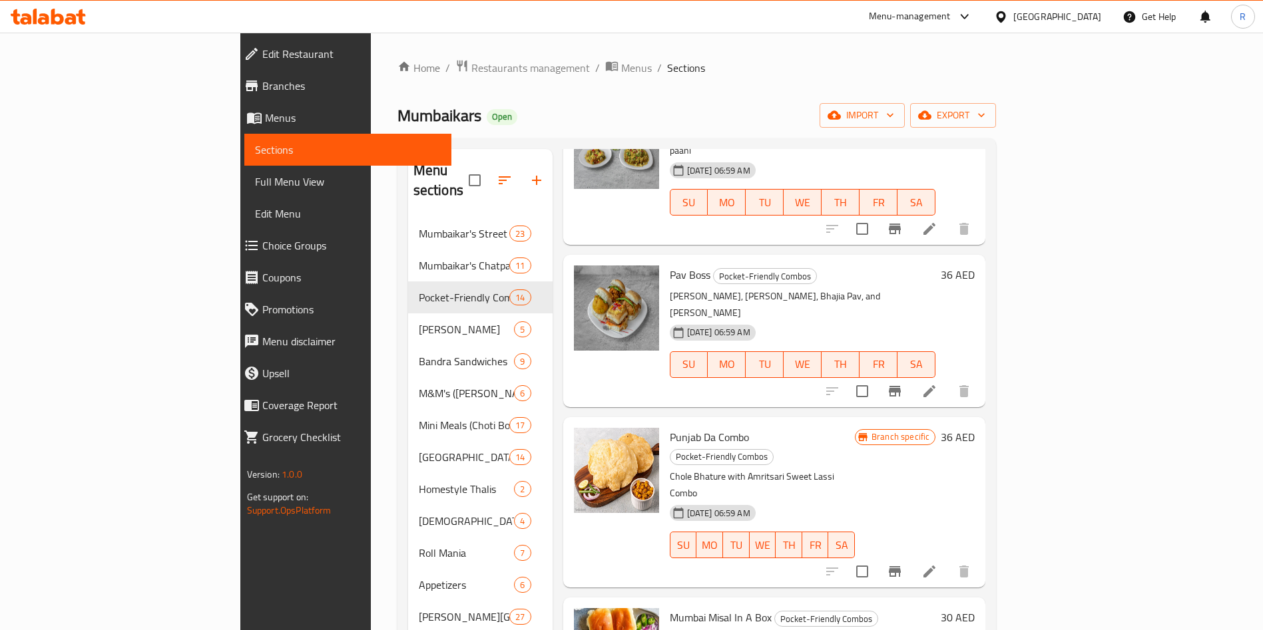
scroll to position [799, 0]
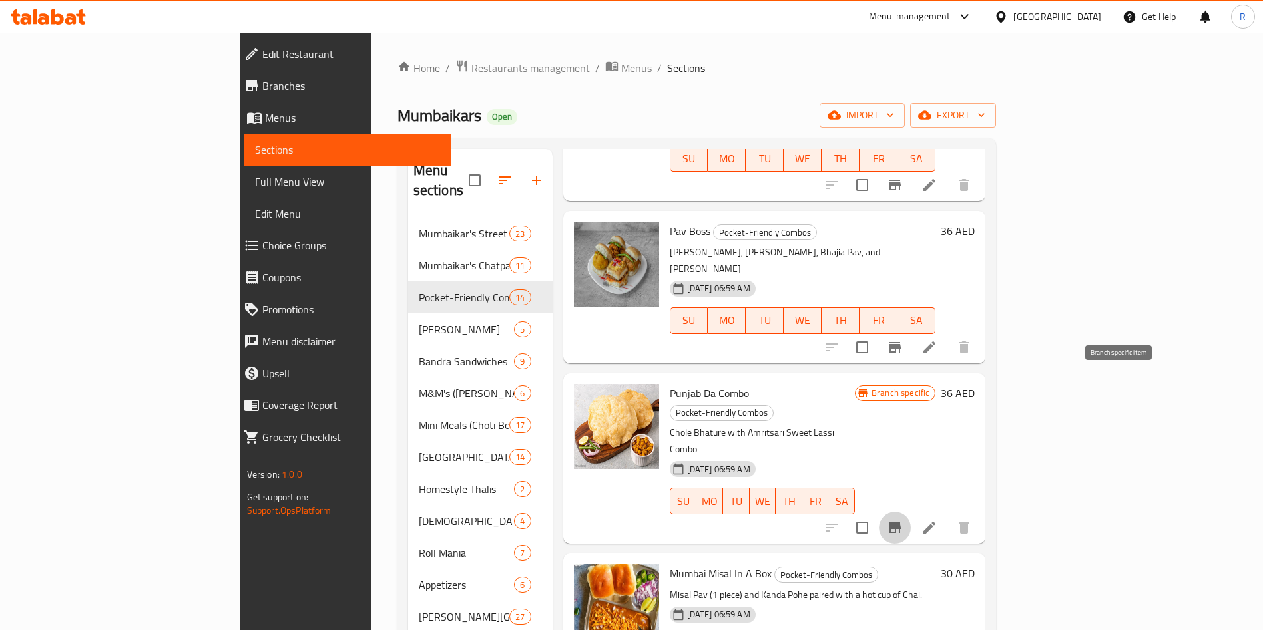
click at [901, 523] on icon "Branch-specific-item" at bounding box center [895, 528] width 12 height 11
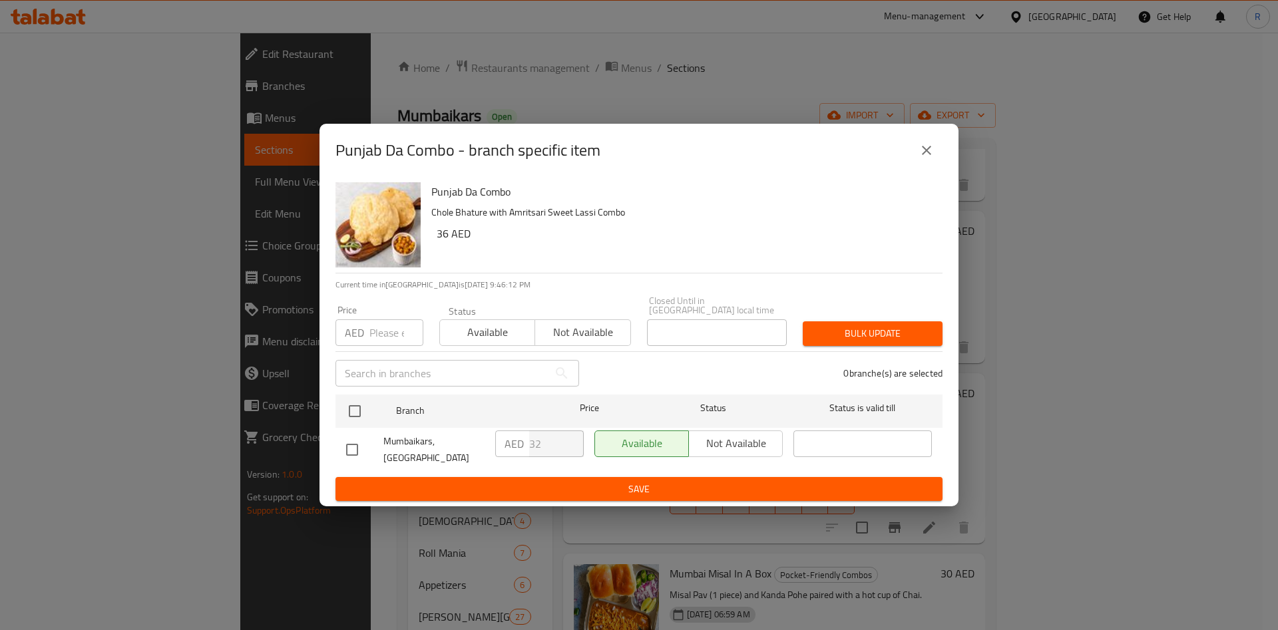
click at [930, 149] on icon "close" at bounding box center [927, 150] width 16 height 16
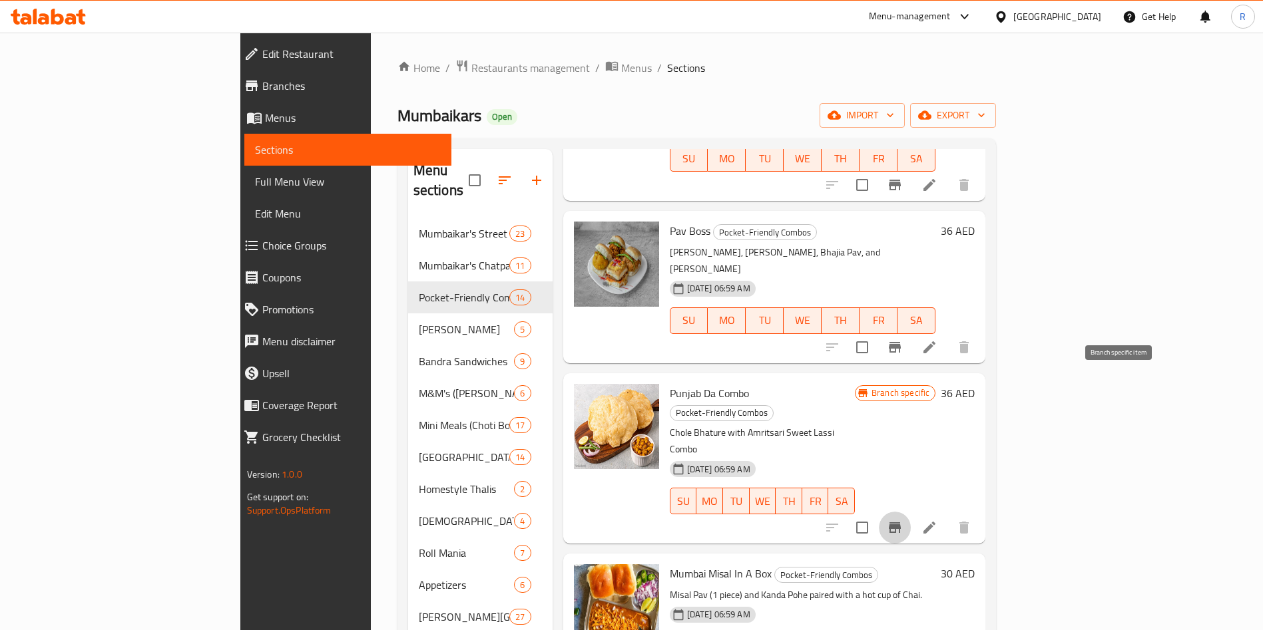
click at [911, 512] on button "Branch-specific-item" at bounding box center [895, 528] width 32 height 32
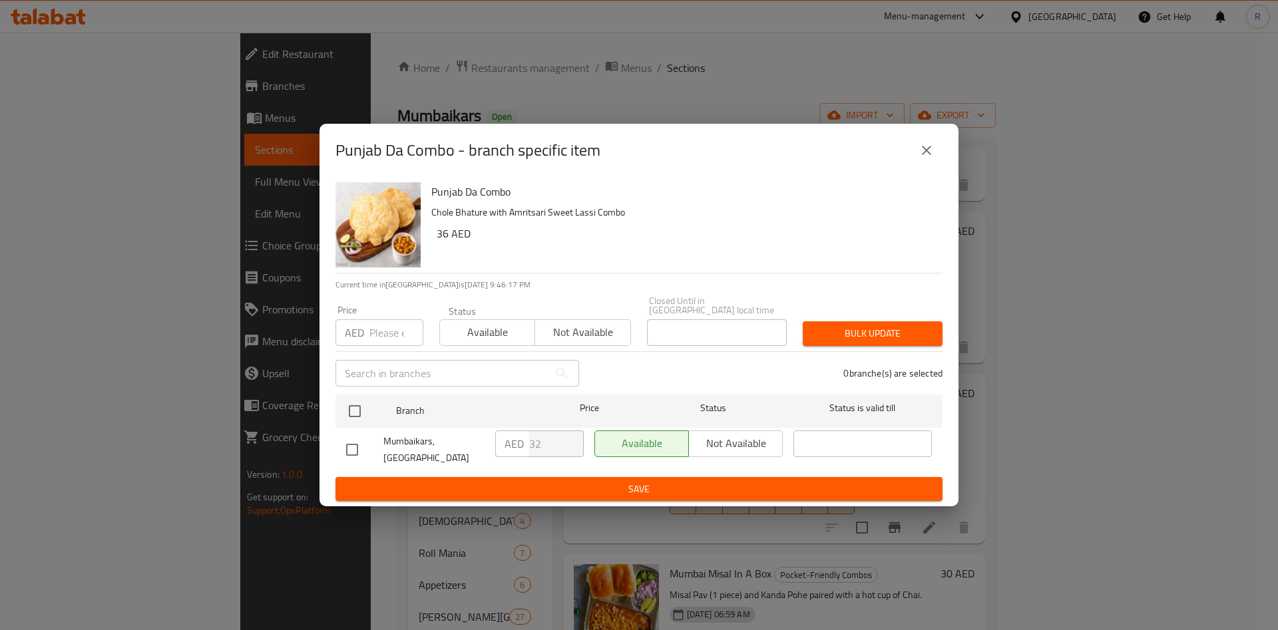
click at [930, 158] on button "close" at bounding box center [927, 150] width 32 height 32
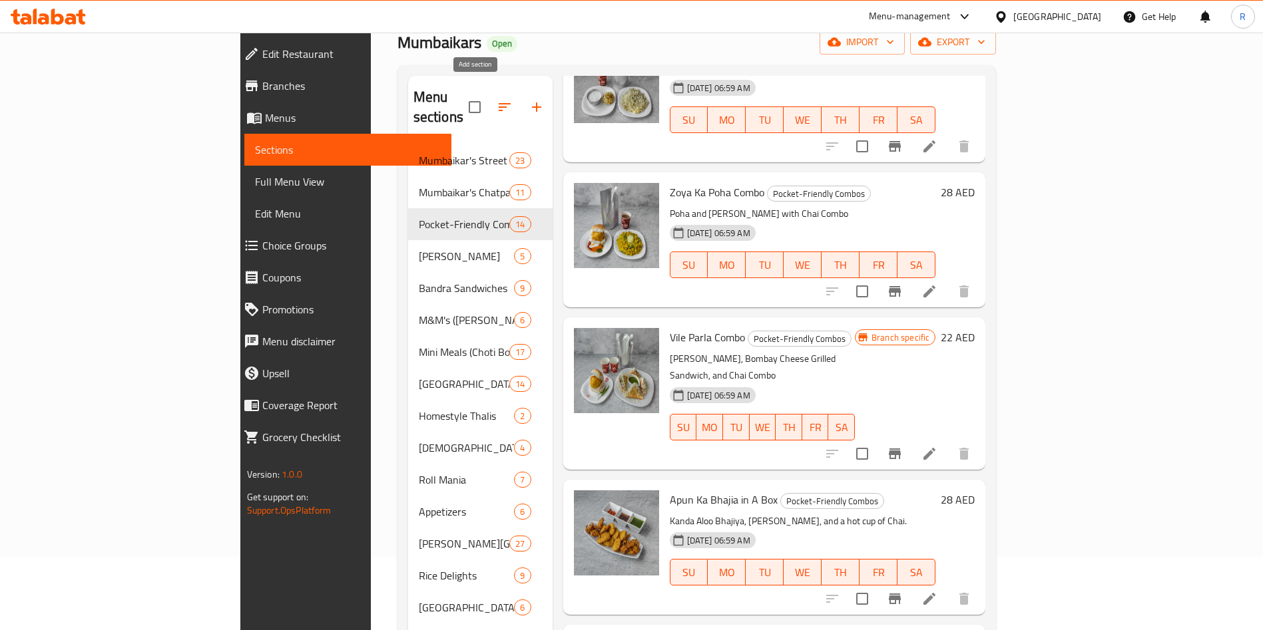
scroll to position [0, 0]
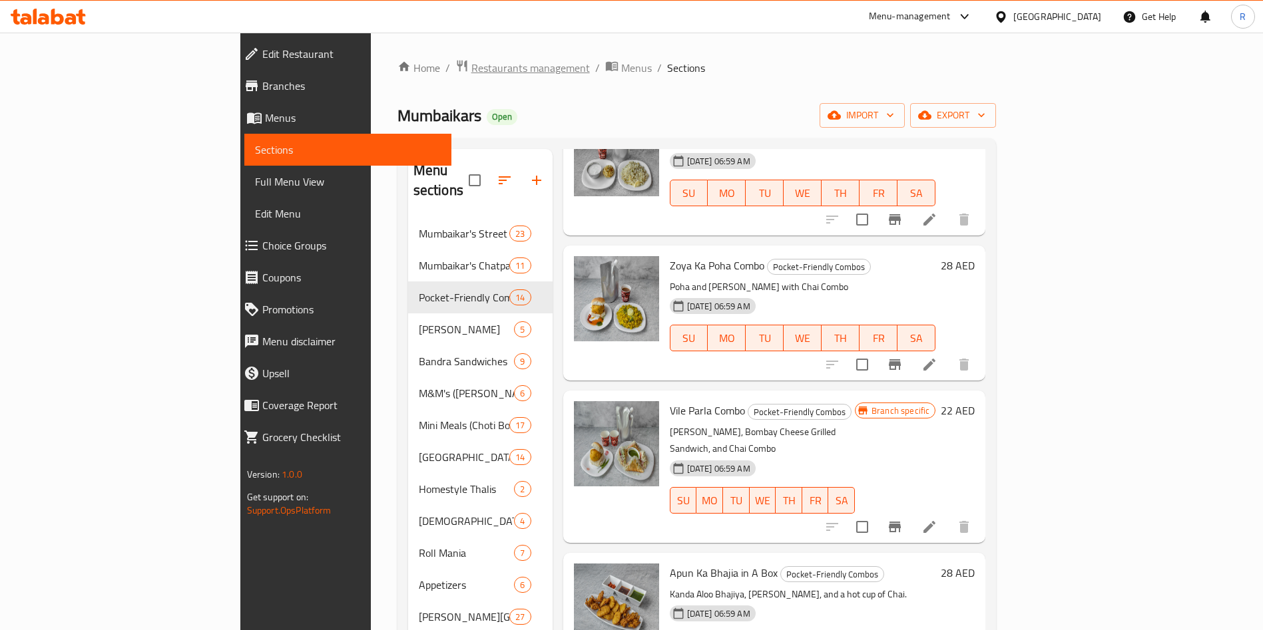
click at [471, 71] on span "Restaurants management" at bounding box center [530, 68] width 118 height 16
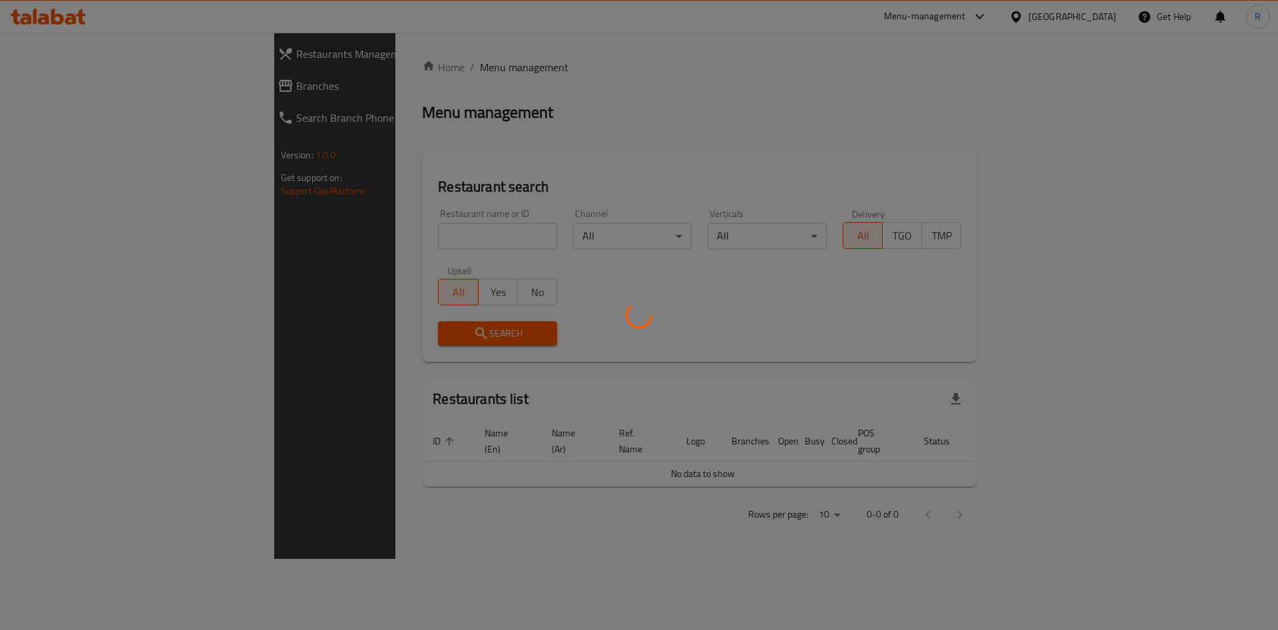
click at [378, 224] on div at bounding box center [639, 315] width 1278 height 630
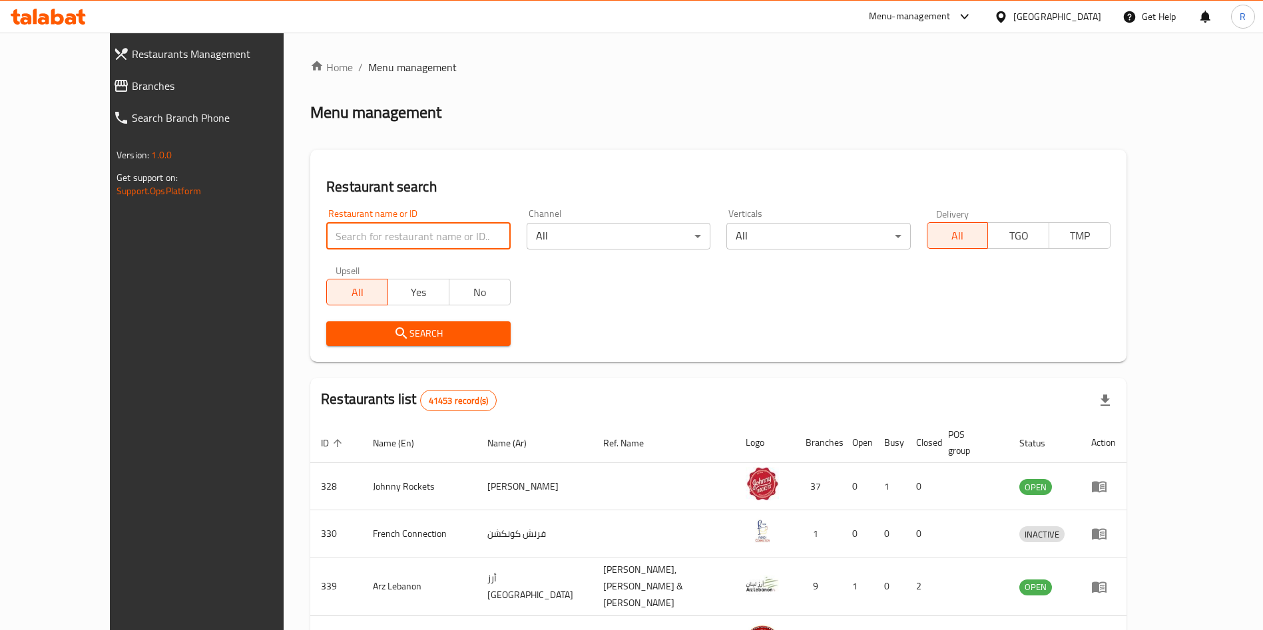
click at [378, 232] on input "search" at bounding box center [418, 236] width 184 height 27
type input "raj mahal"
click button "Search" at bounding box center [418, 334] width 184 height 25
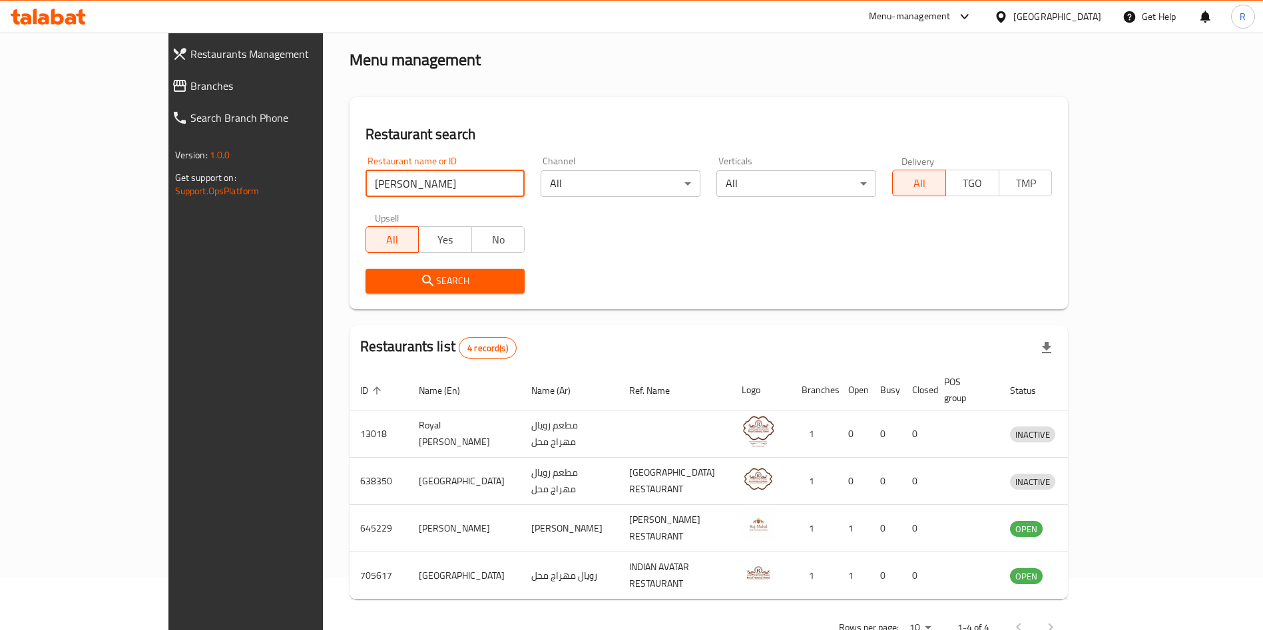
scroll to position [79, 0]
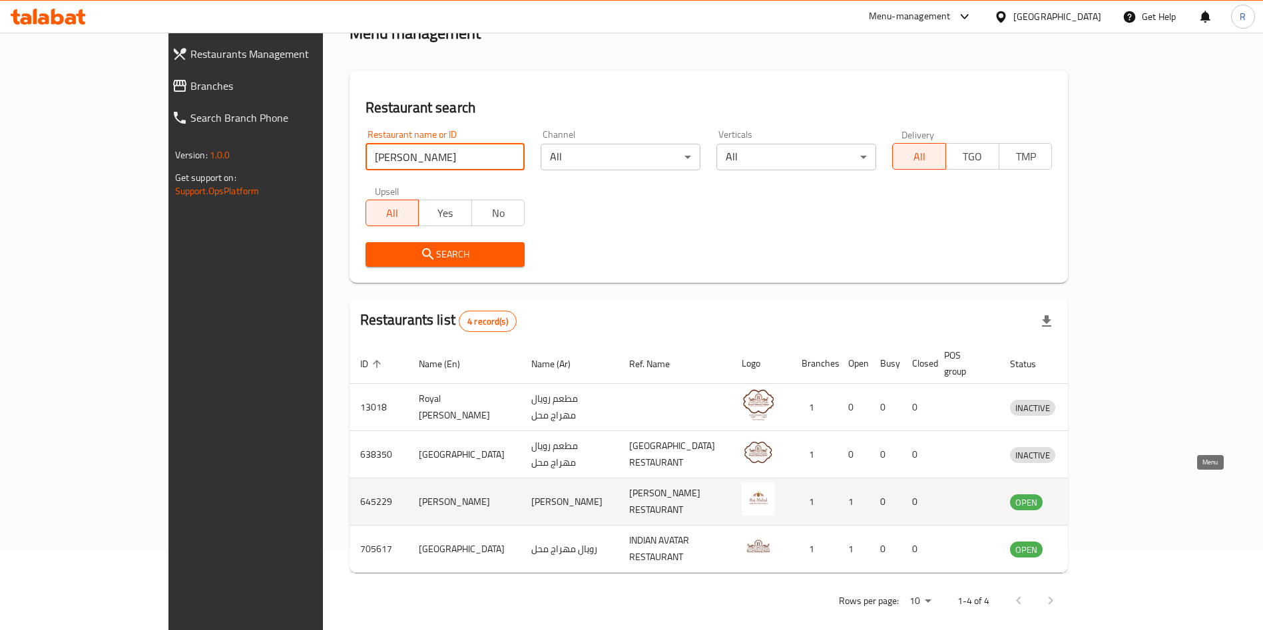
click at [1106, 494] on link "enhanced table" at bounding box center [1094, 502] width 25 height 16
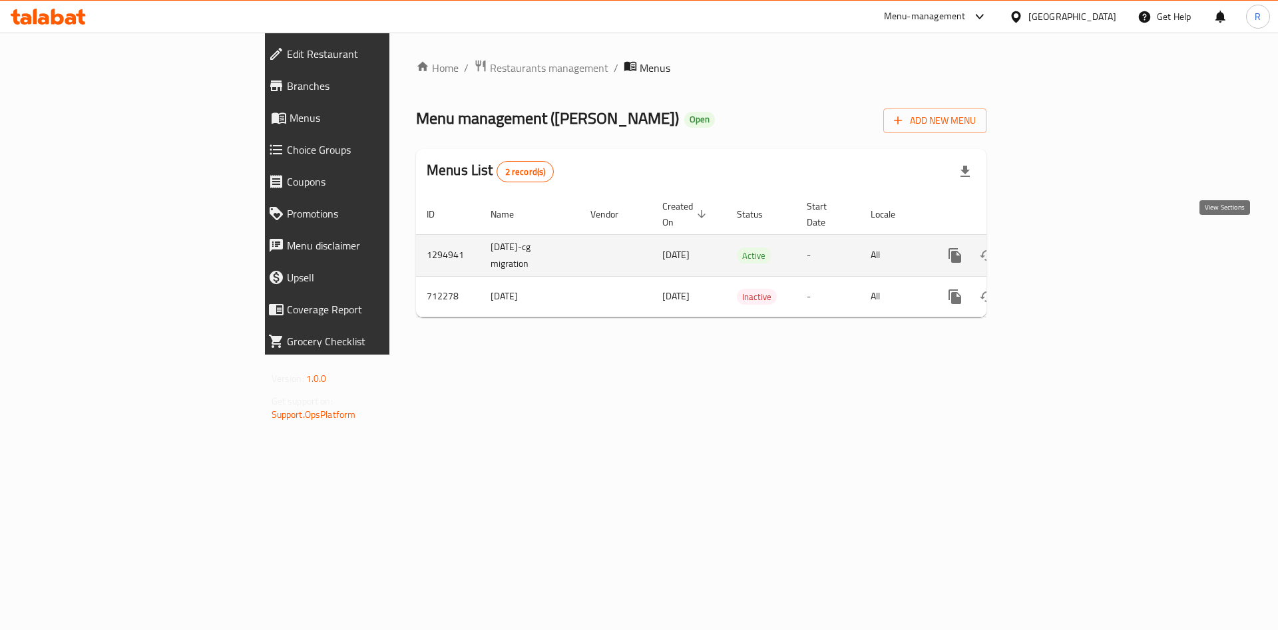
click at [1057, 250] on icon "enhanced table" at bounding box center [1051, 256] width 12 height 12
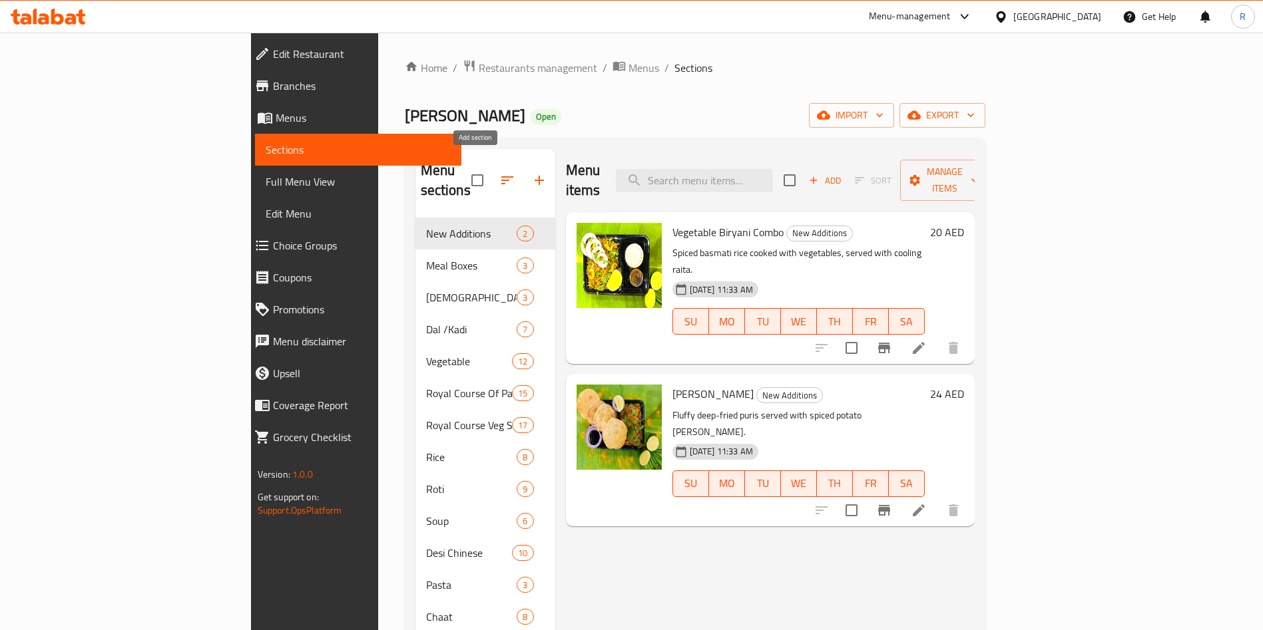
click at [535, 176] on icon "button" at bounding box center [539, 180] width 9 height 9
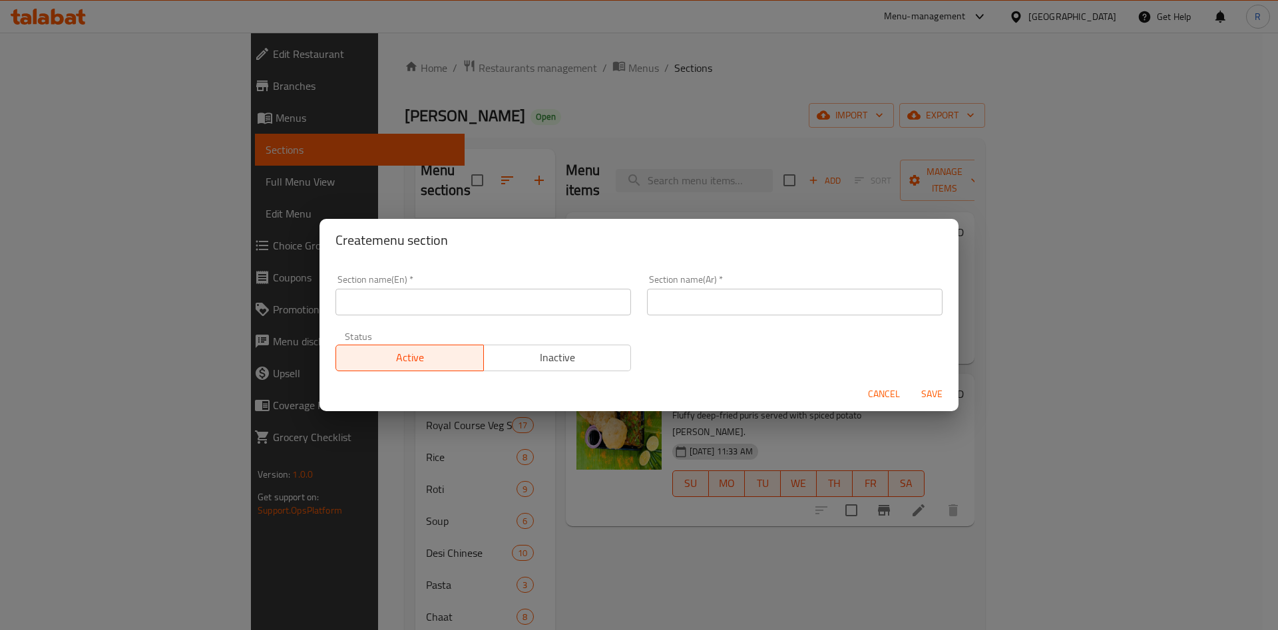
click at [487, 318] on div "Section name(En)   * Section name(En) *" at bounding box center [484, 295] width 312 height 57
click at [558, 306] on input "text" at bounding box center [484, 302] width 296 height 27
paste input "إم 41"
type input "إم 41"
click at [700, 306] on input "text" at bounding box center [795, 302] width 296 height 27
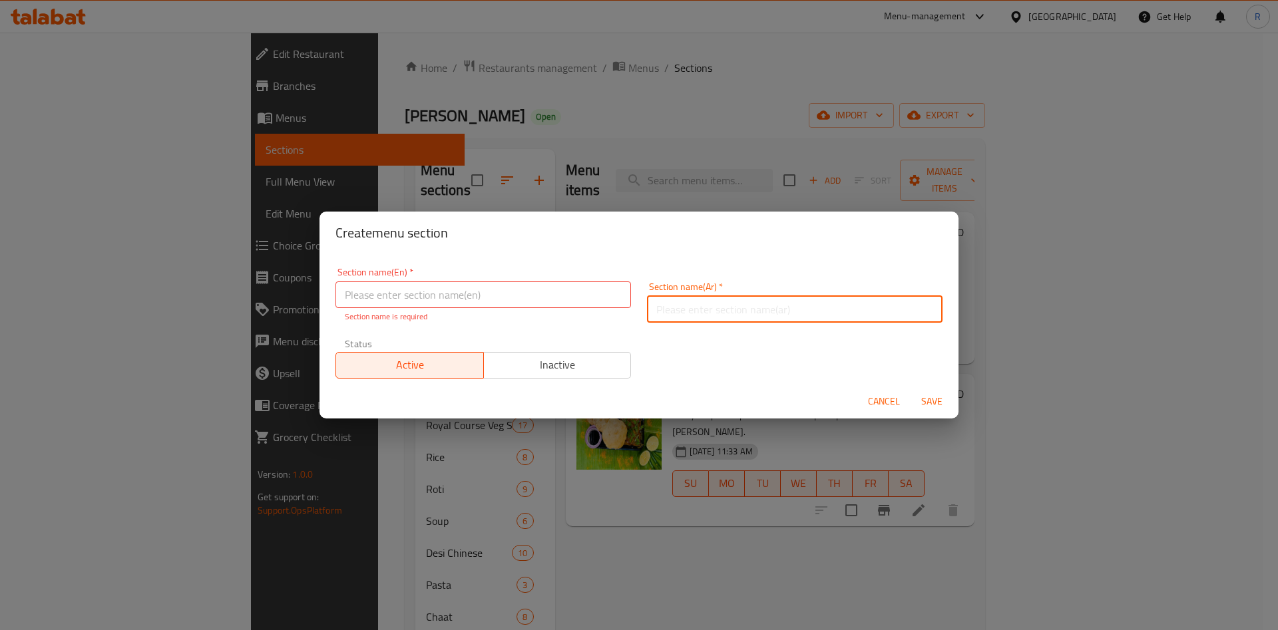
paste input "إم 41"
type input "إم 41"
click at [505, 285] on input "text" at bounding box center [484, 295] width 296 height 27
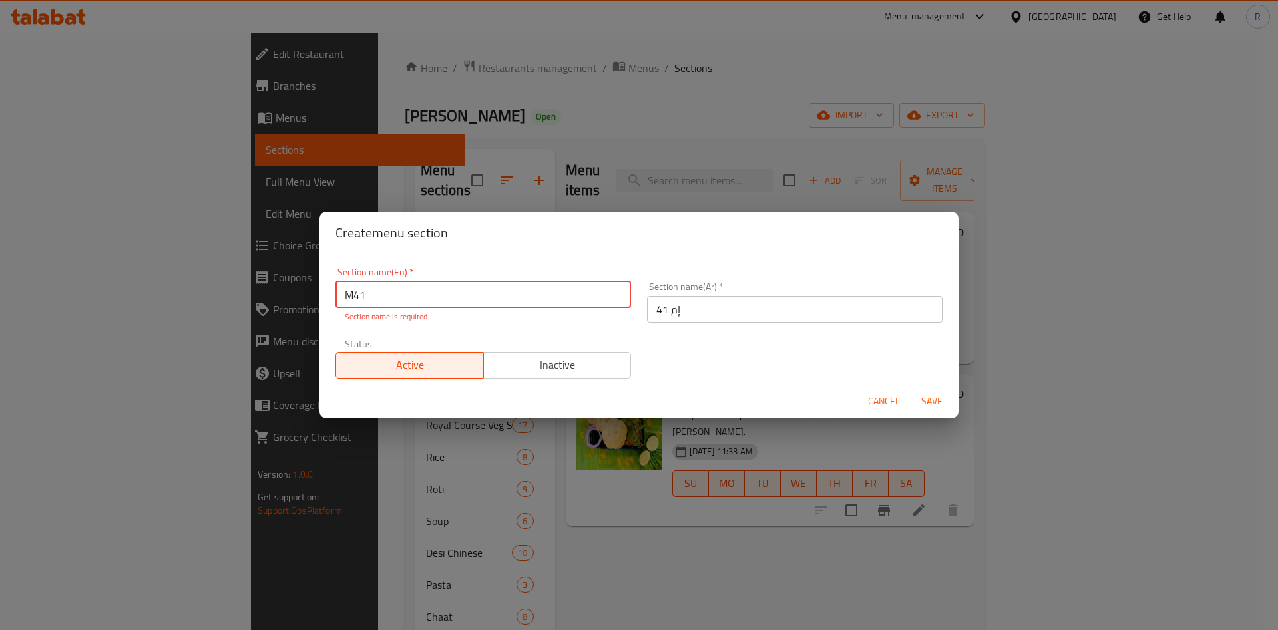
type input "M41"
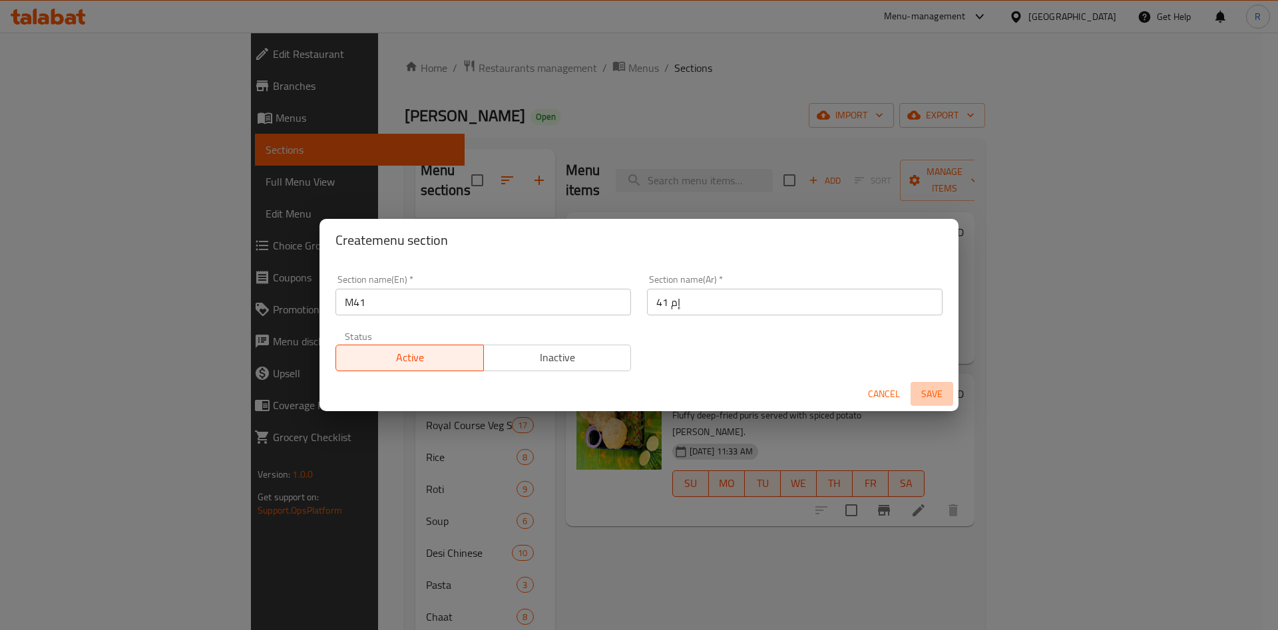
click at [935, 398] on span "Save" at bounding box center [932, 394] width 32 height 17
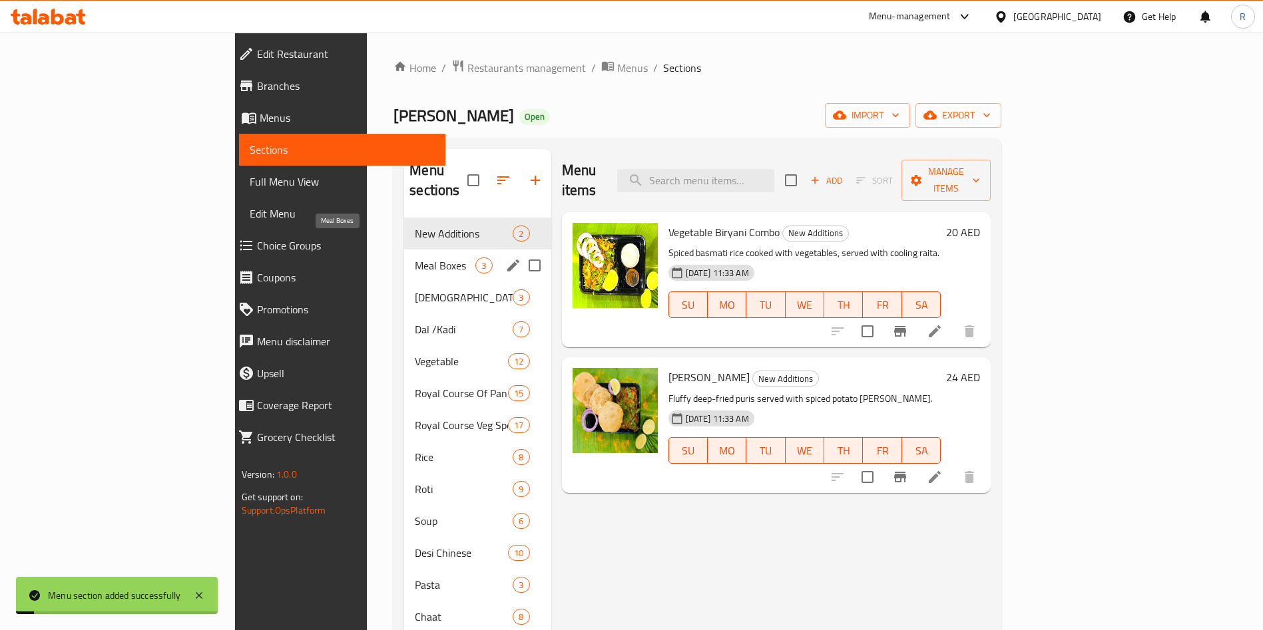
click at [415, 258] on span "Meal Boxes" at bounding box center [445, 266] width 61 height 16
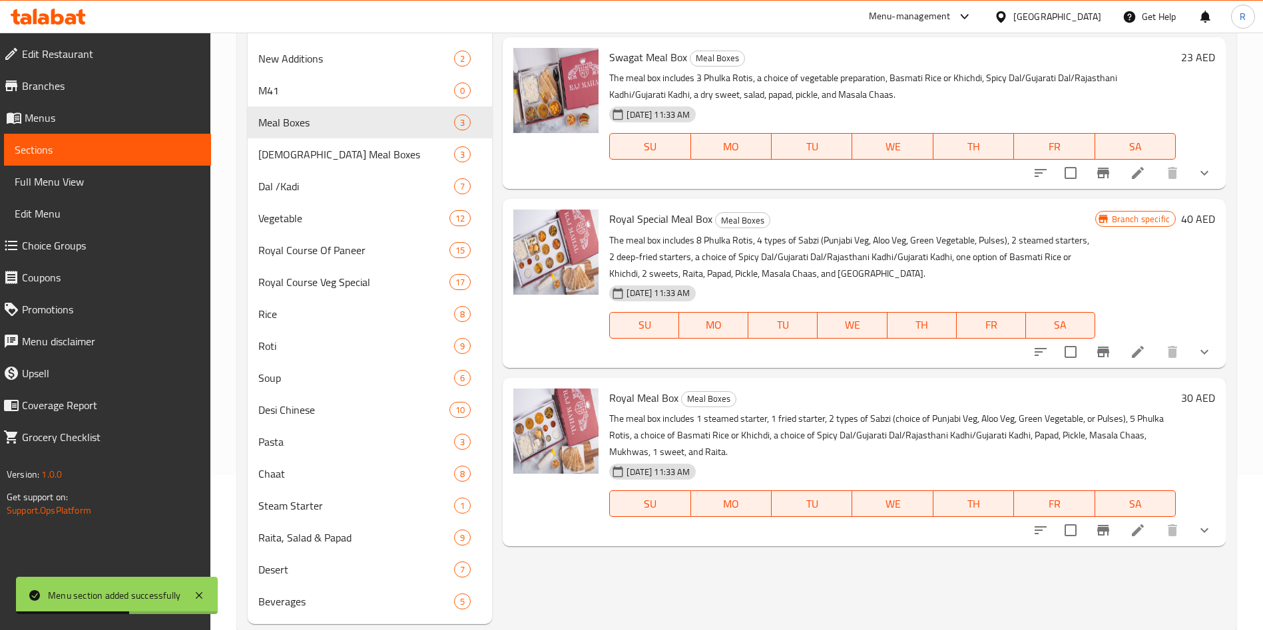
scroll to position [186, 0]
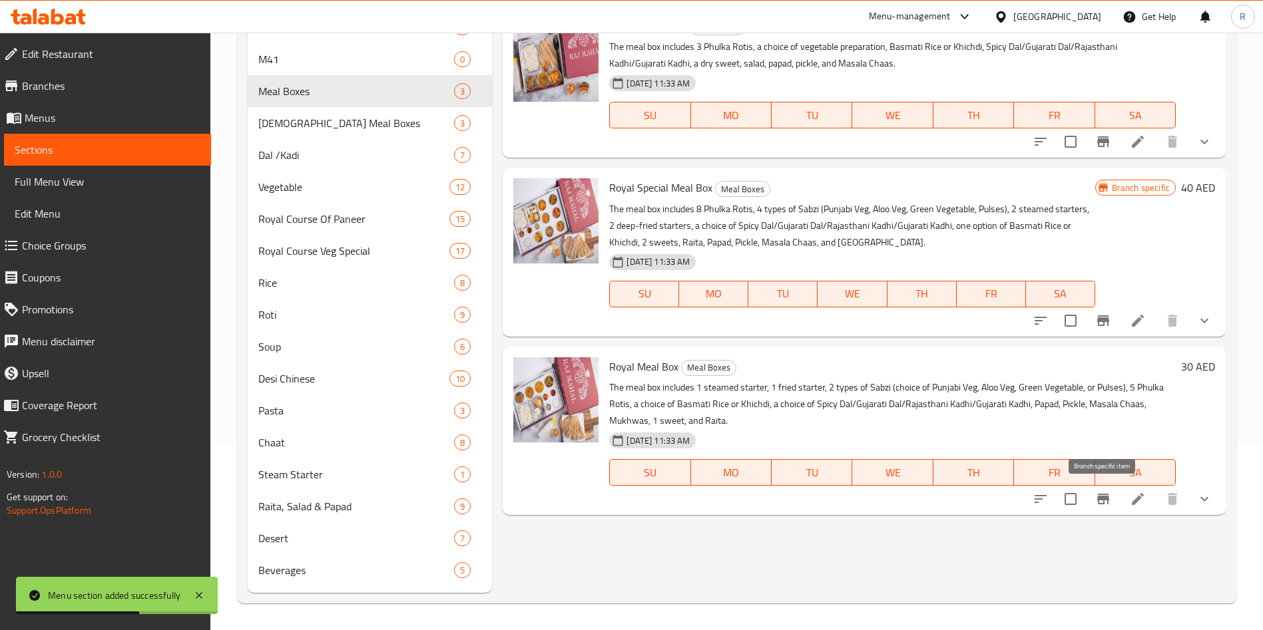
click at [1106, 503] on icon "Branch-specific-item" at bounding box center [1103, 499] width 16 height 16
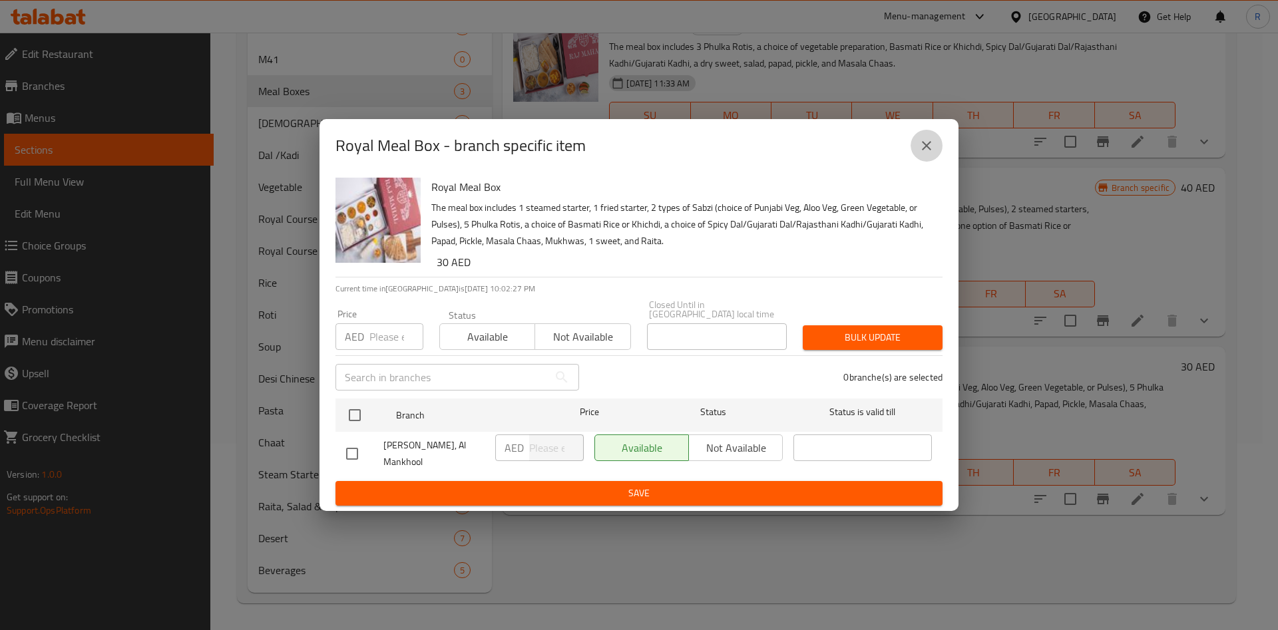
click at [925, 149] on icon "close" at bounding box center [926, 145] width 9 height 9
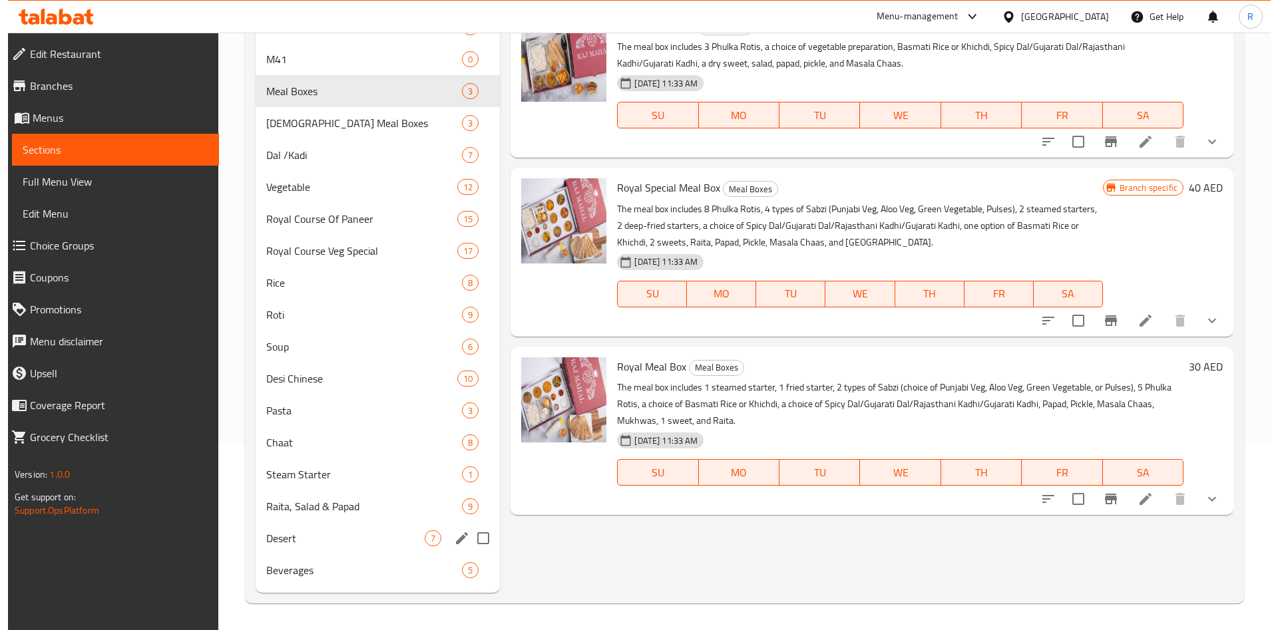
scroll to position [0, 0]
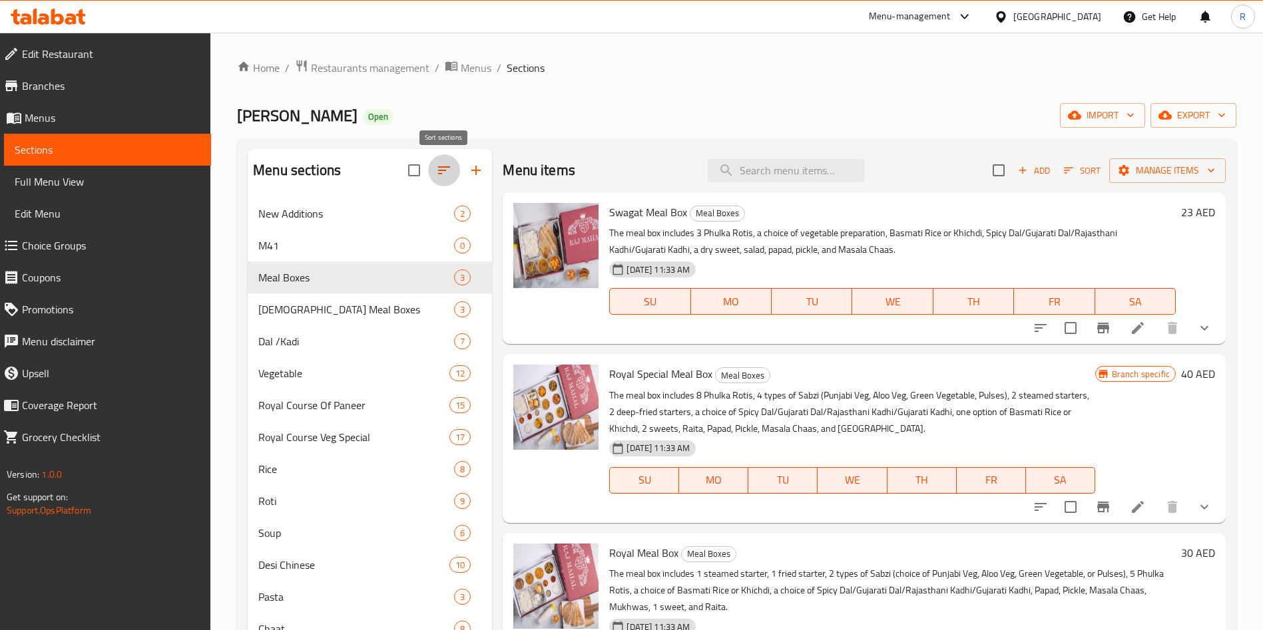
click at [435, 166] on button "button" at bounding box center [444, 170] width 32 height 32
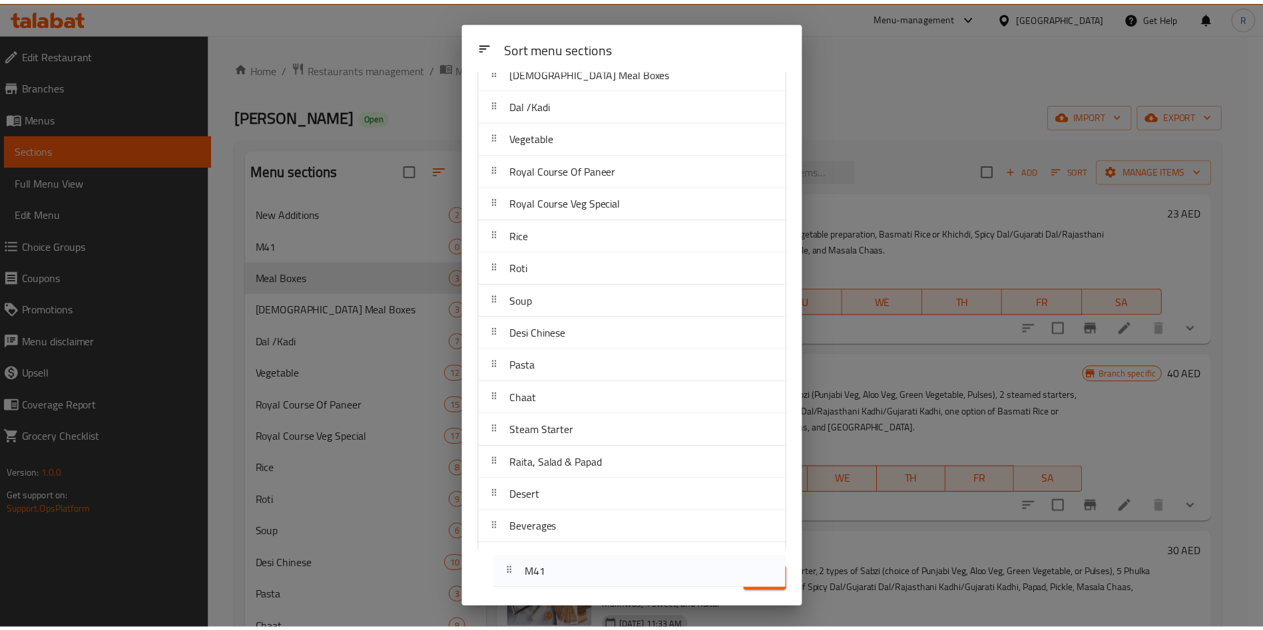
scroll to position [148, 0]
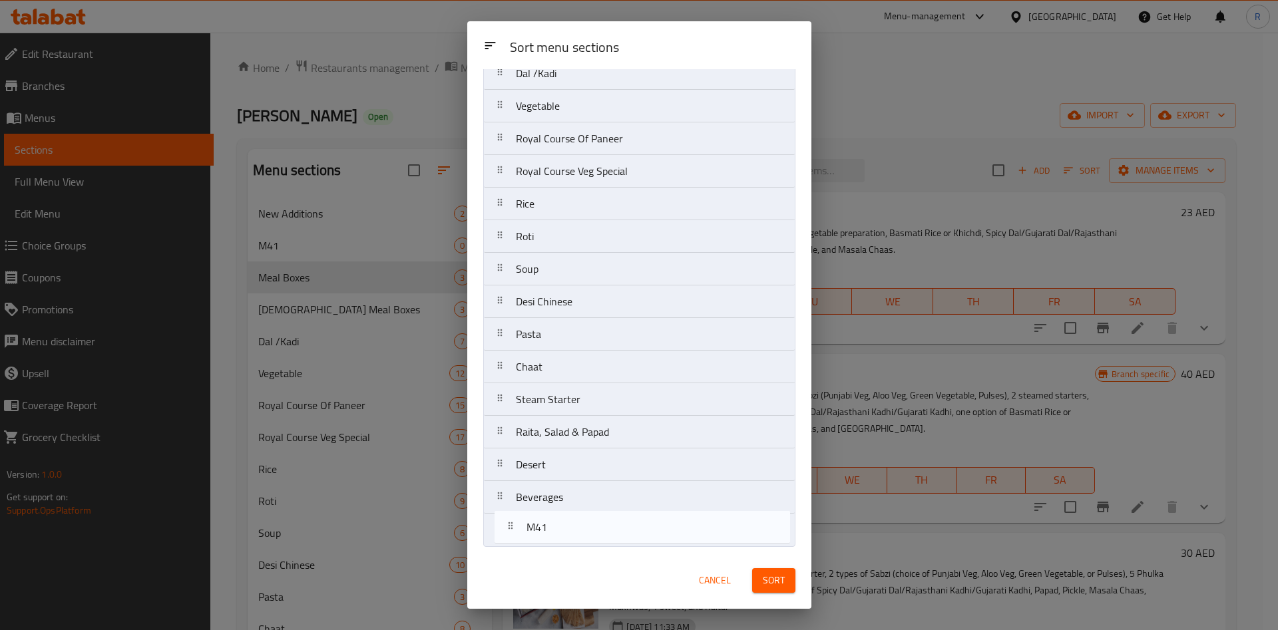
drag, startPoint x: 553, startPoint y: 318, endPoint x: 541, endPoint y: 541, distance: 223.4
click at [541, 541] on nav "New Additions M41 Meal Boxes Jain Meal Boxes Dal /Kadi Vegetable Royal Course O…" at bounding box center [639, 253] width 312 height 588
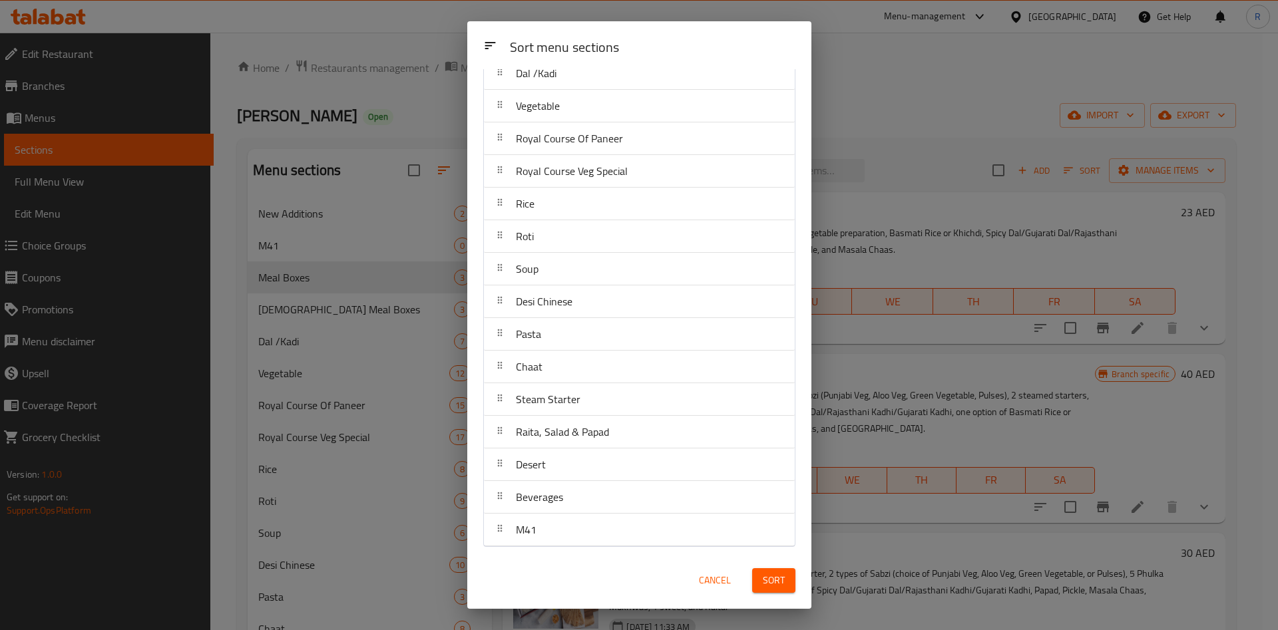
click at [782, 576] on span "Sort" at bounding box center [774, 581] width 22 height 17
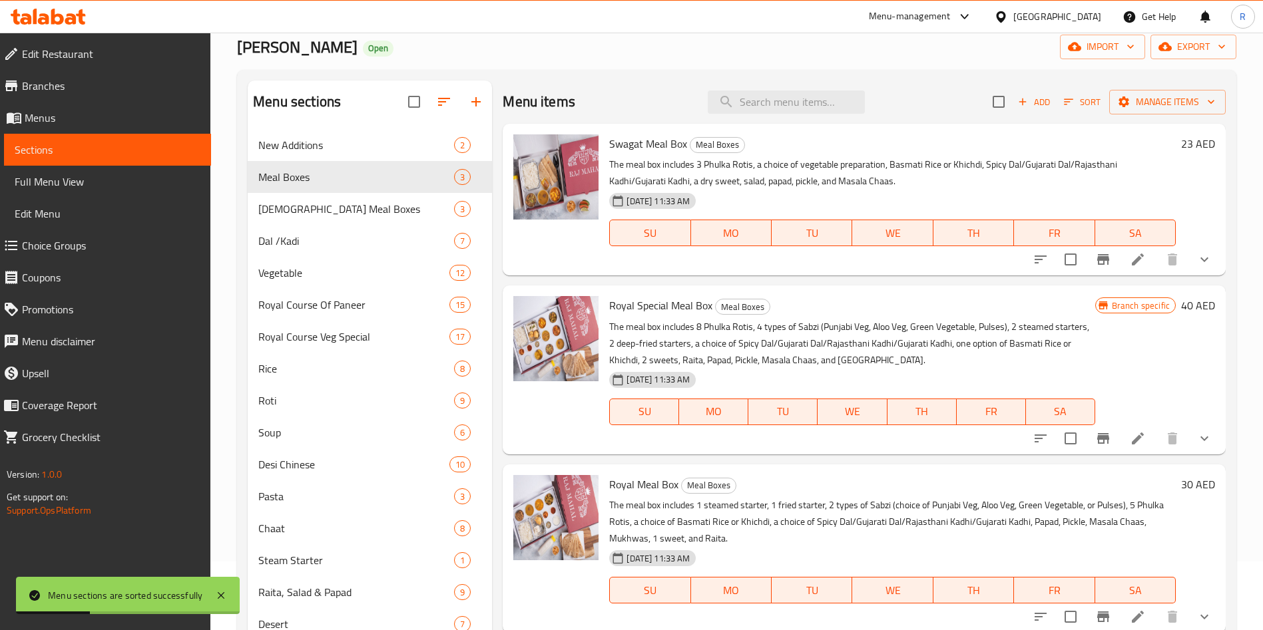
scroll to position [100, 0]
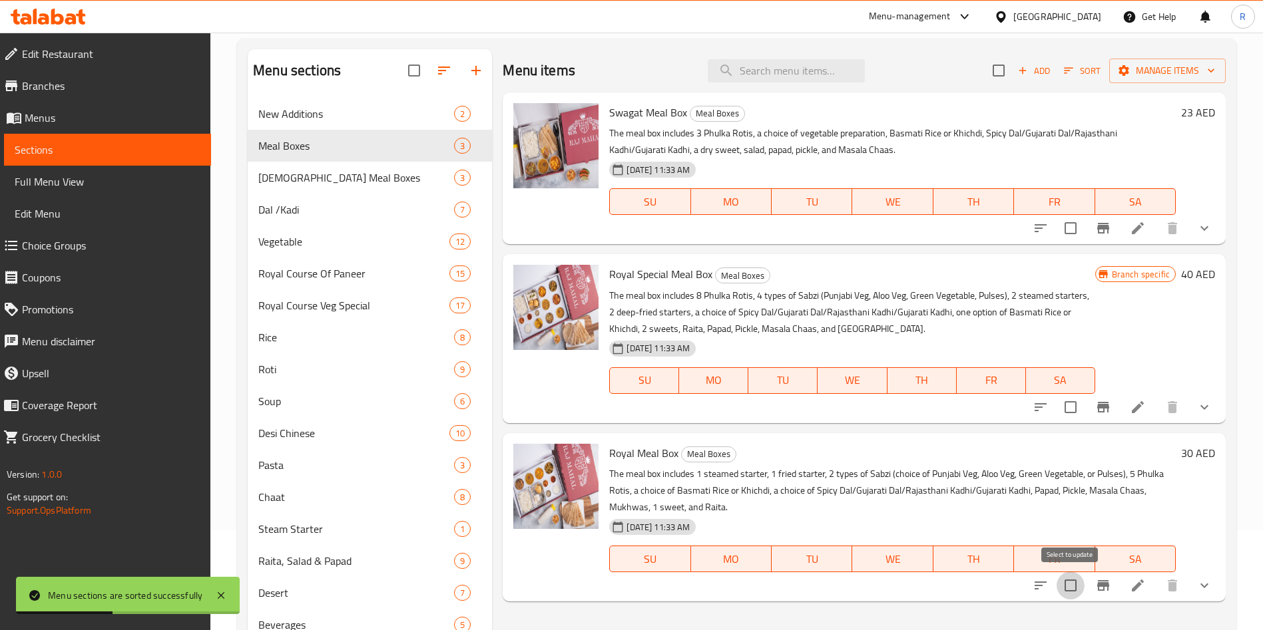
click at [1077, 585] on input "checkbox" at bounding box center [1070, 586] width 28 height 28
checkbox input "true"
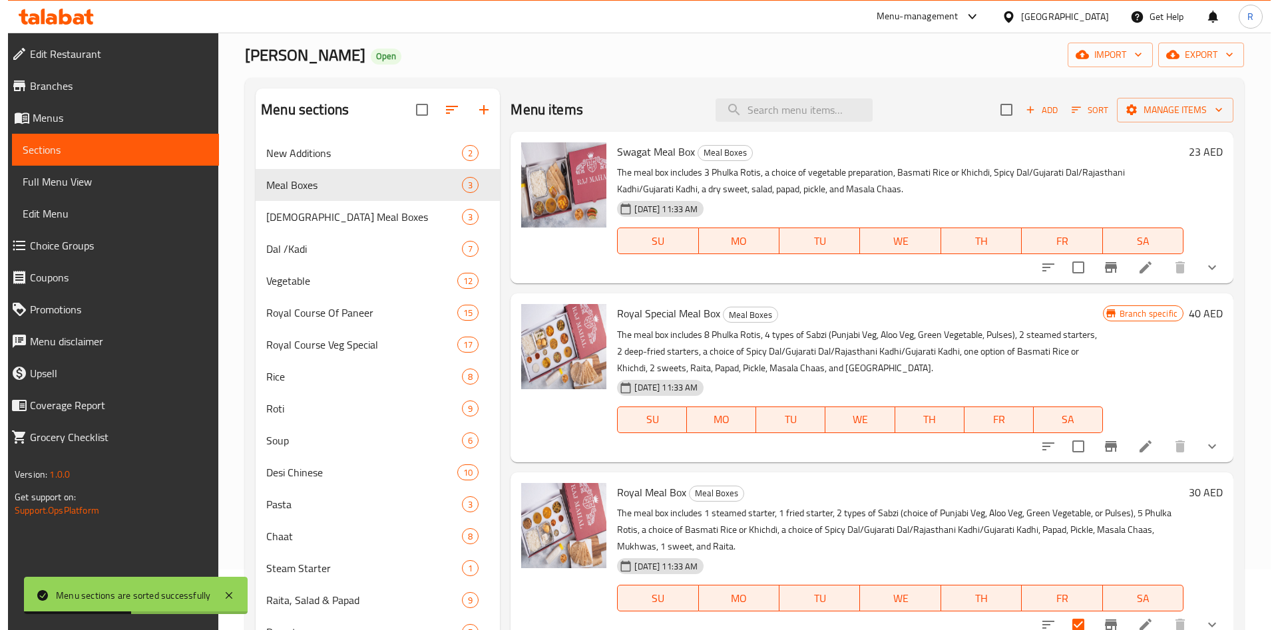
scroll to position [0, 0]
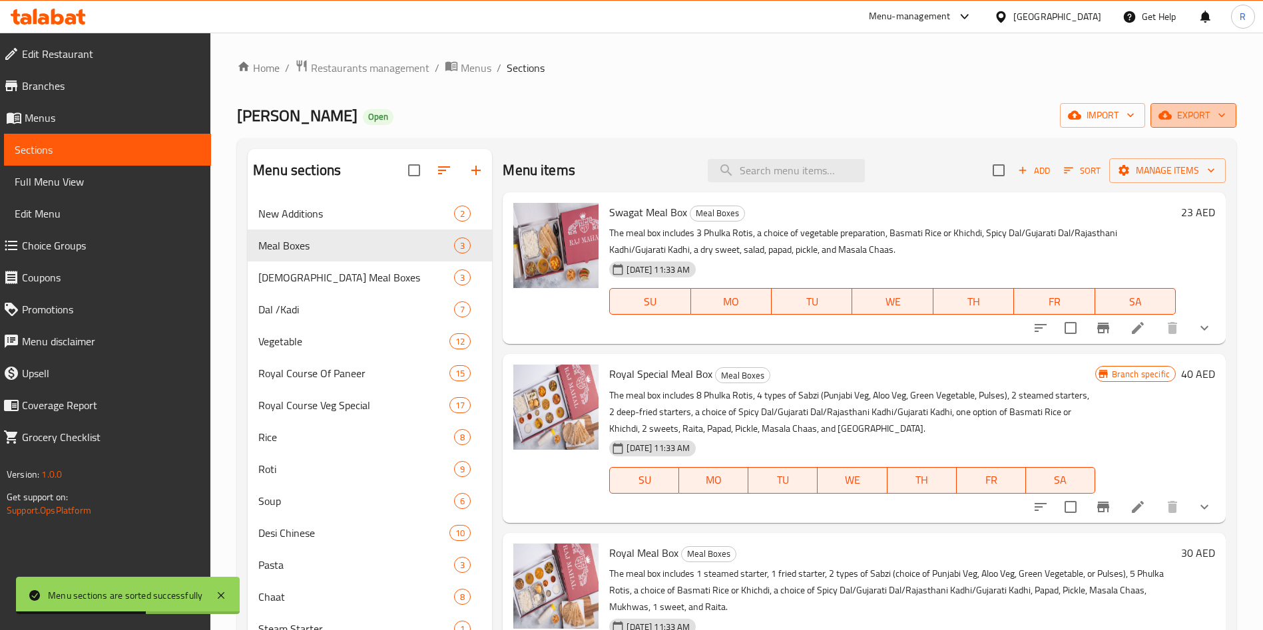
click at [1185, 115] on span "export" at bounding box center [1193, 115] width 65 height 17
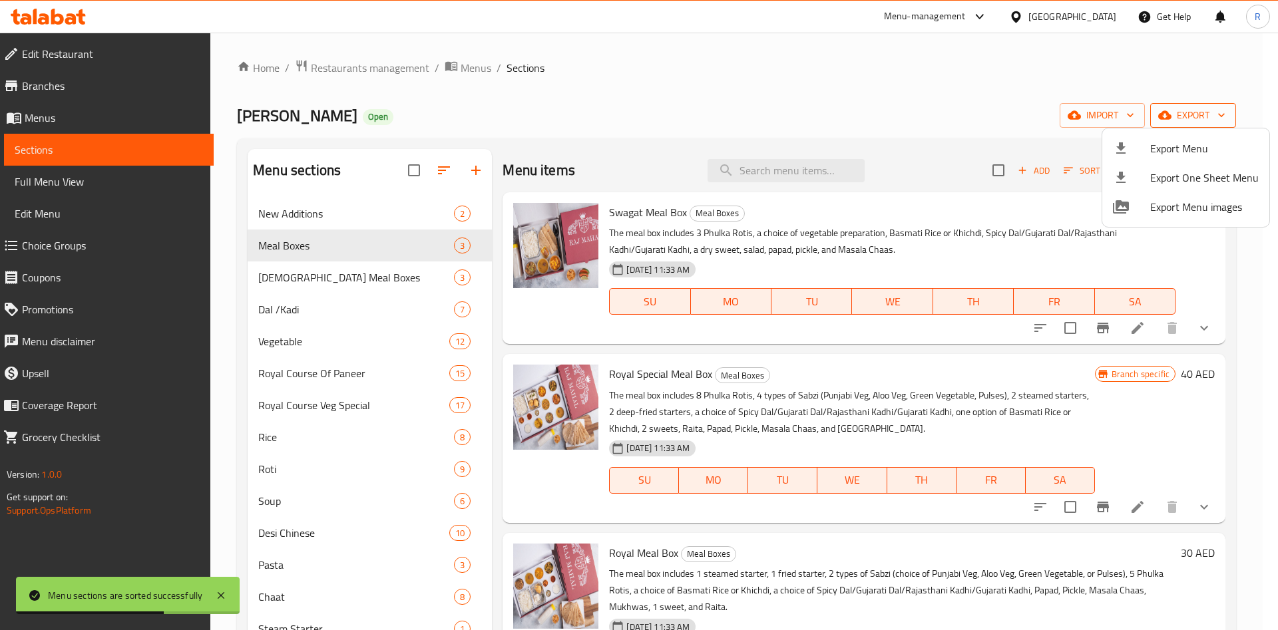
click at [1185, 115] on div at bounding box center [639, 315] width 1278 height 630
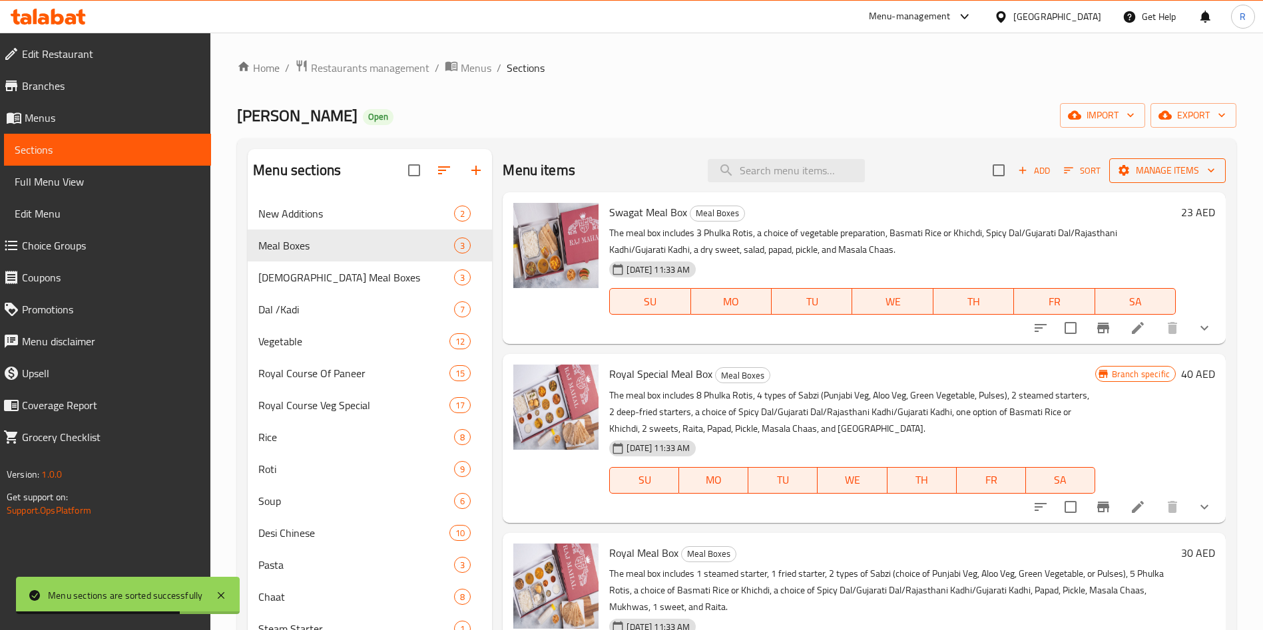
click at [1193, 168] on span "Manage items" at bounding box center [1167, 170] width 95 height 17
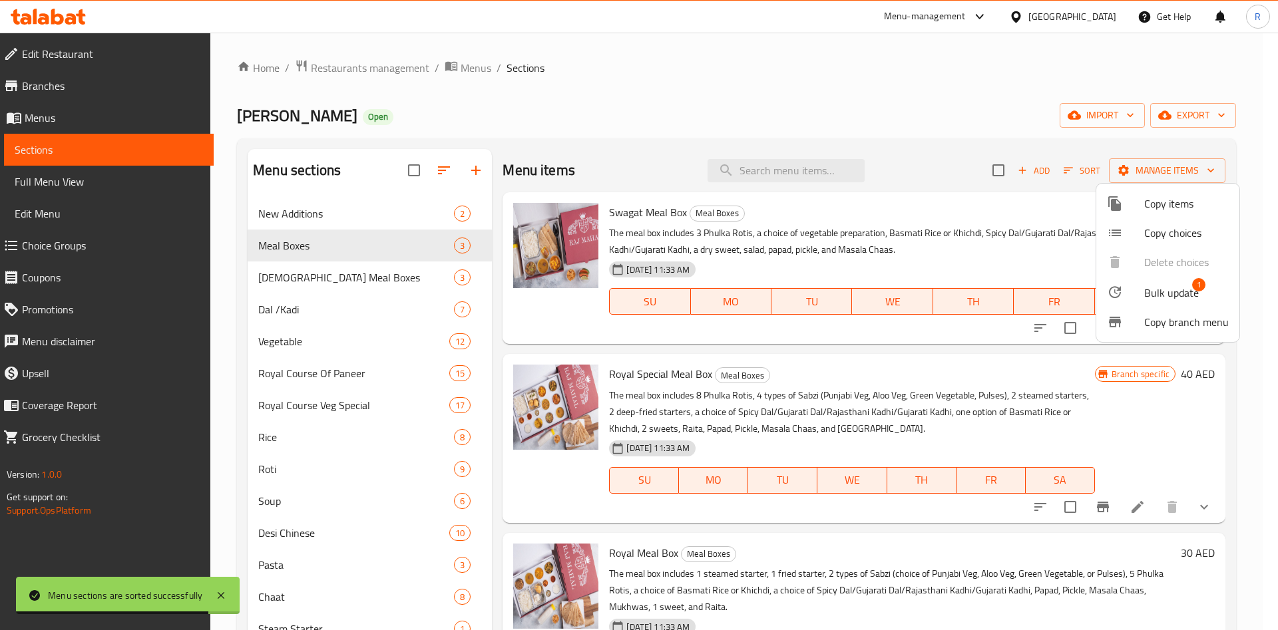
click at [1183, 196] on span "Copy items" at bounding box center [1186, 204] width 85 height 16
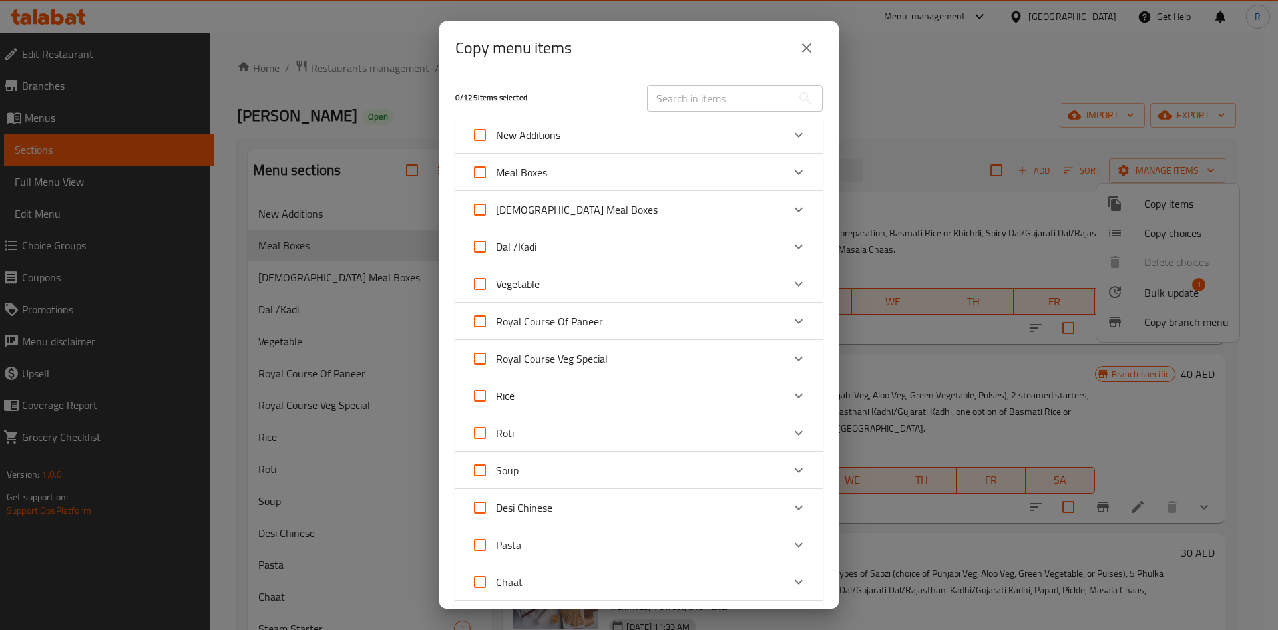
click at [702, 99] on input "text" at bounding box center [719, 98] width 145 height 27
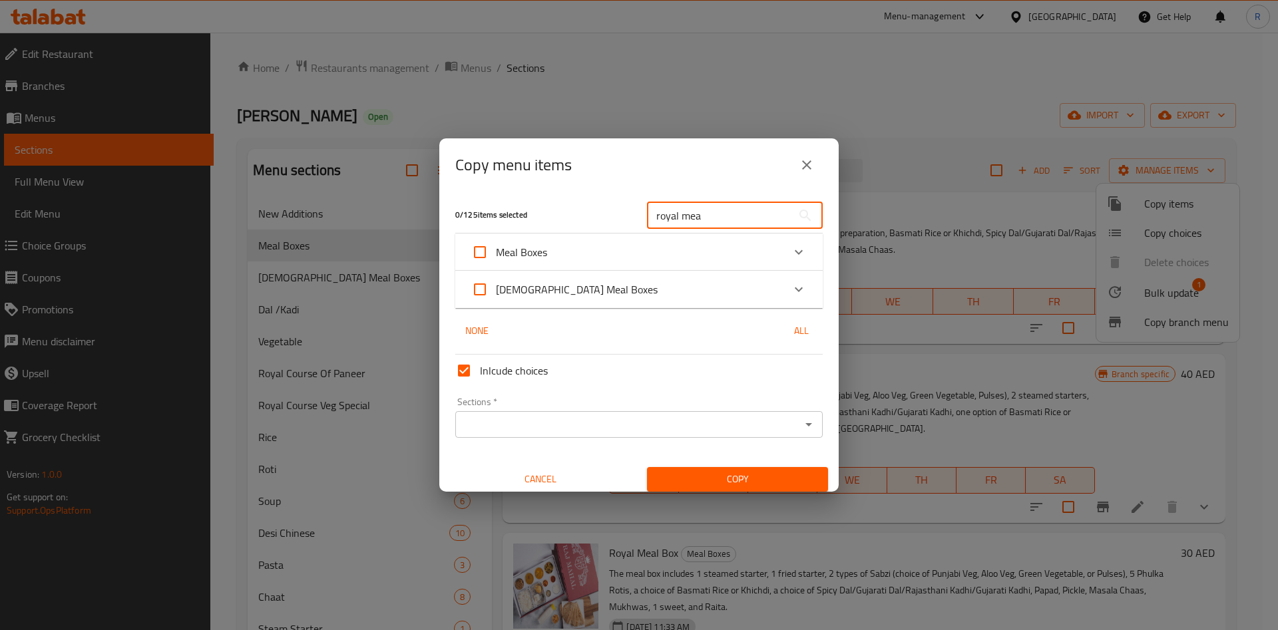
type input "royal mea"
click at [783, 254] on div "Expand" at bounding box center [799, 252] width 32 height 32
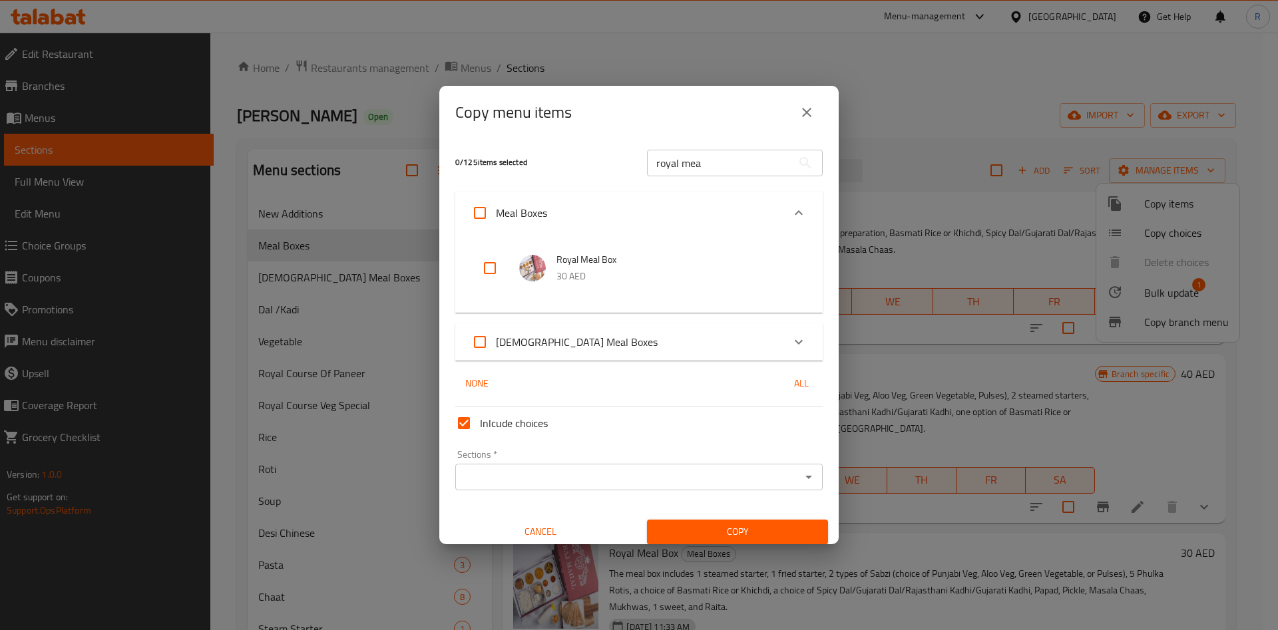
click at [483, 265] on input "checkbox" at bounding box center [490, 268] width 32 height 32
checkbox input "true"
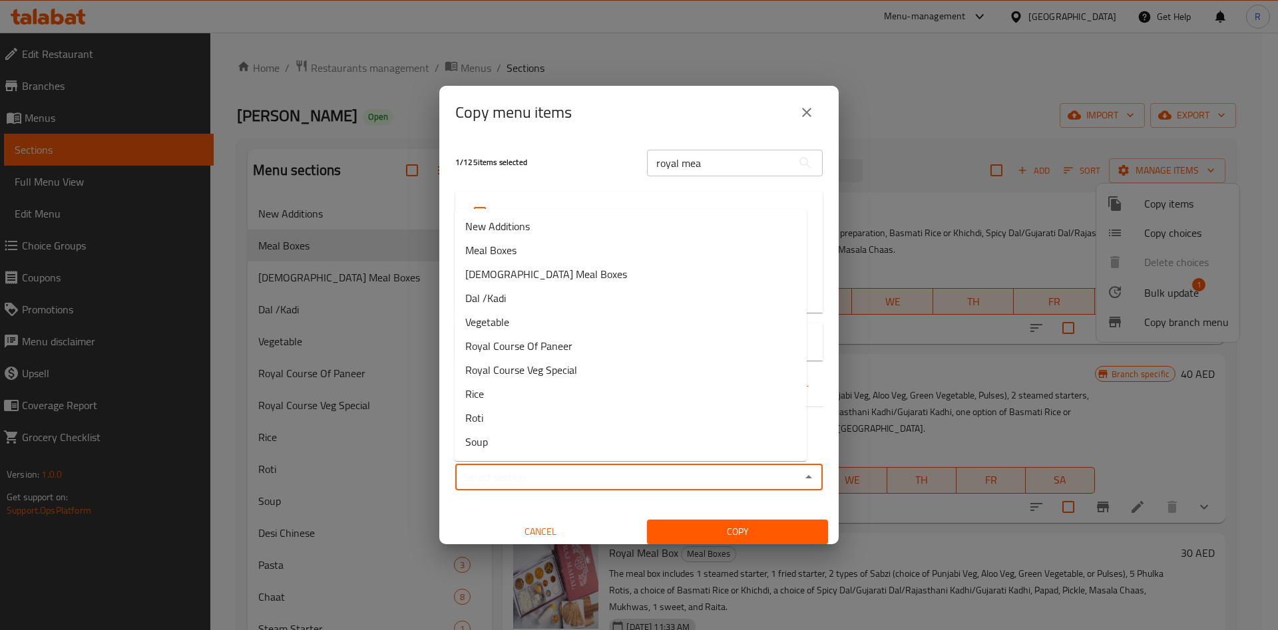
click at [560, 476] on input "Sections   *" at bounding box center [628, 477] width 338 height 19
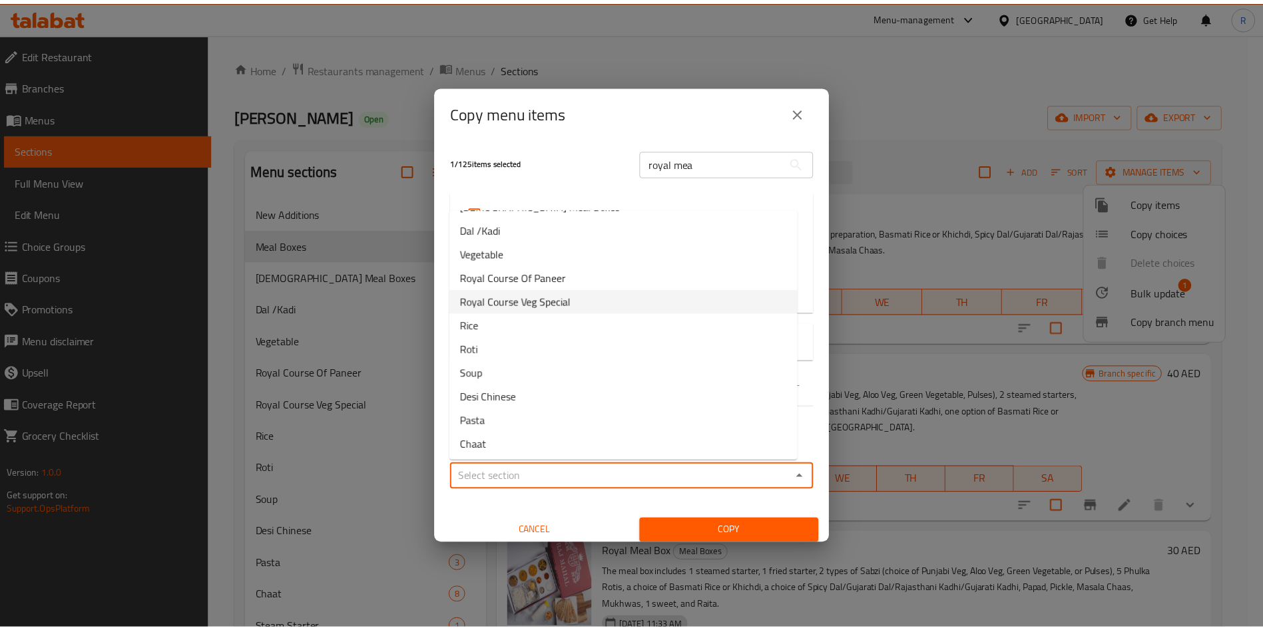
scroll to position [190, 0]
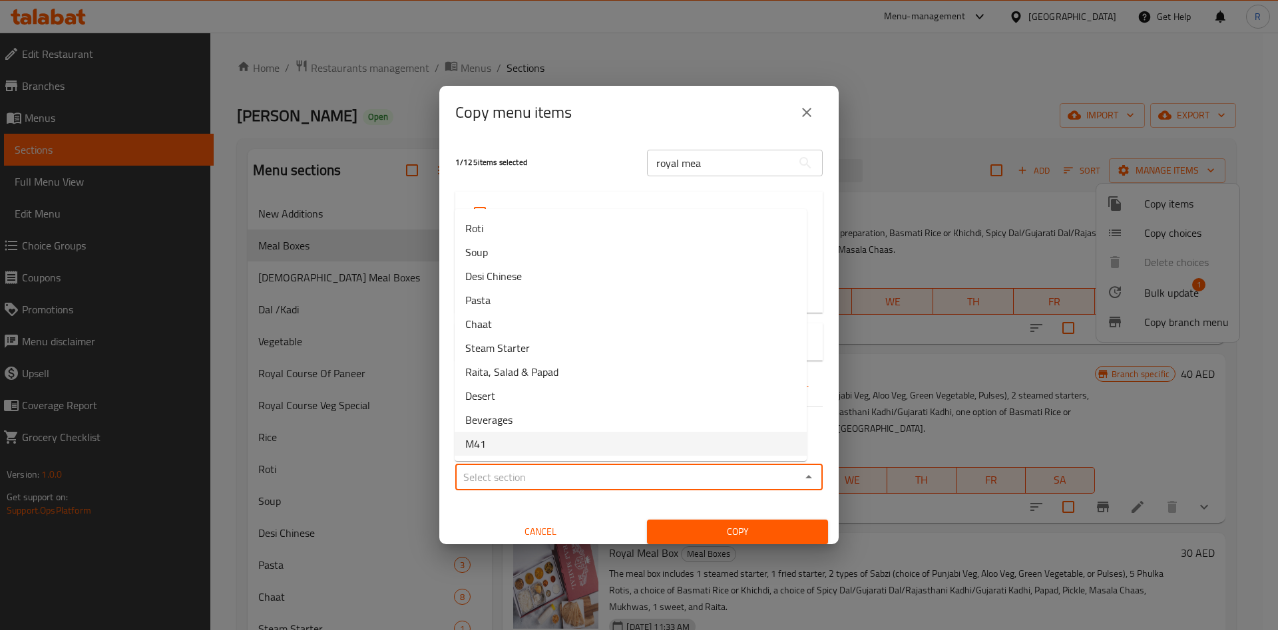
click at [530, 442] on li "M41" at bounding box center [631, 444] width 352 height 24
type input "M41"
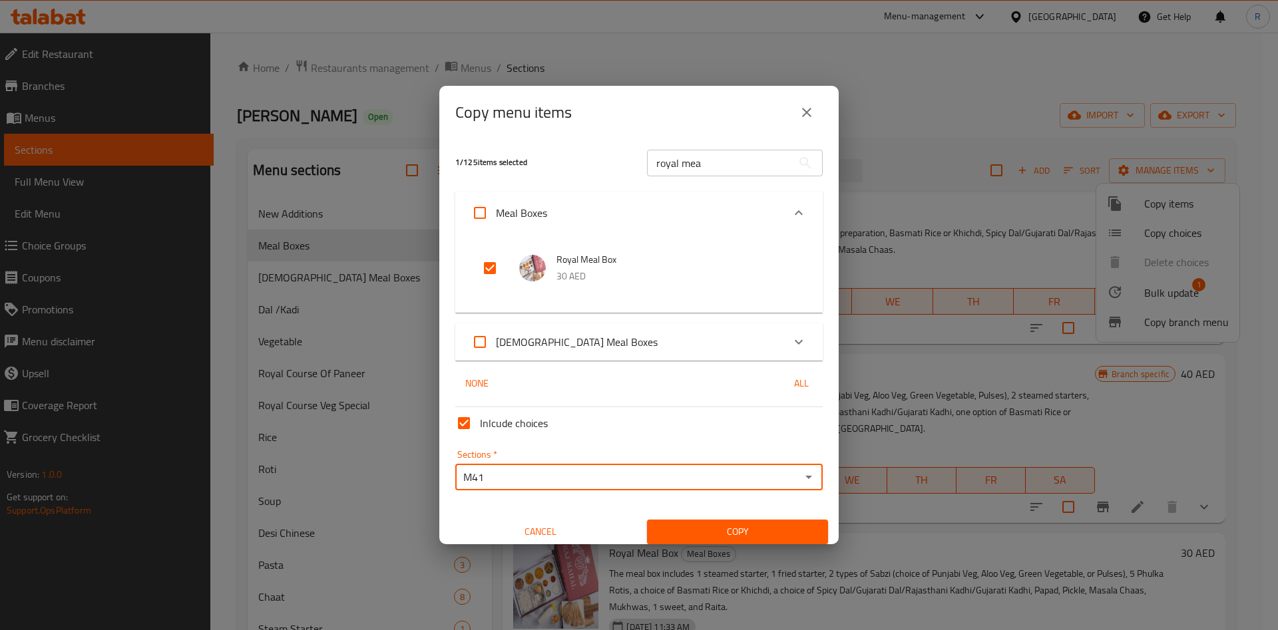
click at [750, 539] on span "Copy" at bounding box center [738, 532] width 160 height 17
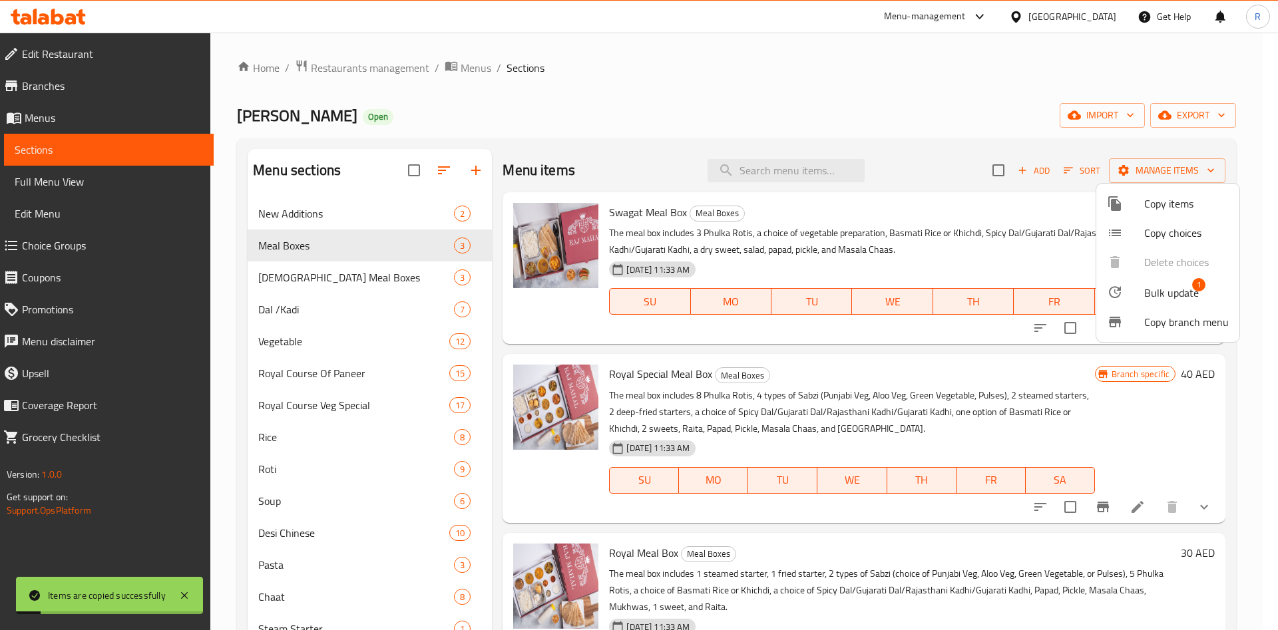
click at [757, 115] on div at bounding box center [639, 315] width 1278 height 630
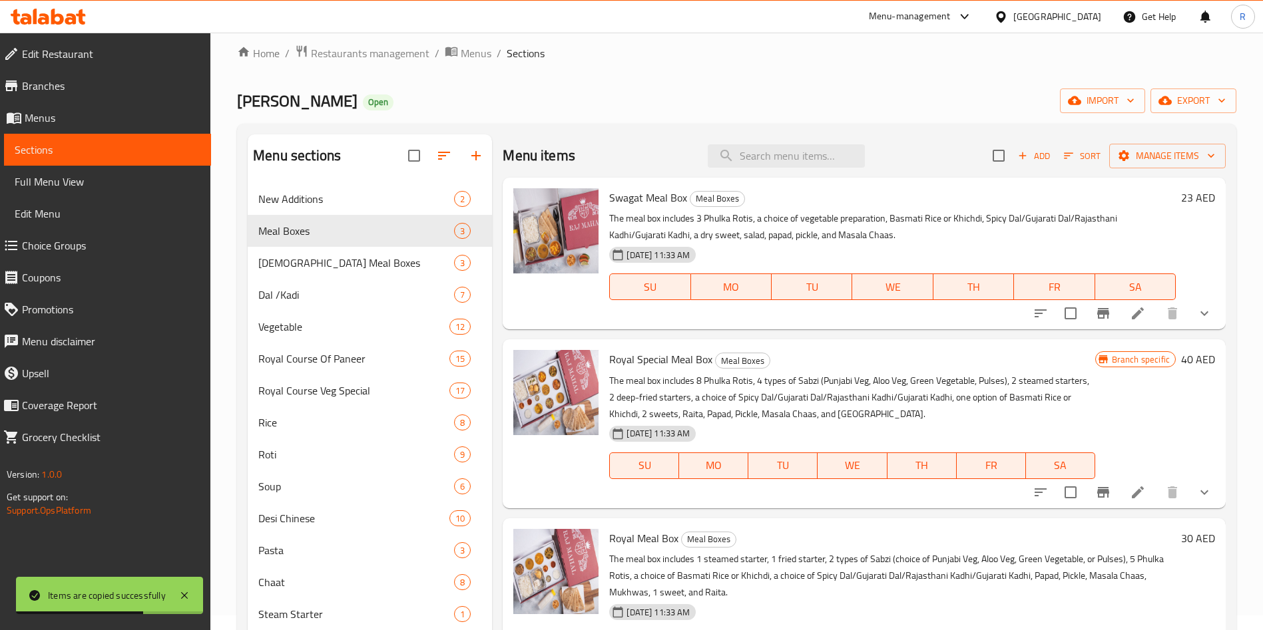
scroll to position [186, 0]
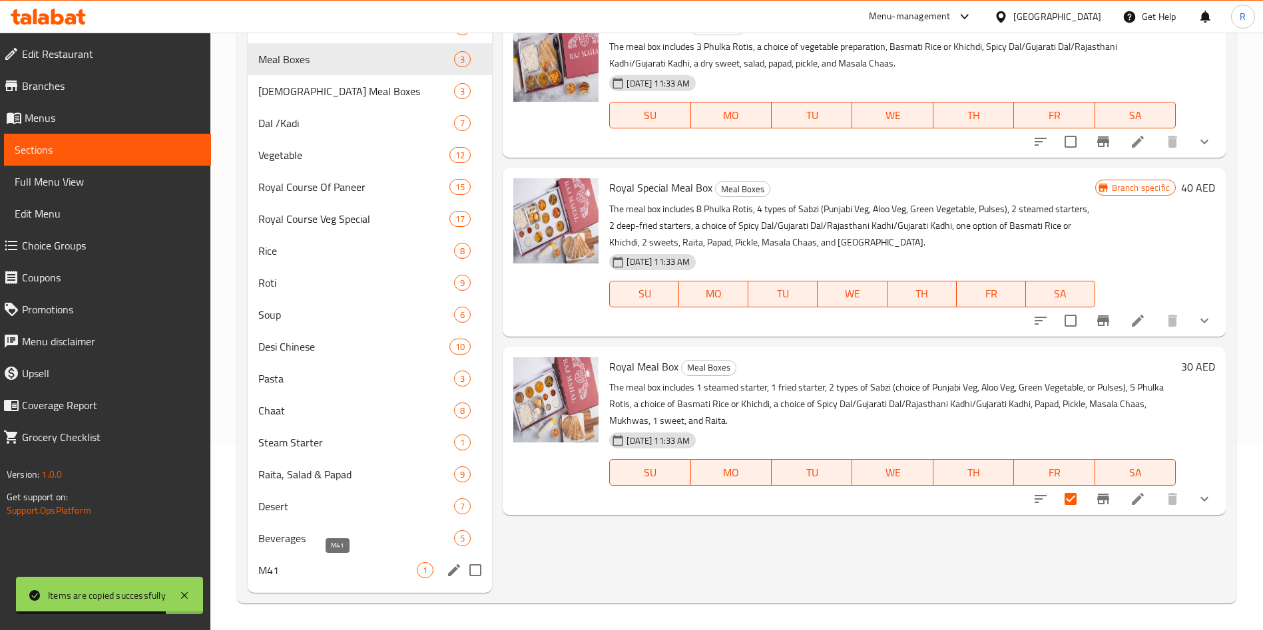
click at [319, 576] on span "M41" at bounding box center [337, 571] width 158 height 16
checkbox input "true"
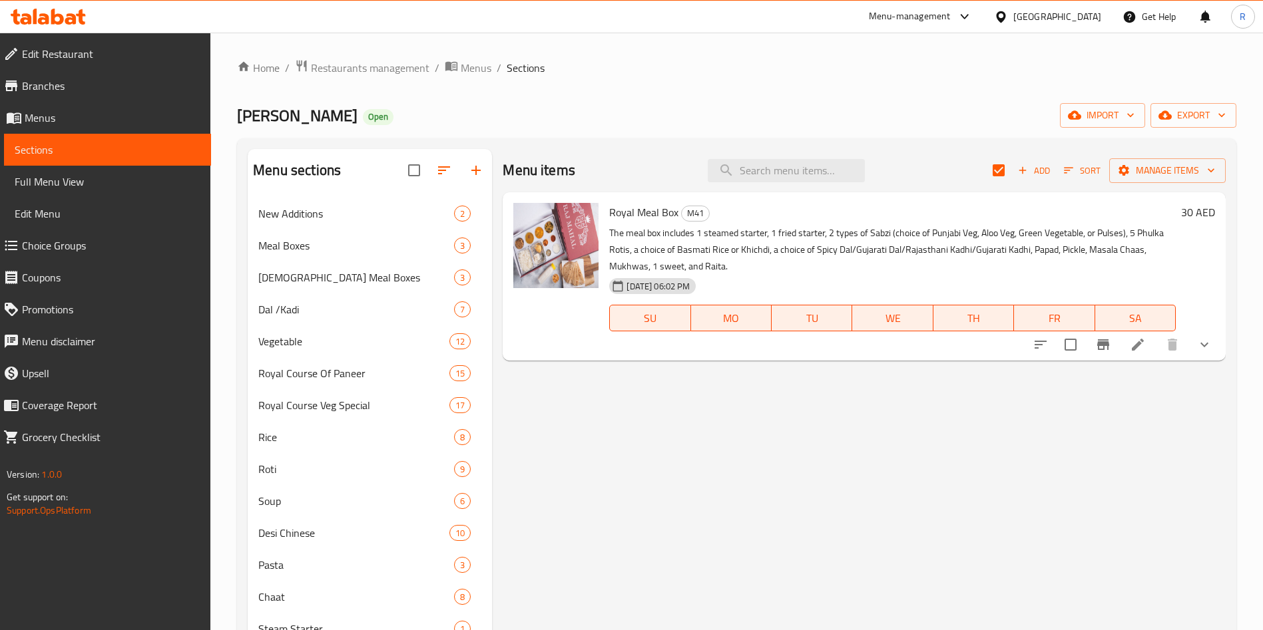
click at [1138, 343] on icon at bounding box center [1138, 345] width 12 height 12
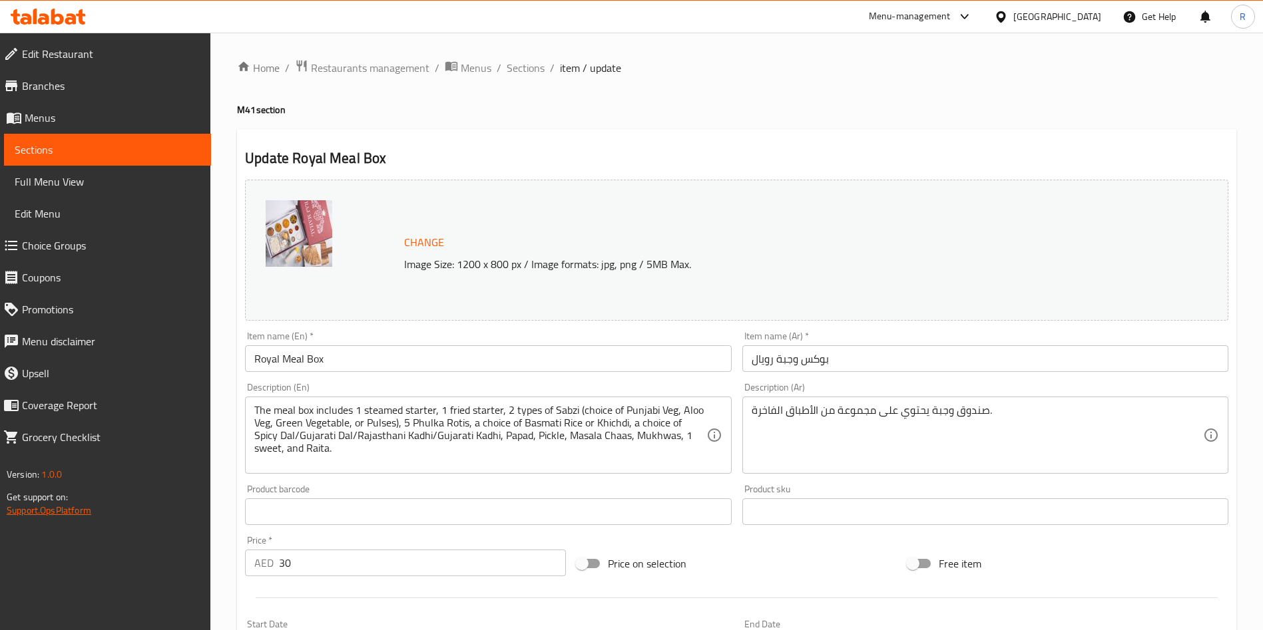
drag, startPoint x: 326, startPoint y: 565, endPoint x: 67, endPoint y: 507, distance: 265.5
click at [67, 507] on div "Edit Restaurant Branches Menus Sections Full Menu View Edit Menu Choice Groups …" at bounding box center [631, 562] width 1263 height 1058
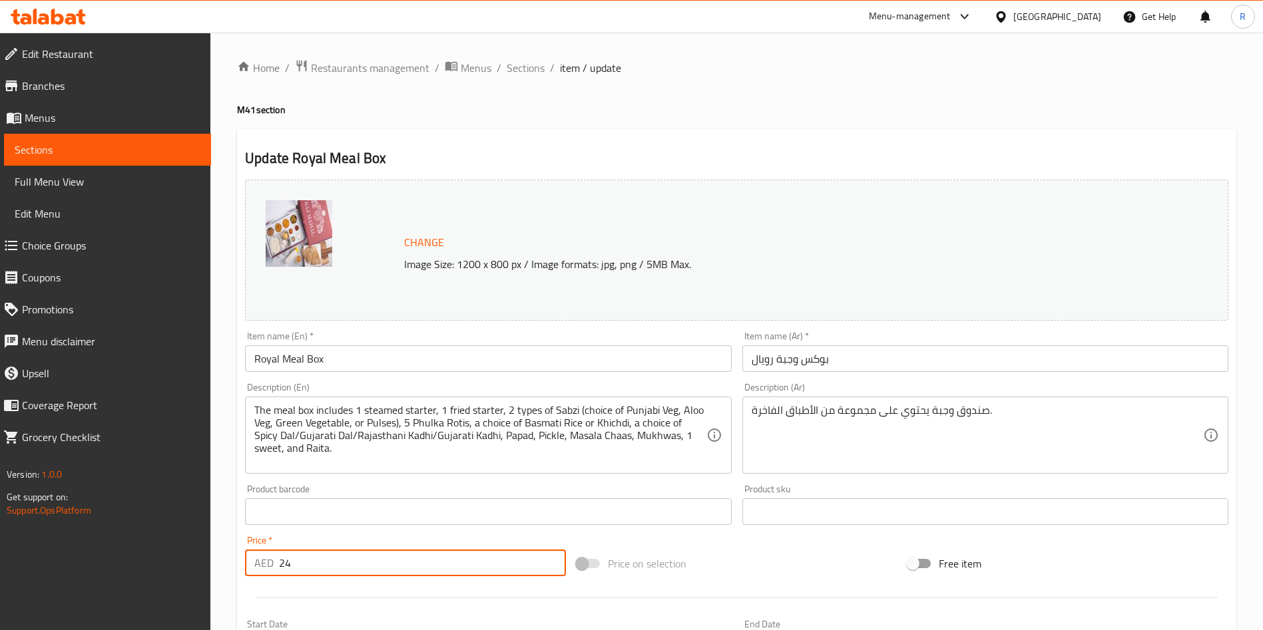
type input "24"
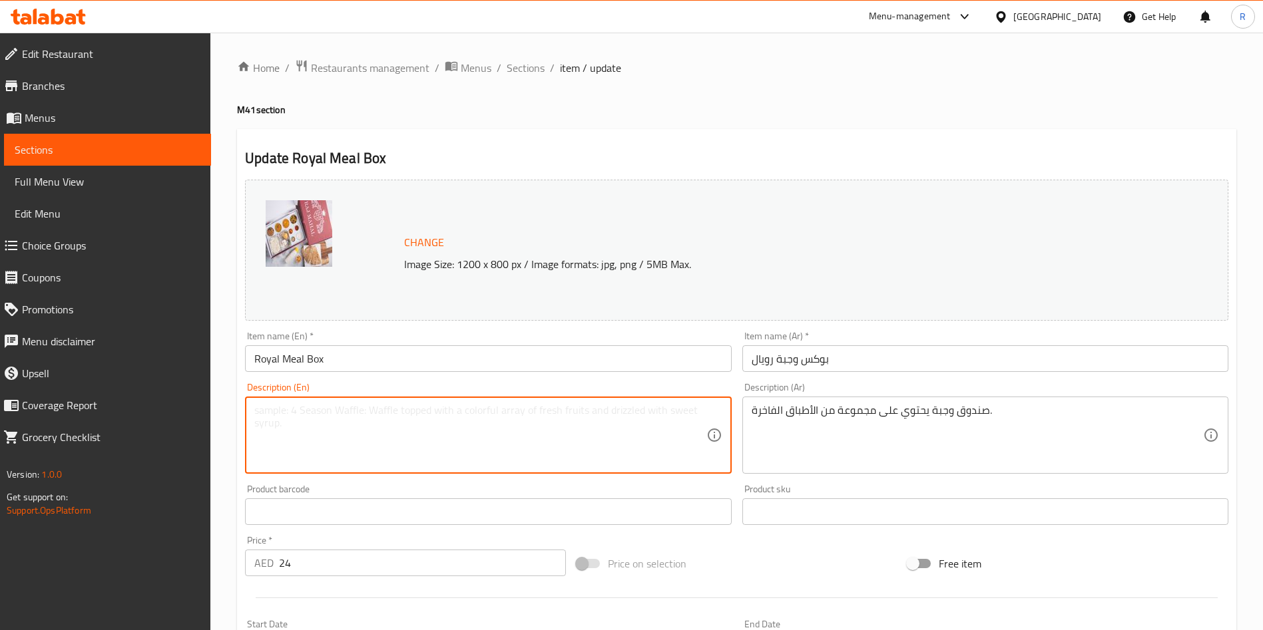
paste textarea "Meal box with starters, two sabzis, roti, rice or khichdi, dal or kadhi, sides,…"
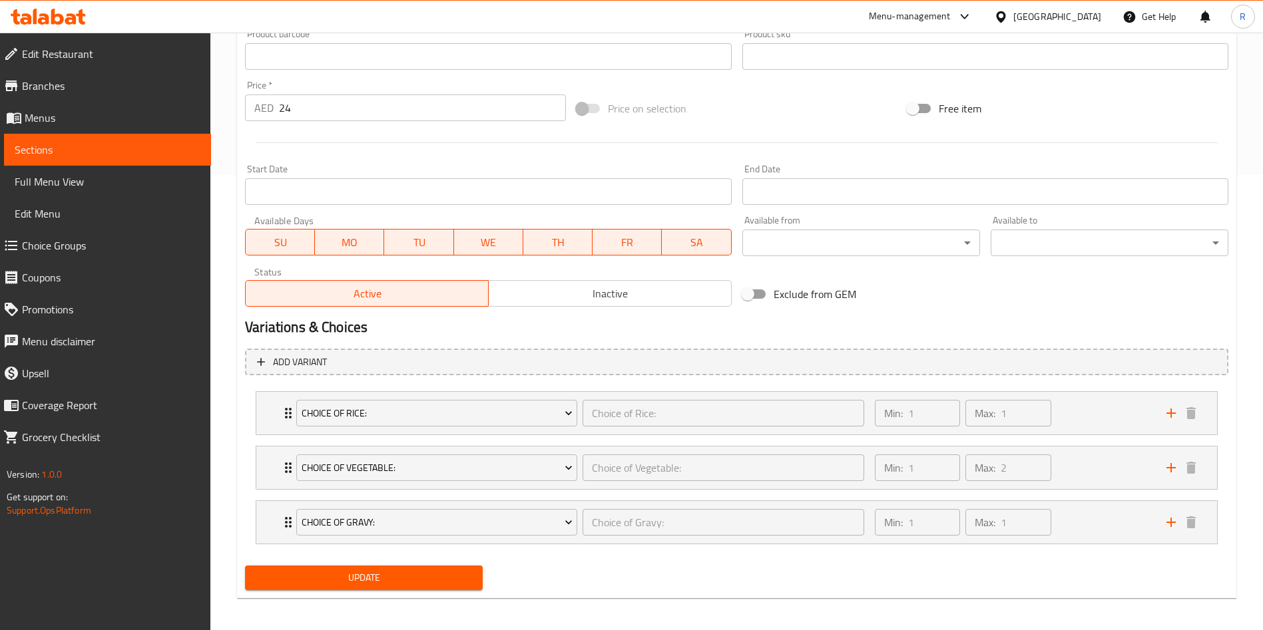
scroll to position [461, 0]
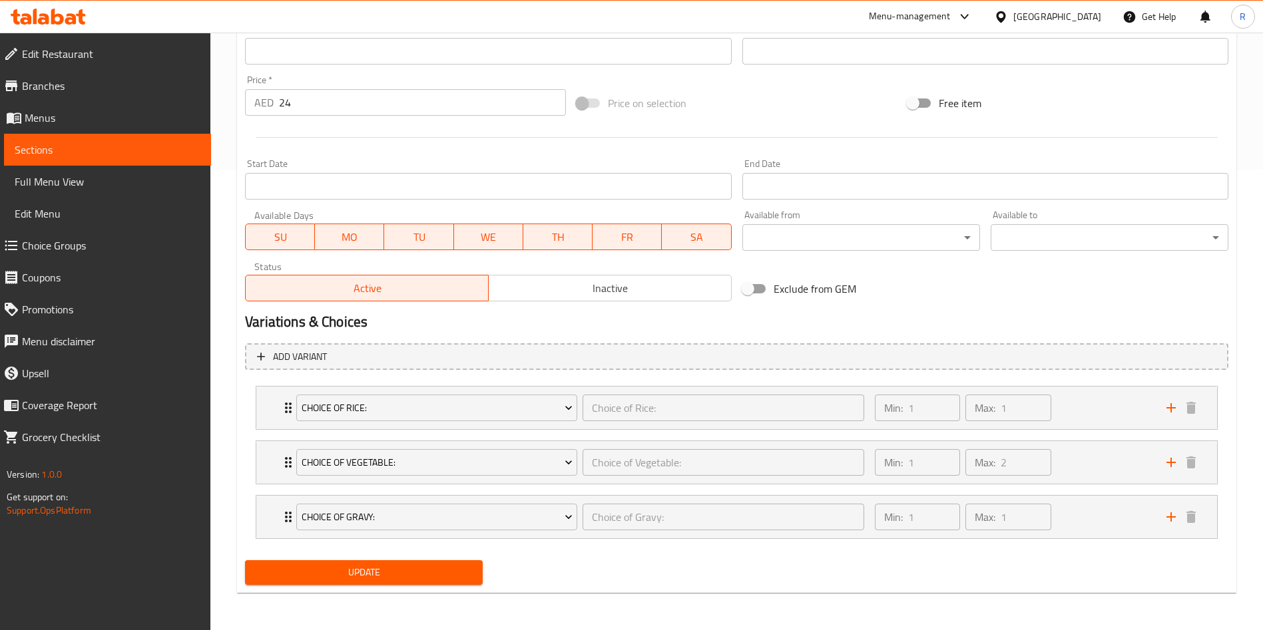
type textarea "Meal box with starters, two sabzis, roti, rice or khichdi, dal or kadhi, sides,…"
click at [386, 565] on span "Update" at bounding box center [364, 573] width 216 height 17
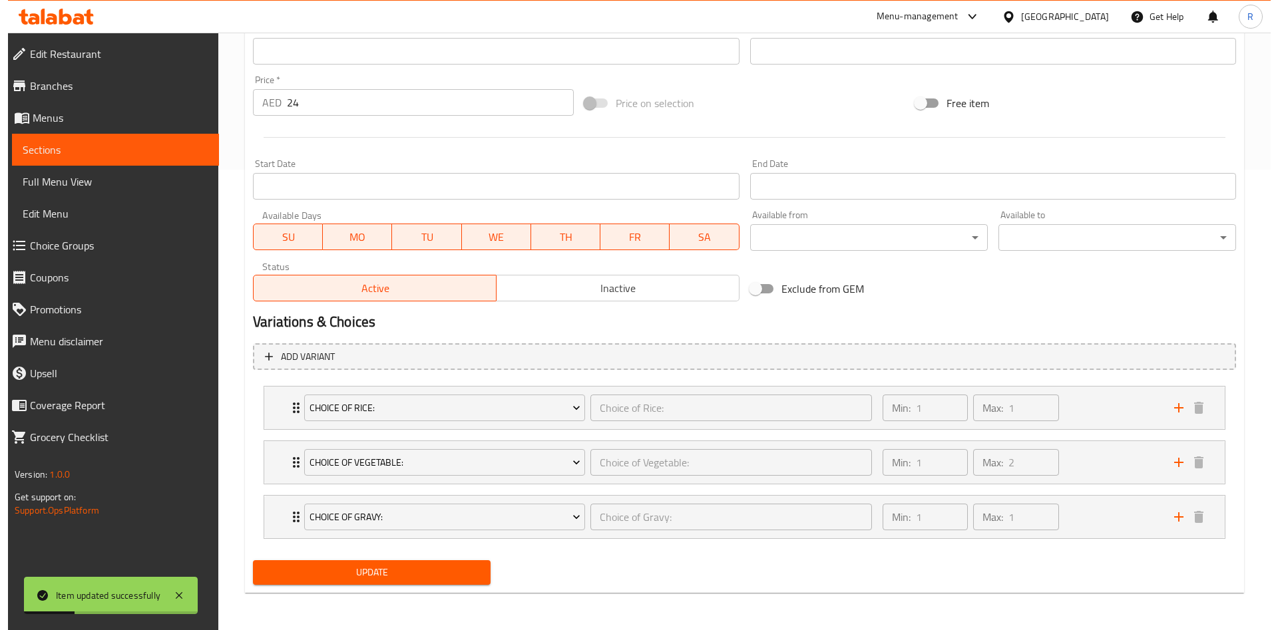
scroll to position [0, 0]
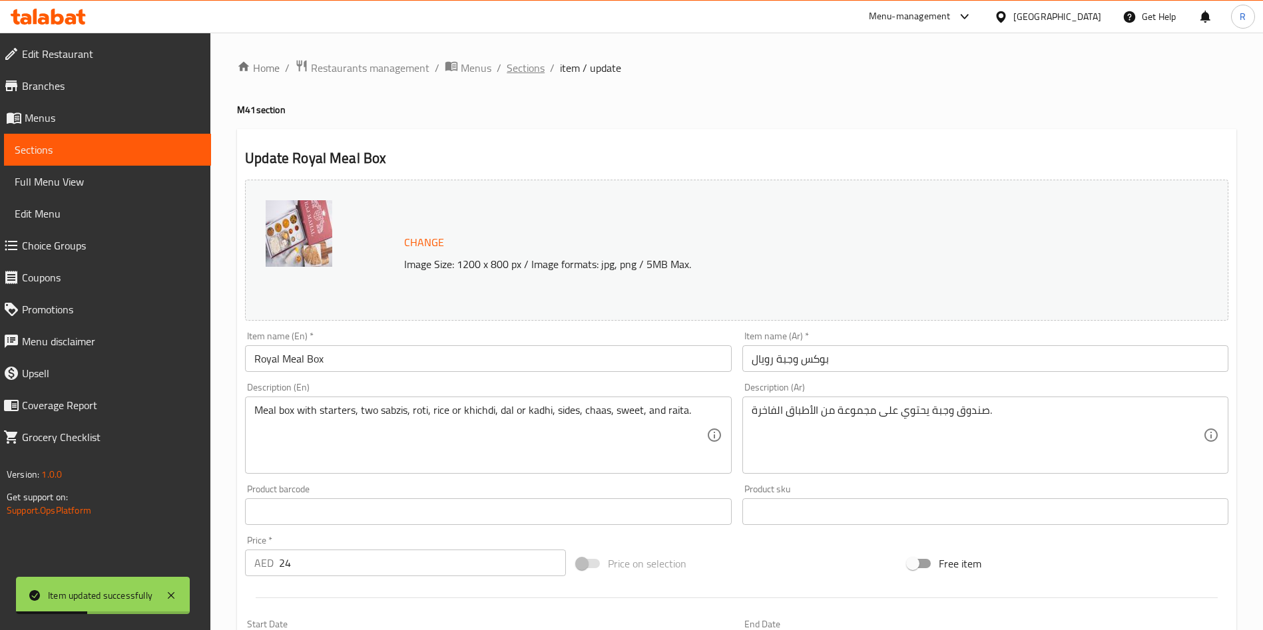
click at [517, 69] on span "Sections" at bounding box center [526, 68] width 38 height 16
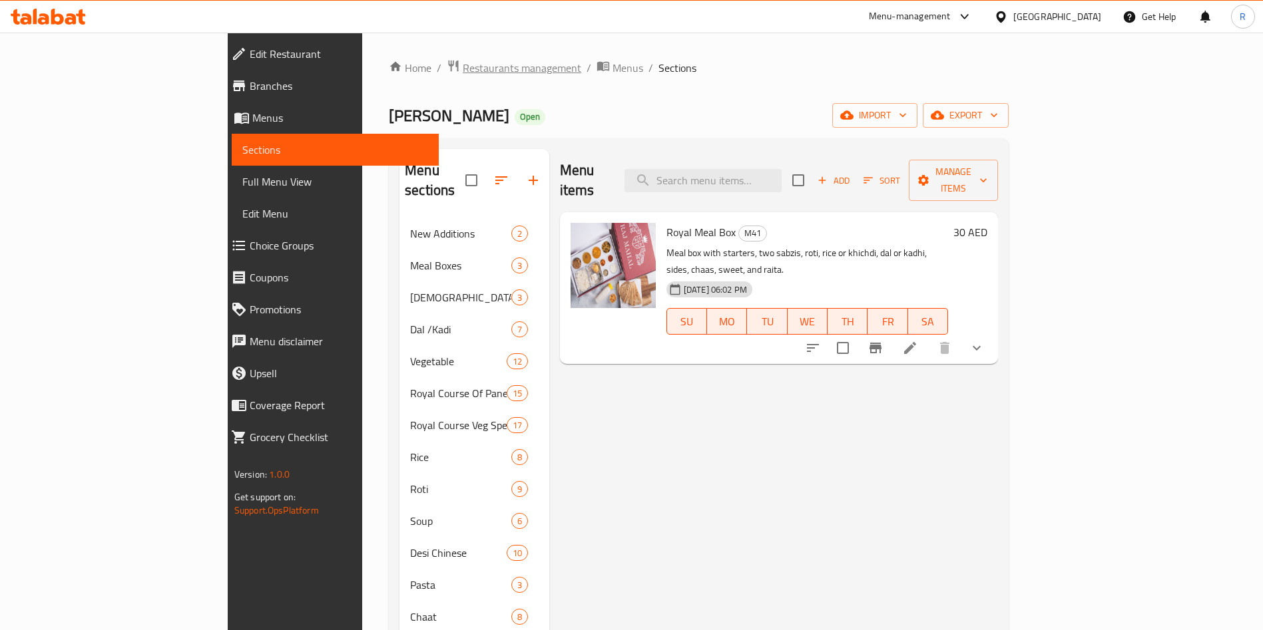
click at [463, 63] on span "Restaurants management" at bounding box center [522, 68] width 118 height 16
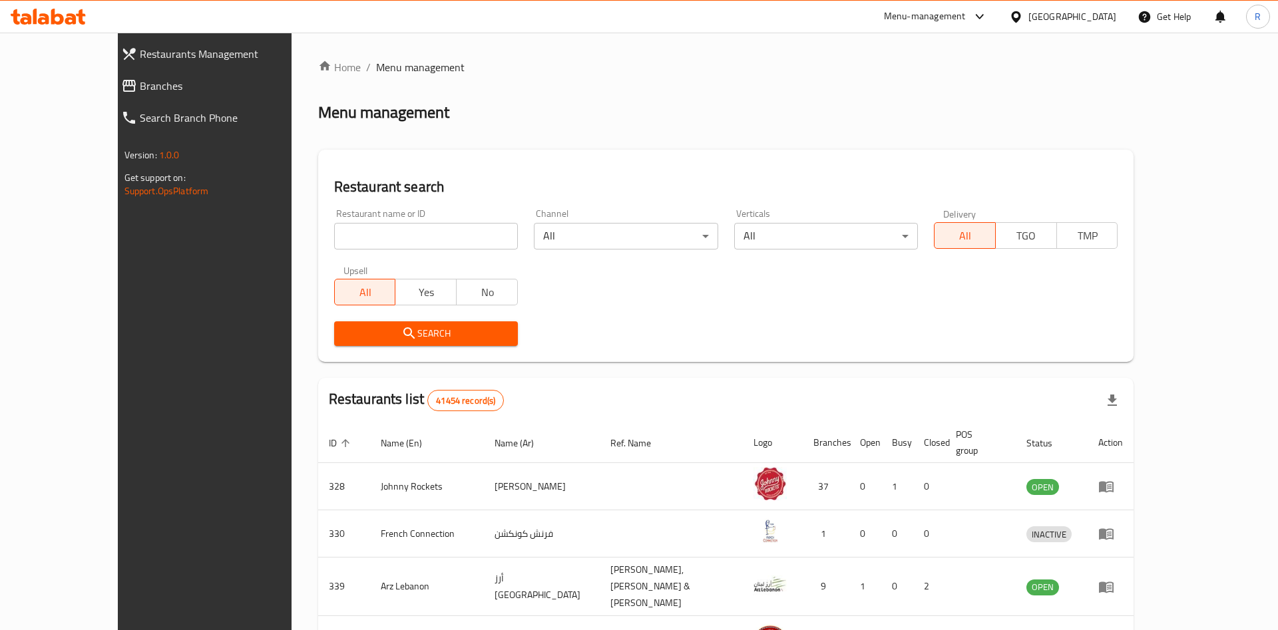
click at [332, 228] on div at bounding box center [639, 315] width 1278 height 630
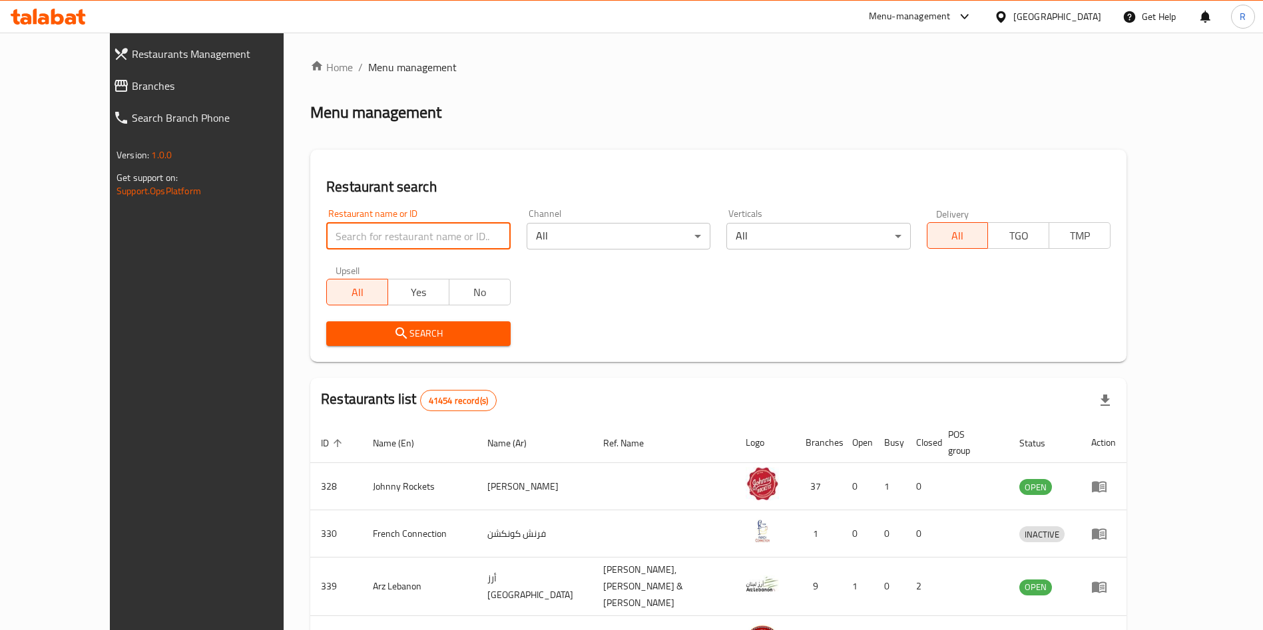
click at [332, 230] on input "search" at bounding box center [418, 236] width 184 height 27
paste input "627729"
type input "627729"
click at [318, 317] on div "Search" at bounding box center [418, 334] width 200 height 41
click at [448, 327] on span "Search" at bounding box center [418, 334] width 162 height 17
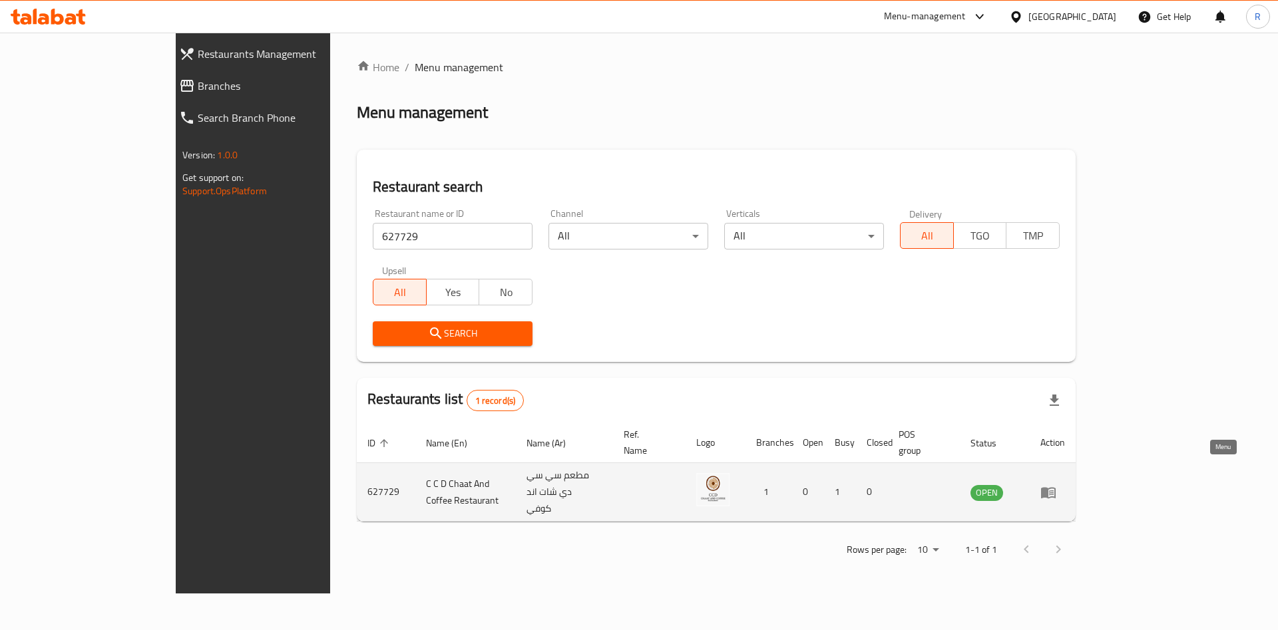
click at [1056, 485] on icon "enhanced table" at bounding box center [1048, 493] width 16 height 16
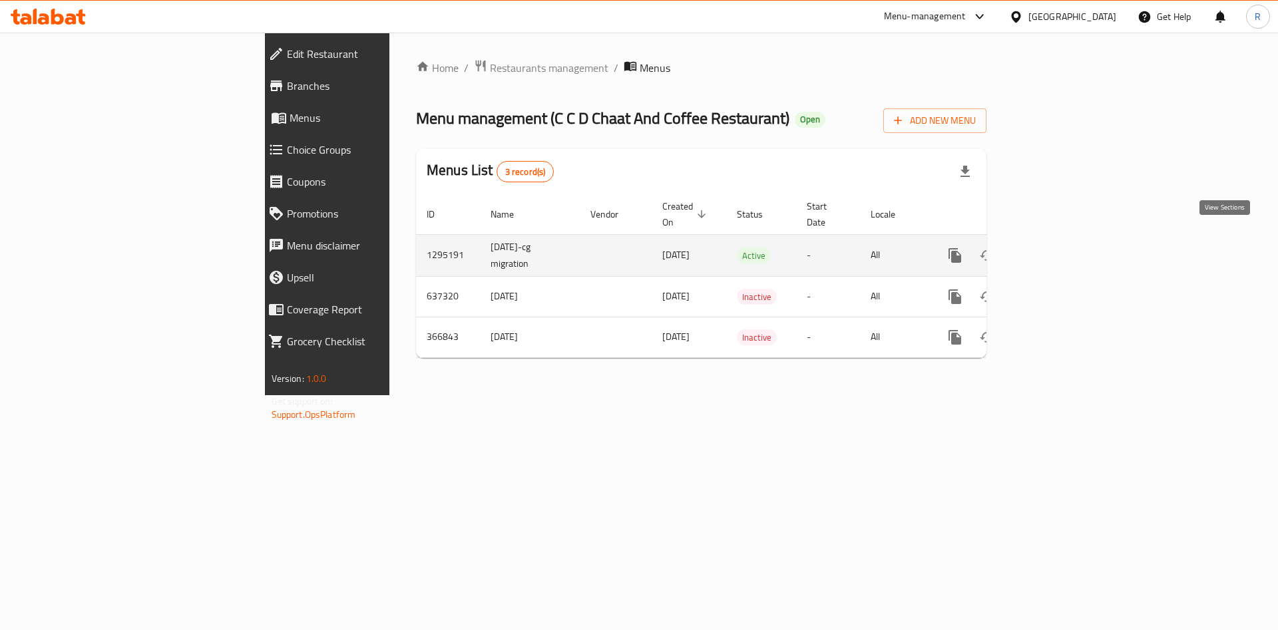
click at [1057, 250] on icon "enhanced table" at bounding box center [1051, 256] width 12 height 12
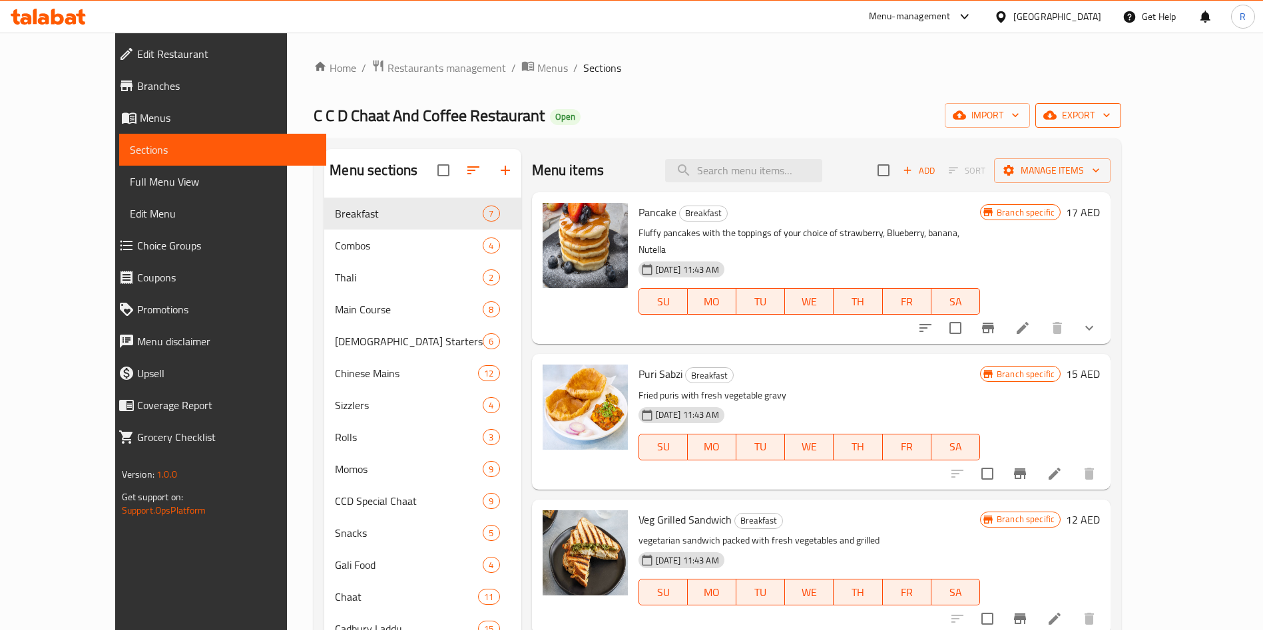
click at [1113, 118] on icon "button" at bounding box center [1106, 115] width 13 height 13
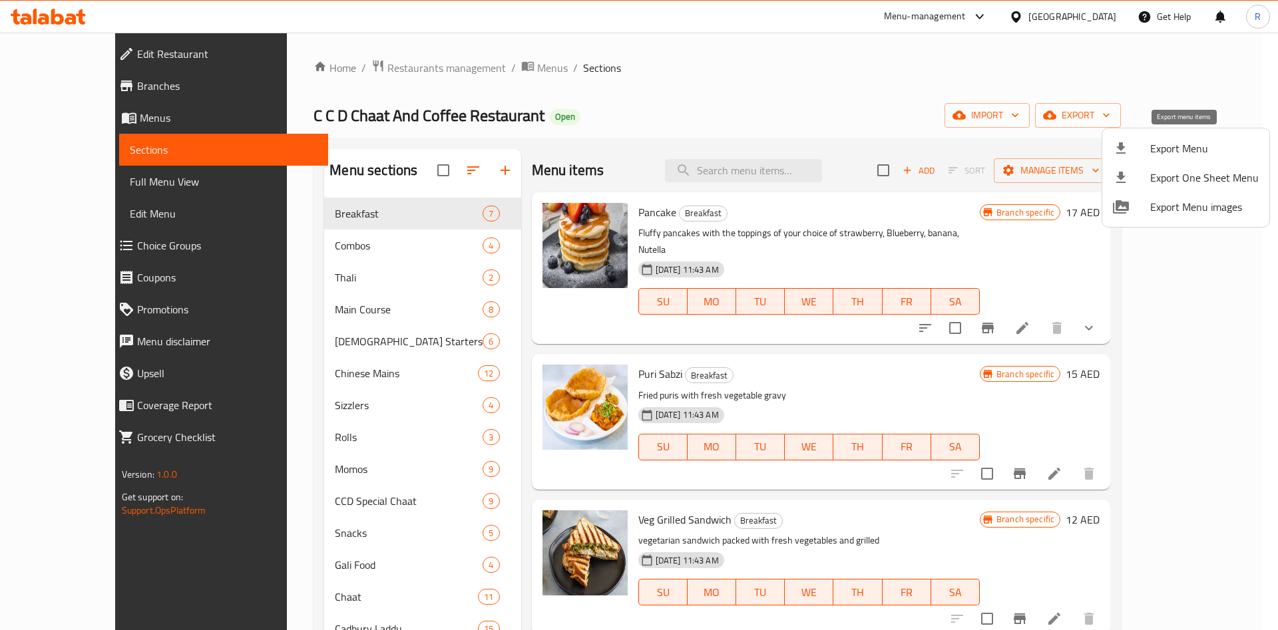
click at [1188, 142] on span "Export Menu" at bounding box center [1204, 148] width 109 height 16
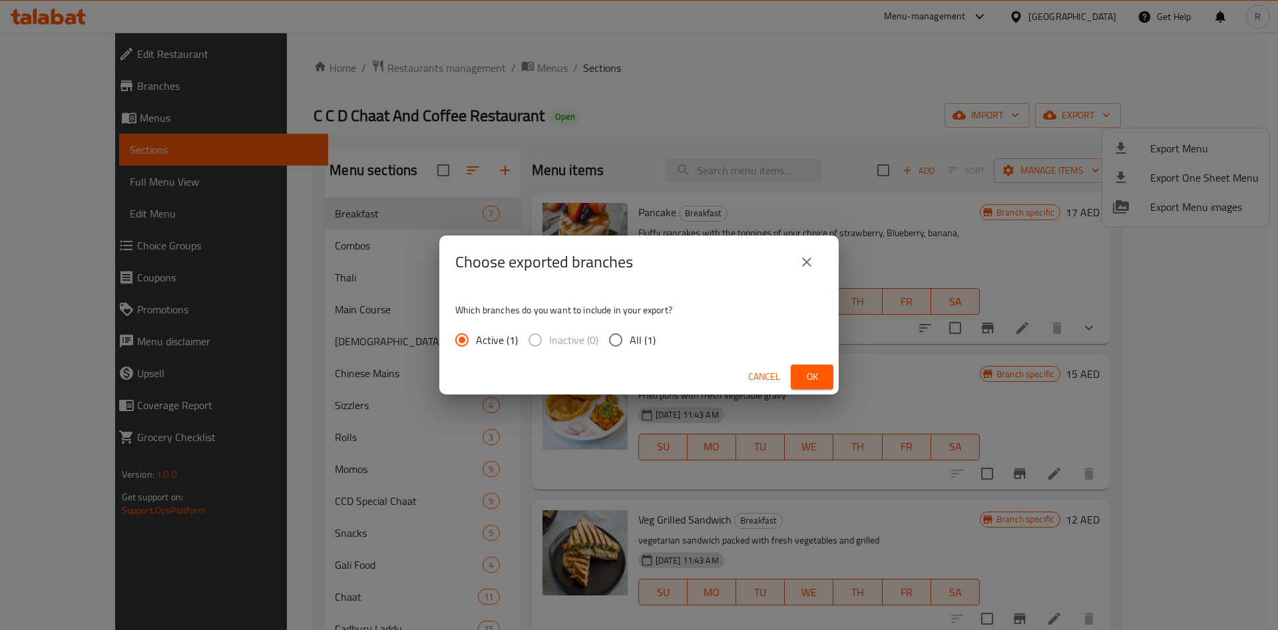
click at [800, 367] on button "Ok" at bounding box center [812, 377] width 43 height 25
